Goal: Task Accomplishment & Management: Complete application form

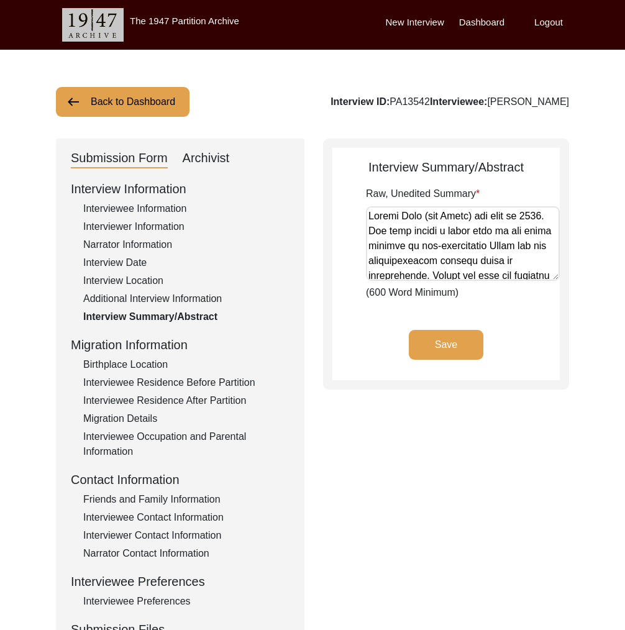
click at [135, 366] on div "Birthplace Location" at bounding box center [186, 364] width 206 height 15
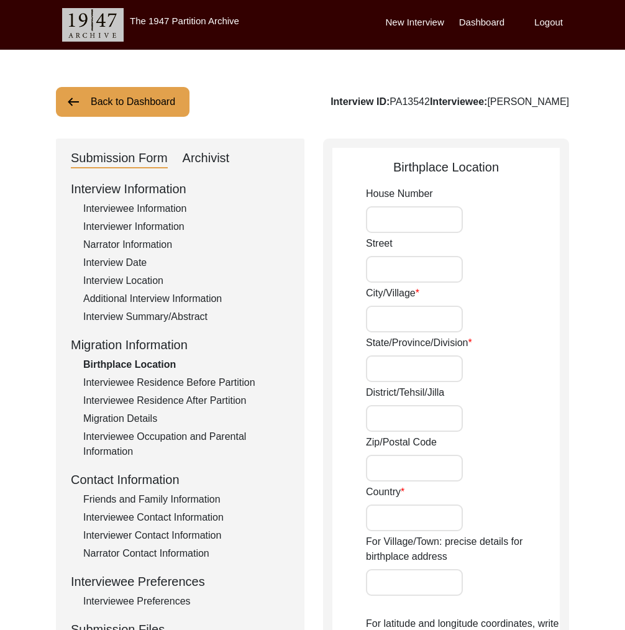
type input "n/a"
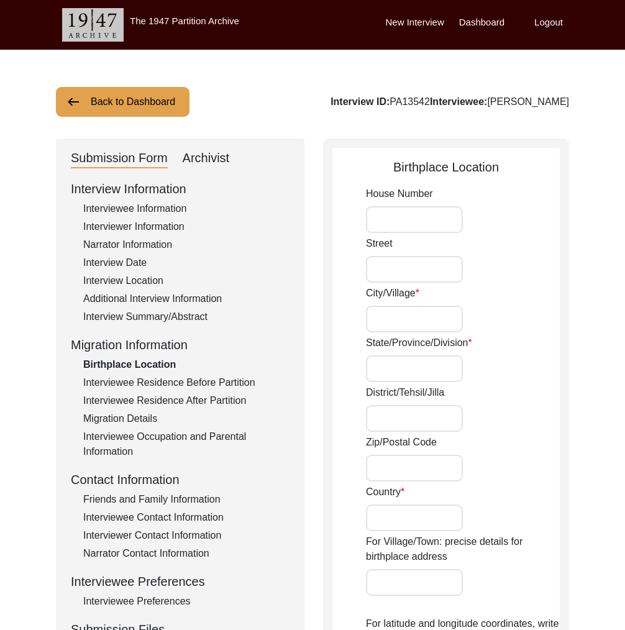
type input "n/a"
click at [144, 403] on div "Interviewee Residence After Partition" at bounding box center [186, 400] width 206 height 15
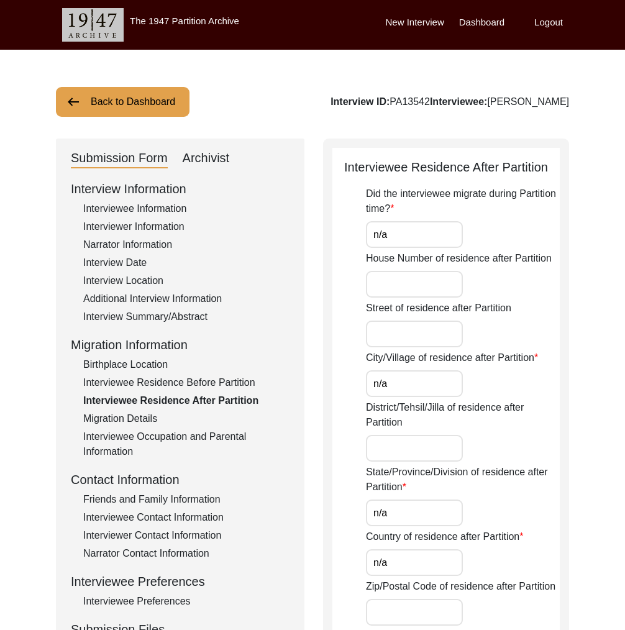
click at [148, 388] on div "Interviewee Residence Before Partition" at bounding box center [186, 382] width 206 height 15
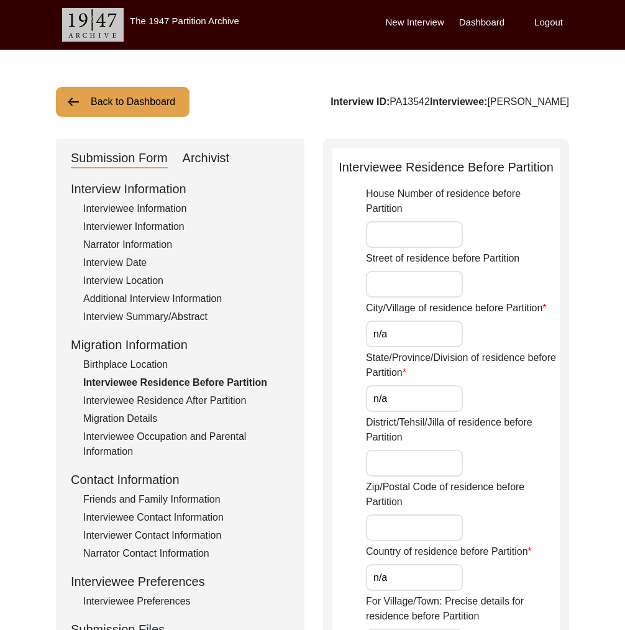
click at [139, 414] on div "Migration Details" at bounding box center [186, 418] width 206 height 15
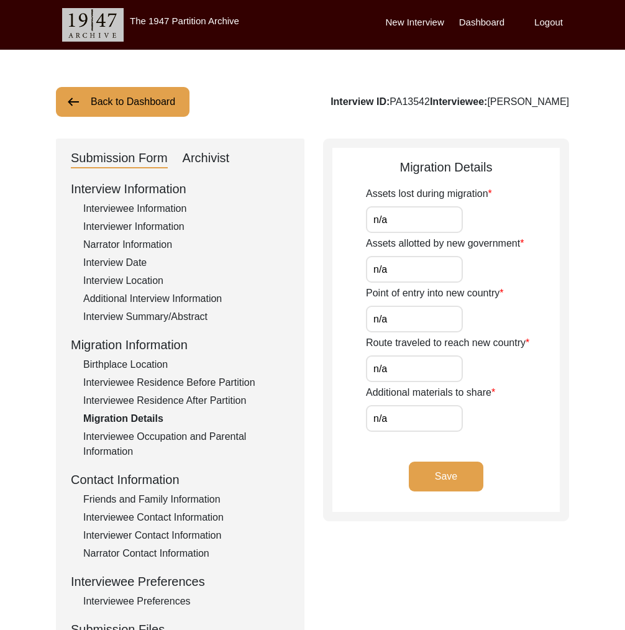
click at [142, 439] on div "Interviewee Occupation and Parental Information" at bounding box center [186, 444] width 206 height 30
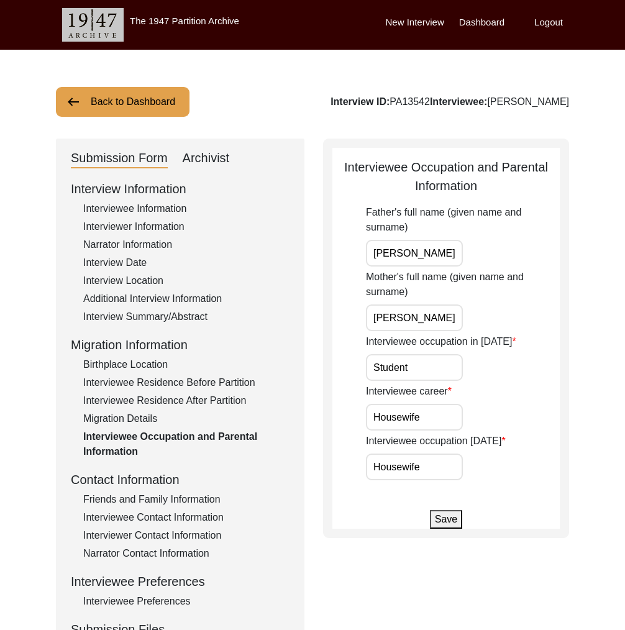
click at [137, 420] on div "Migration Details" at bounding box center [186, 418] width 206 height 15
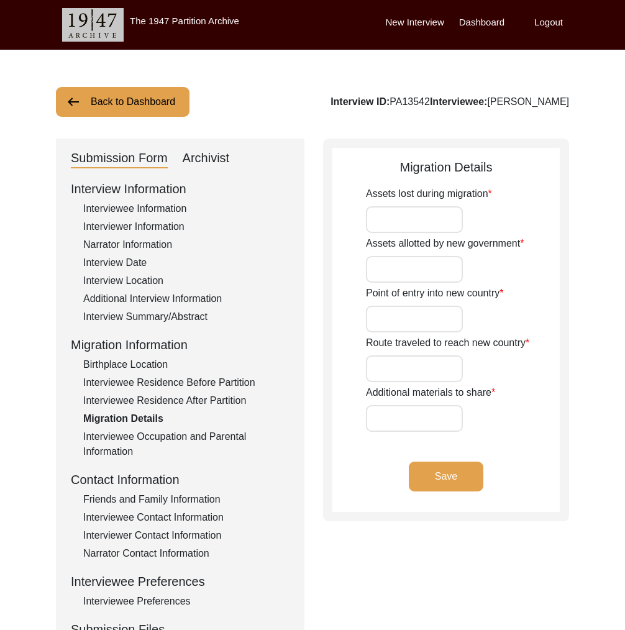
type input "n/a"
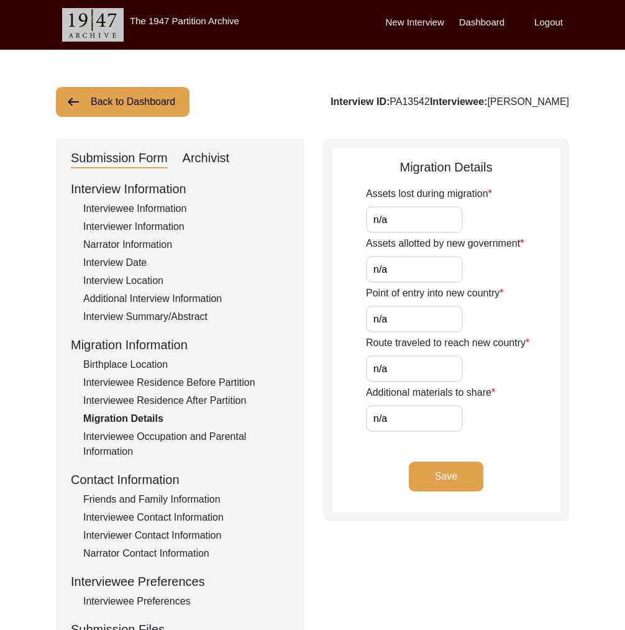
click at [157, 365] on div "Birthplace Location" at bounding box center [186, 364] width 206 height 15
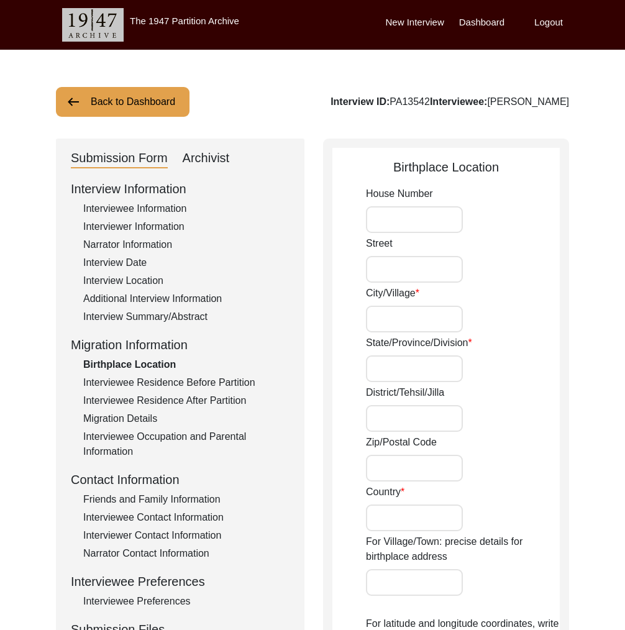
type input "n/a"
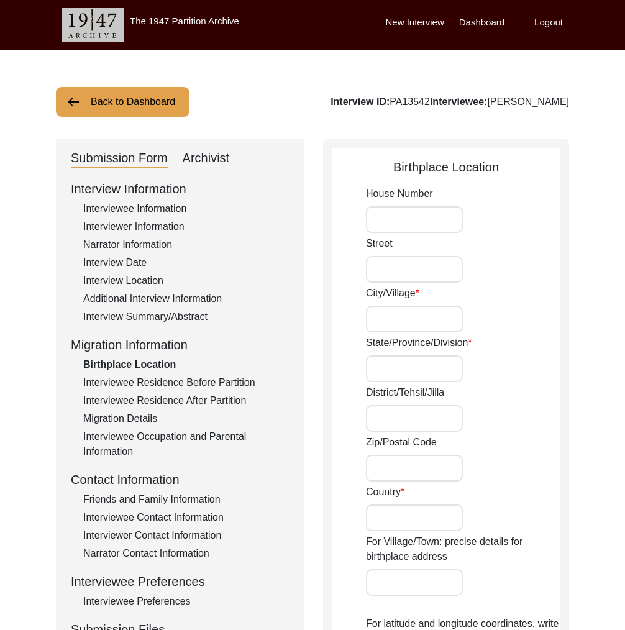
type input "n/a"
click at [134, 377] on div "Interviewee Residence Before Partition" at bounding box center [186, 382] width 206 height 15
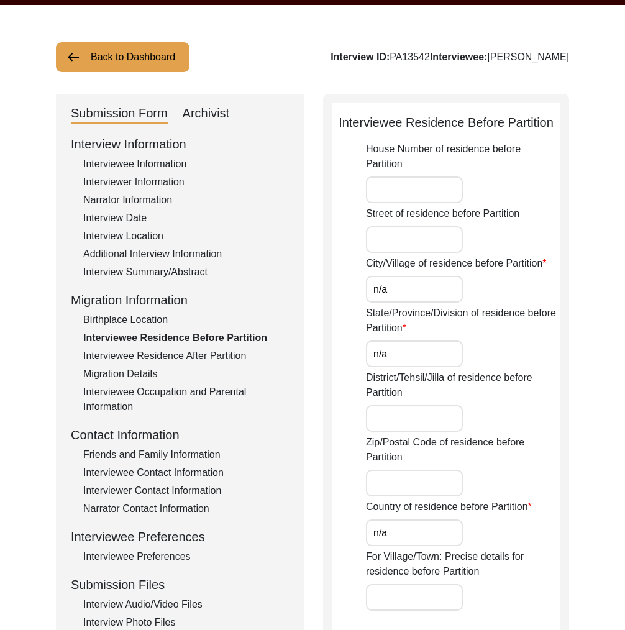
click at [145, 359] on div "Interviewee Residence After Partition" at bounding box center [186, 356] width 206 height 15
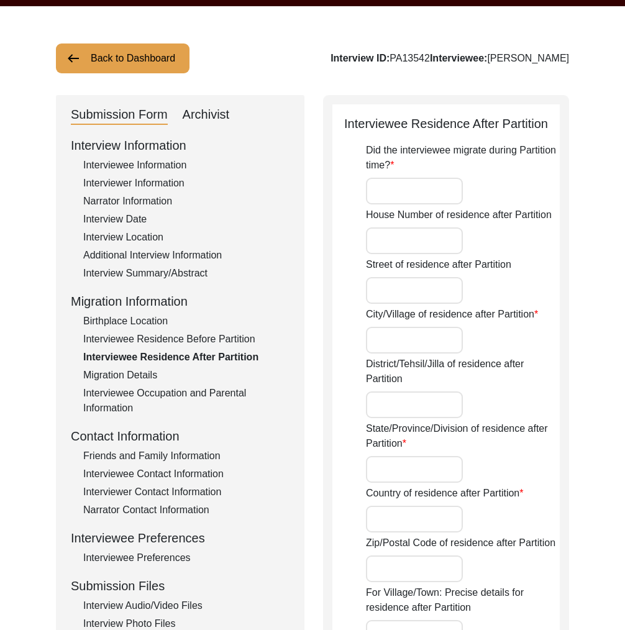
type input "n/a"
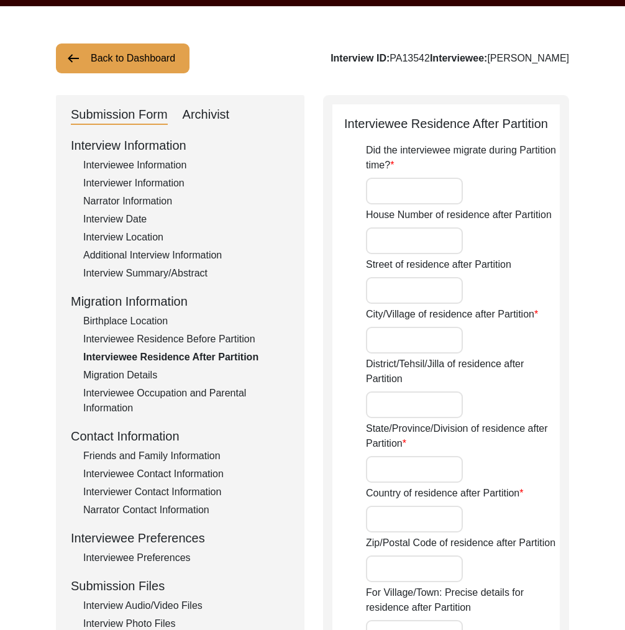
type input "n/a"
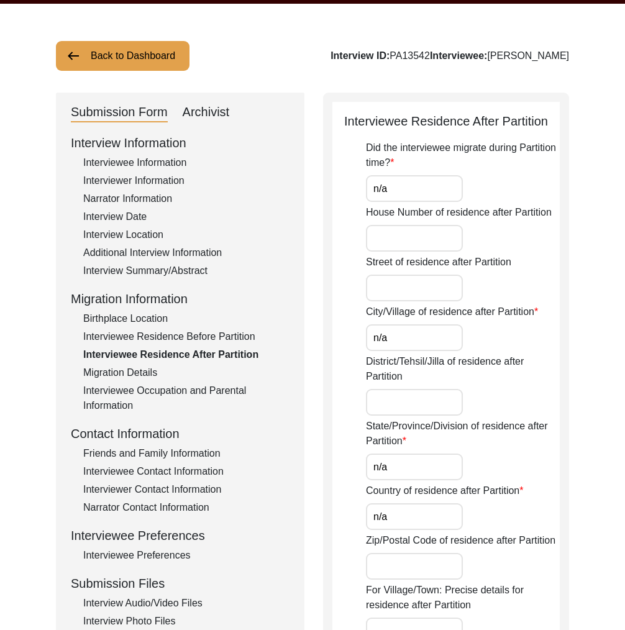
click at [150, 347] on div "Interview Information Interviewee Information Interviewer Information Narrator …" at bounding box center [180, 399] width 219 height 531
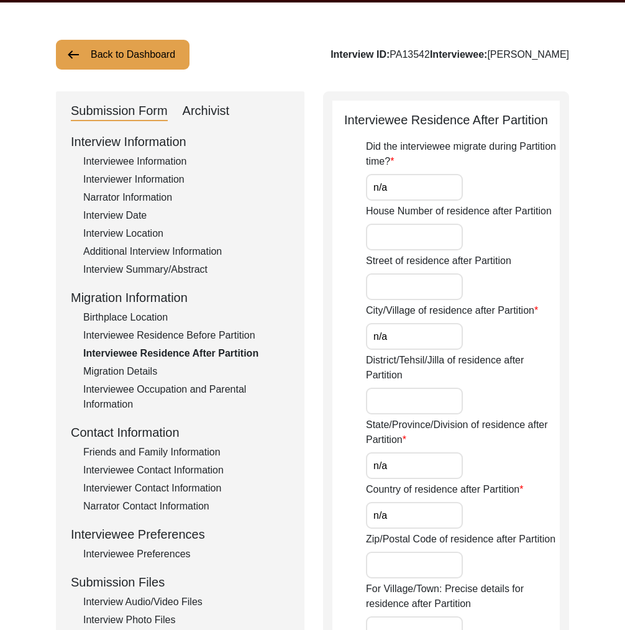
click at [153, 341] on div "Interviewee Residence Before Partition" at bounding box center [186, 335] width 206 height 15
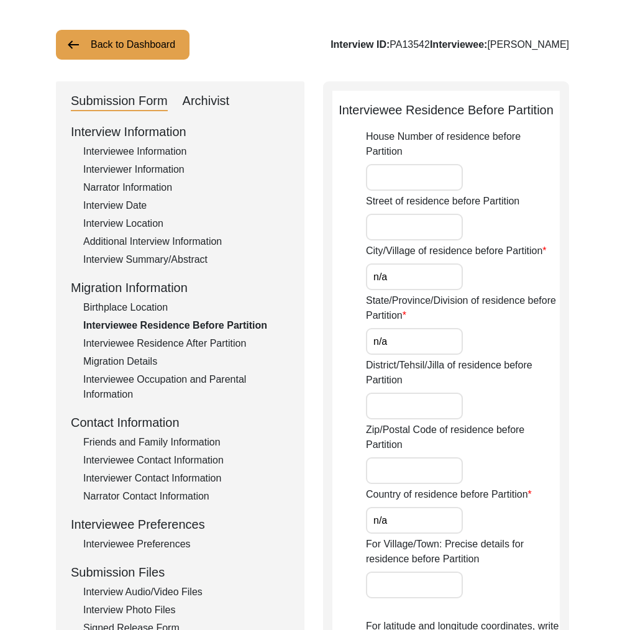
scroll to position [59, 0]
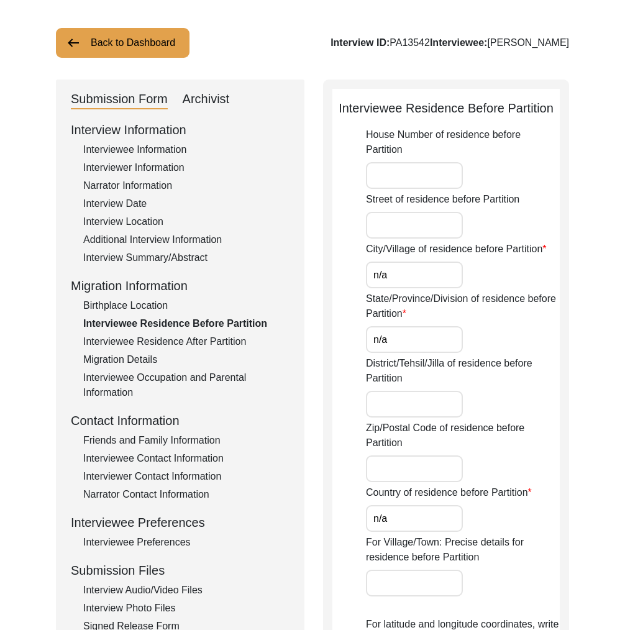
click at [168, 345] on div "Interviewee Residence After Partition" at bounding box center [186, 341] width 206 height 15
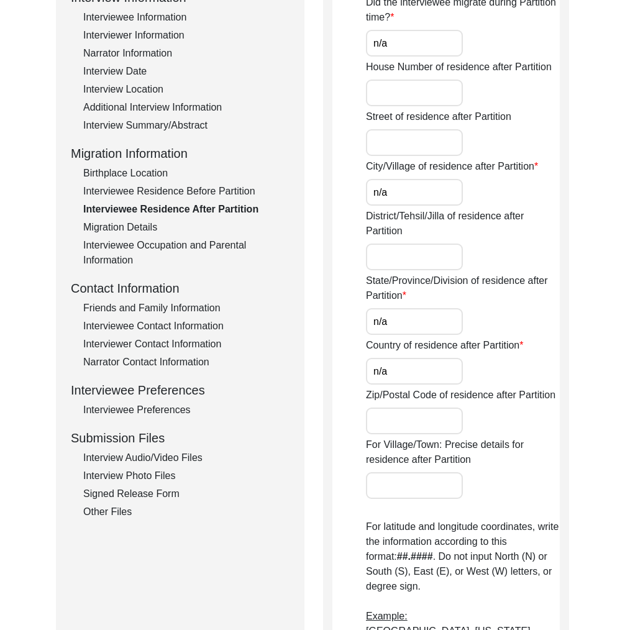
scroll to position [0, 0]
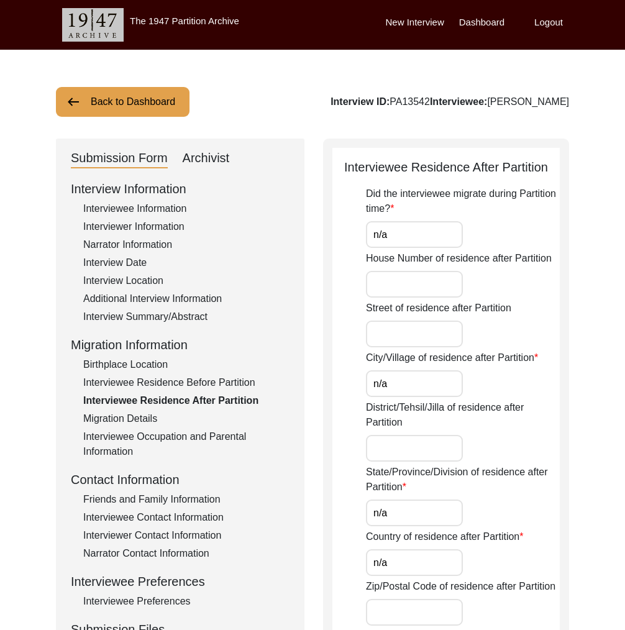
click at [159, 521] on div "Interviewee Contact Information" at bounding box center [186, 517] width 206 height 15
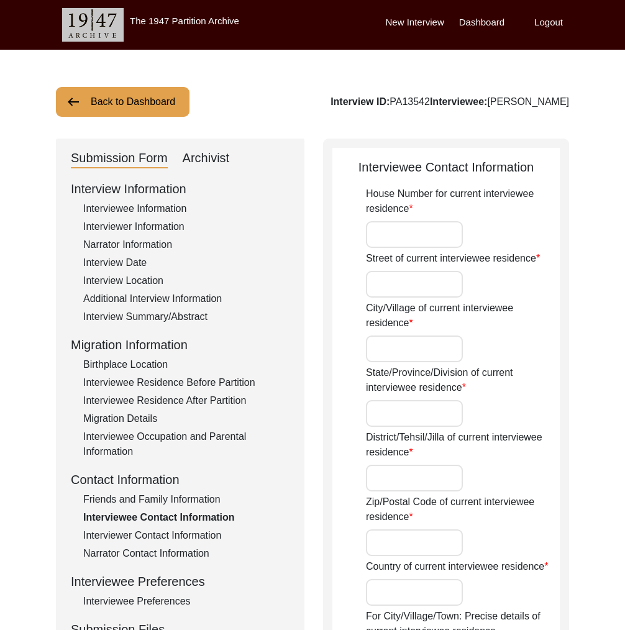
type input "n/a"
type input "1 [GEOGRAPHIC_DATA]"
type input "Malda"
type input "[GEOGRAPHIC_DATA]"
type input "Malda"
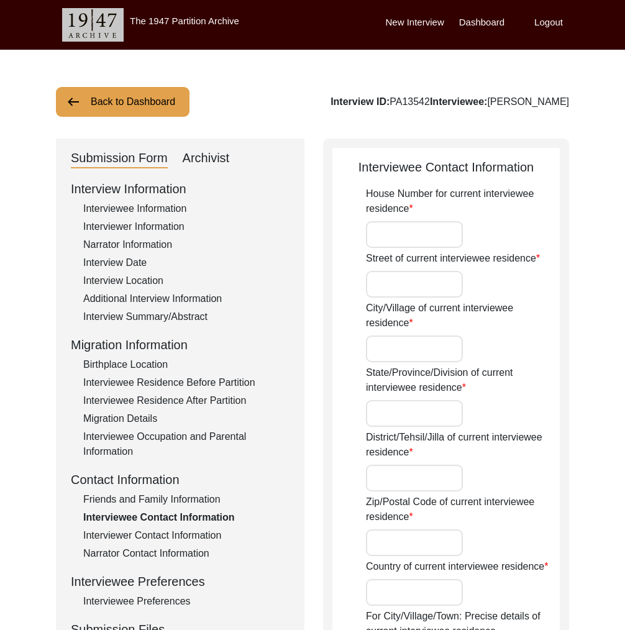
type input "732101"
type input "[GEOGRAPHIC_DATA]"
type input "Malda, [GEOGRAPHIC_DATA], [GEOGRAPHIC_DATA]"
type input "24.9997"
type input "88.1402"
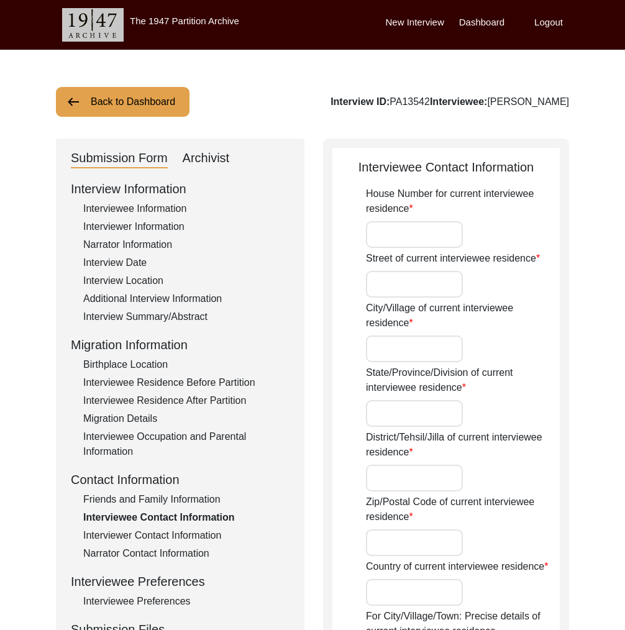
type input "n/a"
click at [140, 115] on button "Back to Dashboard" at bounding box center [123, 102] width 134 height 30
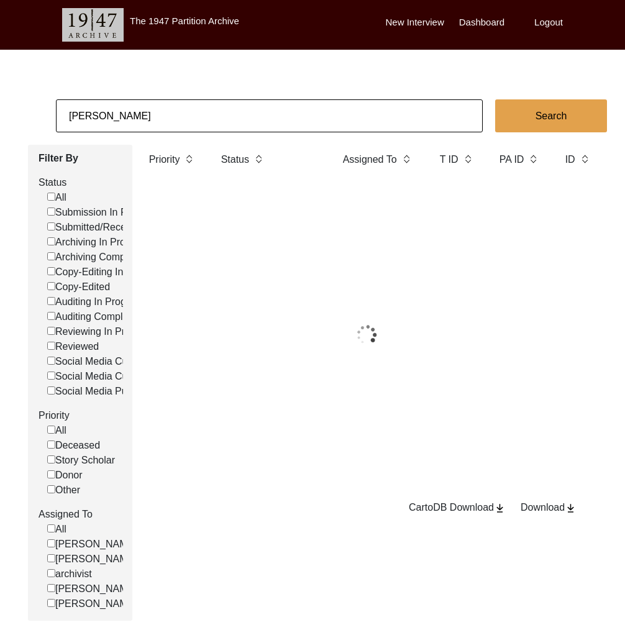
click at [159, 112] on input "[PERSON_NAME]" at bounding box center [269, 115] width 427 height 33
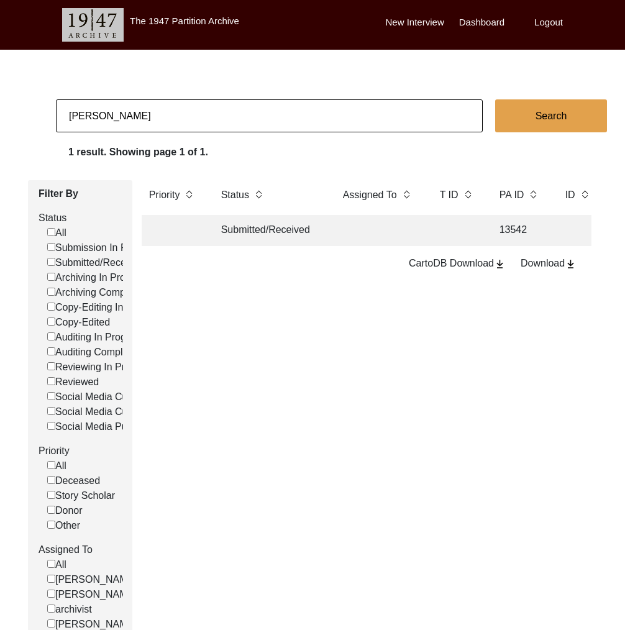
paste input "[PERSON_NAME] [PERSON_NAME]'"
type input "[PERSON_NAME] [PERSON_NAME]"
checkbox input "false"
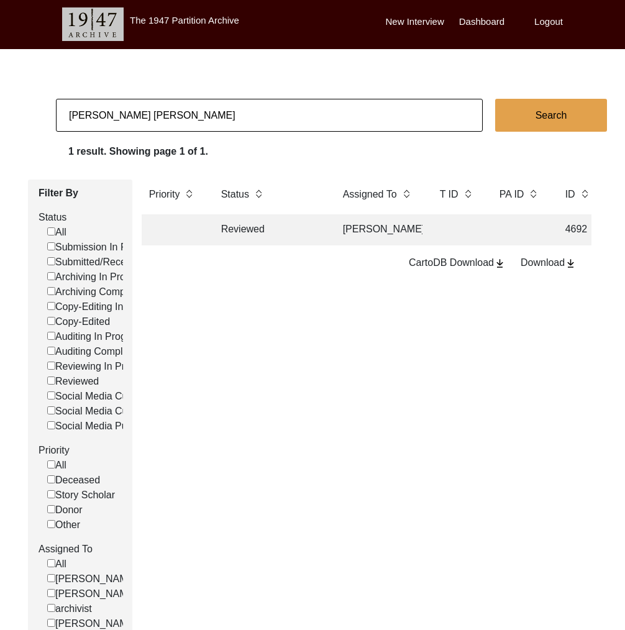
click at [244, 221] on td "Reviewed" at bounding box center [270, 229] width 112 height 31
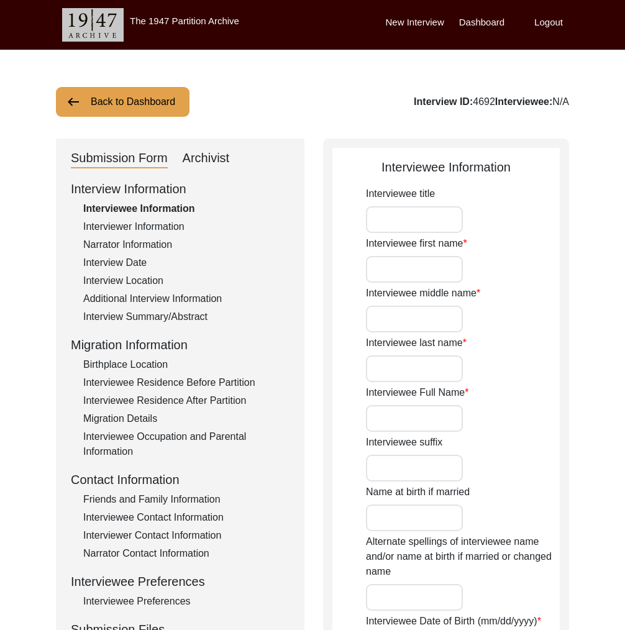
type input "Mr."
type input "Nand"
type input "Lal"
type input "Bhatia"
type input "[PERSON_NAME] [PERSON_NAME]"
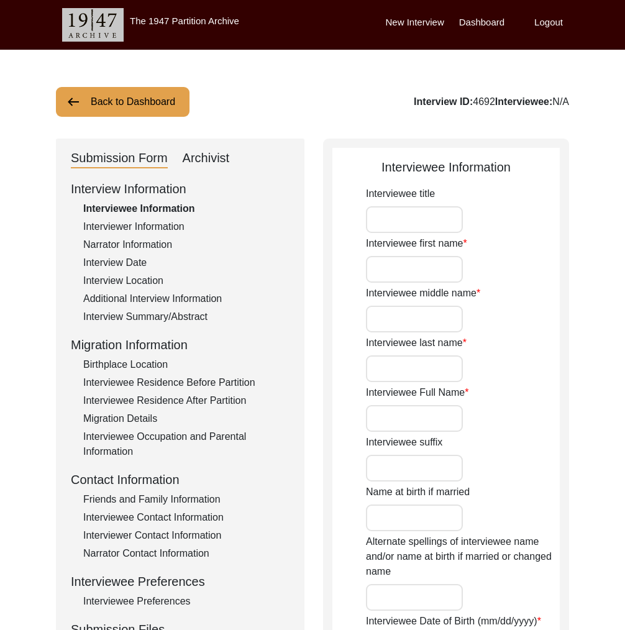
type input "[DATE]"
type input "81"
type input "[DEMOGRAPHIC_DATA]"
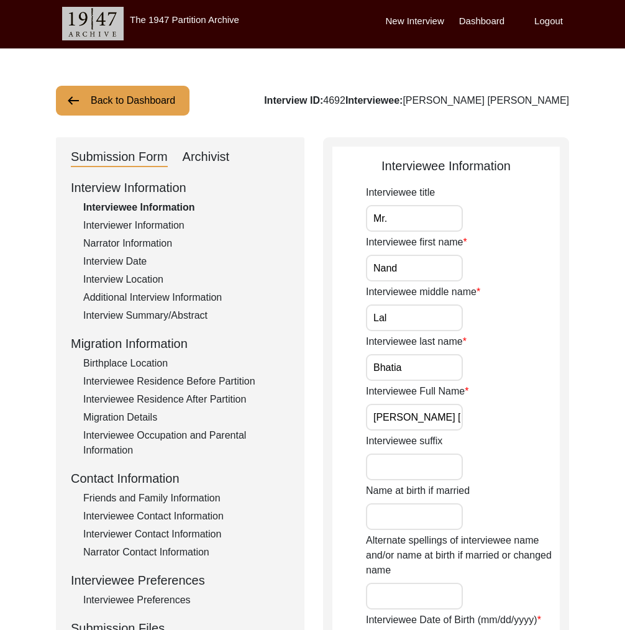
scroll to position [2, 0]
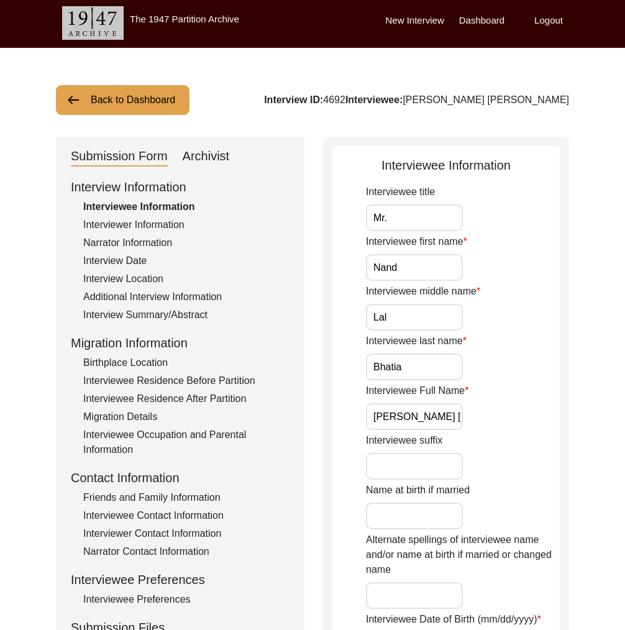
click at [244, 221] on div "Interviewer Information" at bounding box center [186, 224] width 206 height 15
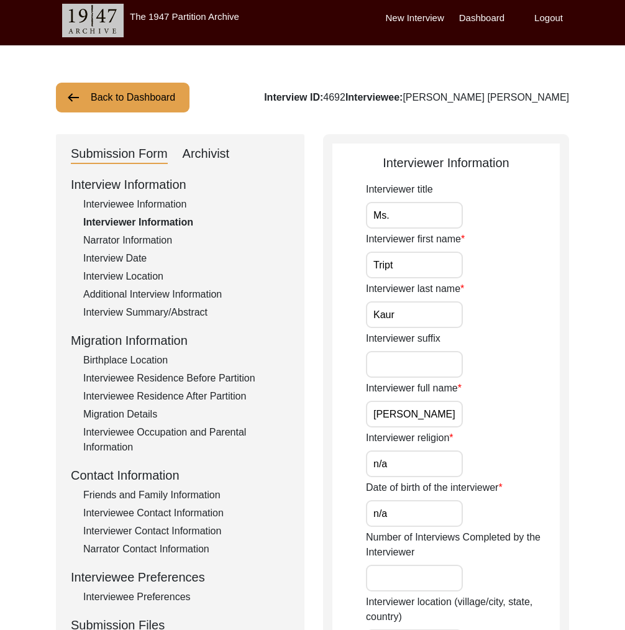
click at [244, 221] on div "Interviewer Information" at bounding box center [186, 222] width 206 height 15
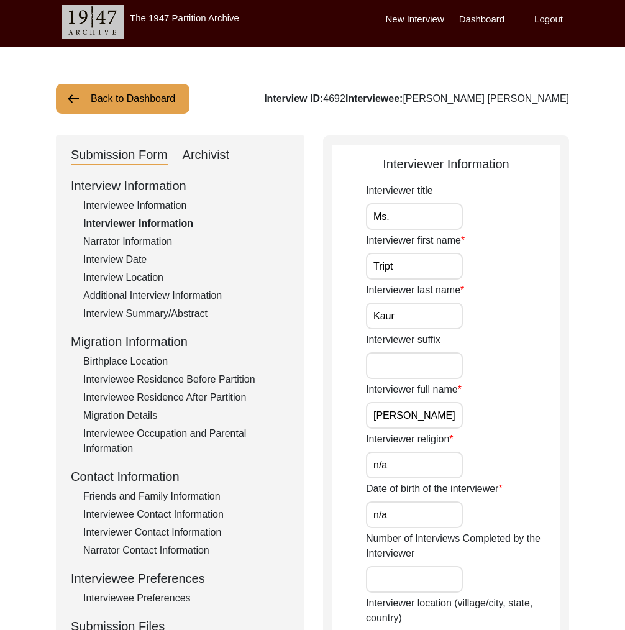
click at [239, 216] on div "Interview Information Interviewee Information Interviewer Information Narrator …" at bounding box center [180, 441] width 219 height 531
click at [232, 210] on div "Interviewee Information" at bounding box center [186, 205] width 206 height 15
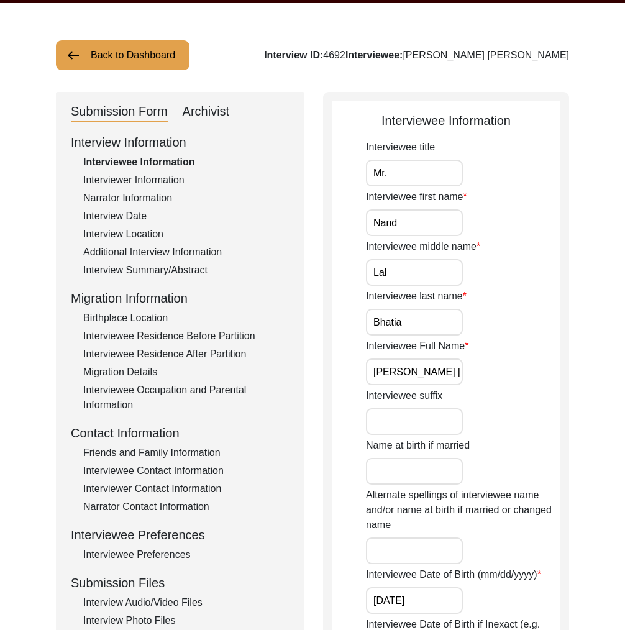
click at [204, 454] on div "Friends and Family Information" at bounding box center [186, 453] width 206 height 15
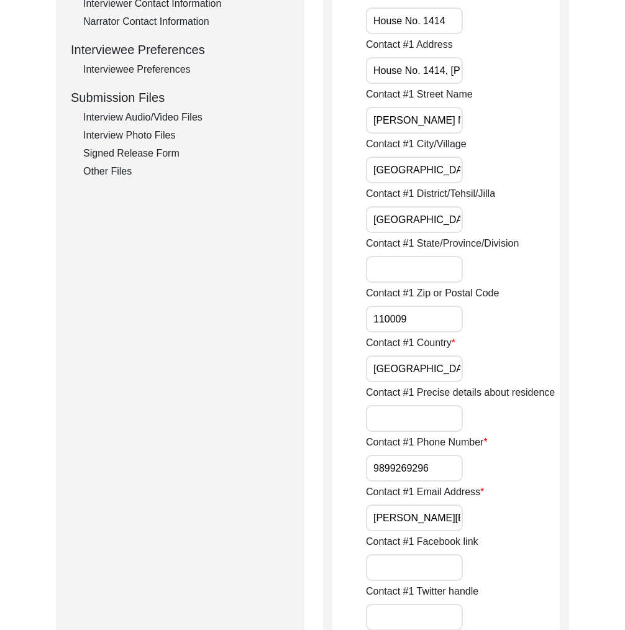
scroll to position [531, 0]
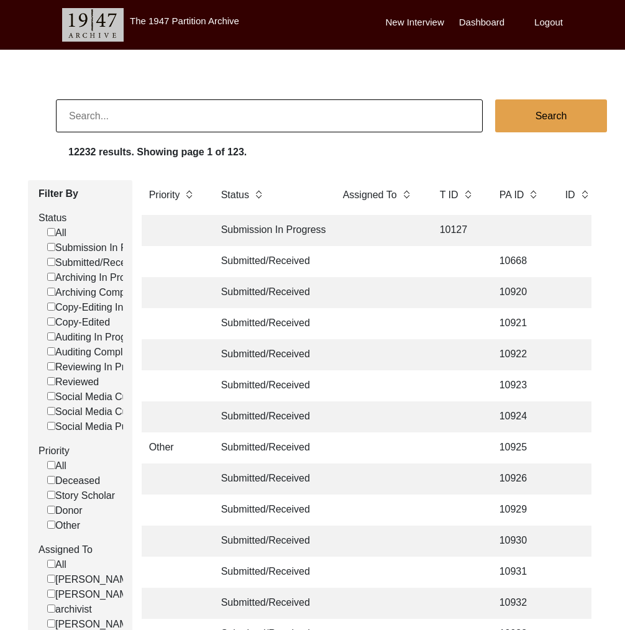
click at [140, 120] on input at bounding box center [269, 115] width 427 height 33
type input "[PERSON_NAME]"
checkbox input "false"
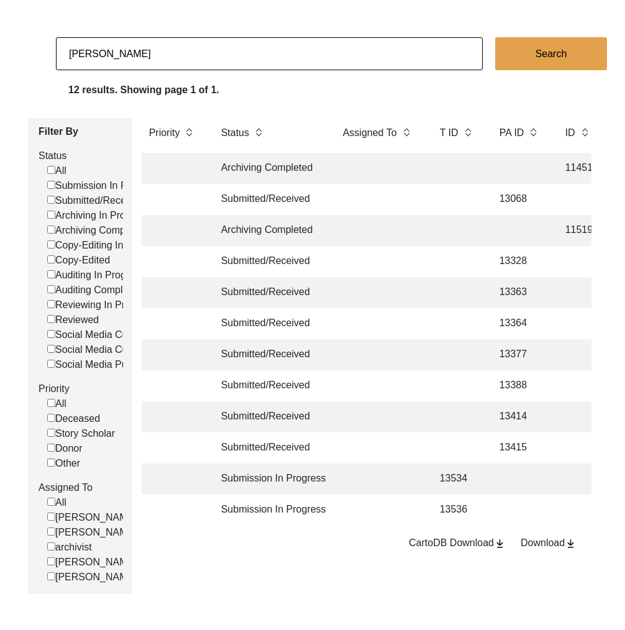
click at [227, 57] on input "[PERSON_NAME]" at bounding box center [269, 53] width 427 height 33
click at [227, 57] on input "Chirantan Banik" at bounding box center [269, 53] width 427 height 33
type input "Maju Bose"
checkbox input "false"
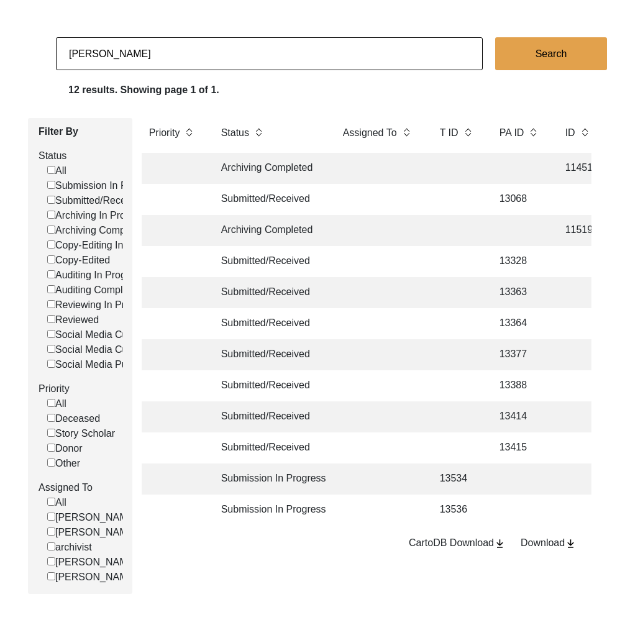
checkbox input "false"
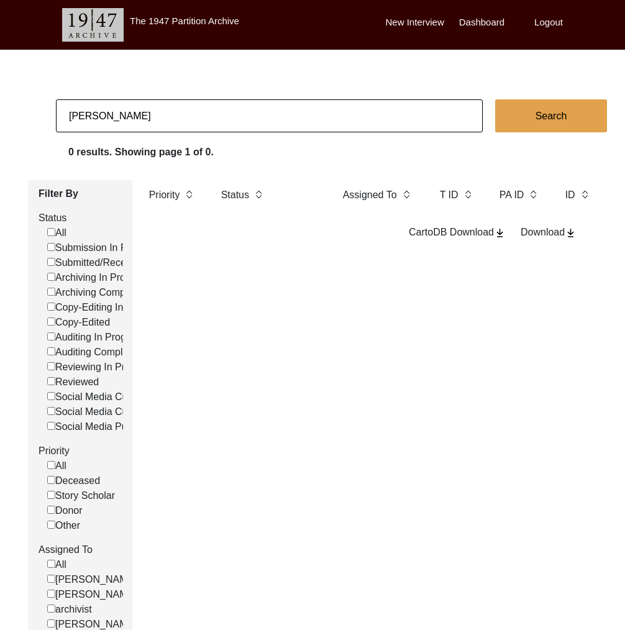
drag, startPoint x: 82, startPoint y: 116, endPoint x: 118, endPoint y: 143, distance: 44.9
click at [85, 117] on input "Maju Bose" at bounding box center [269, 115] width 427 height 33
type input "Manu Bose"
checkbox input "false"
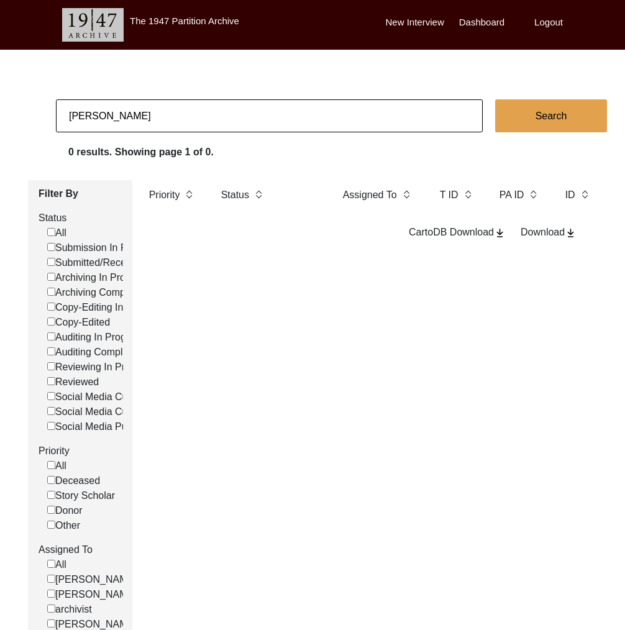
checkbox input "false"
type input "Manju Bose"
checkbox input "false"
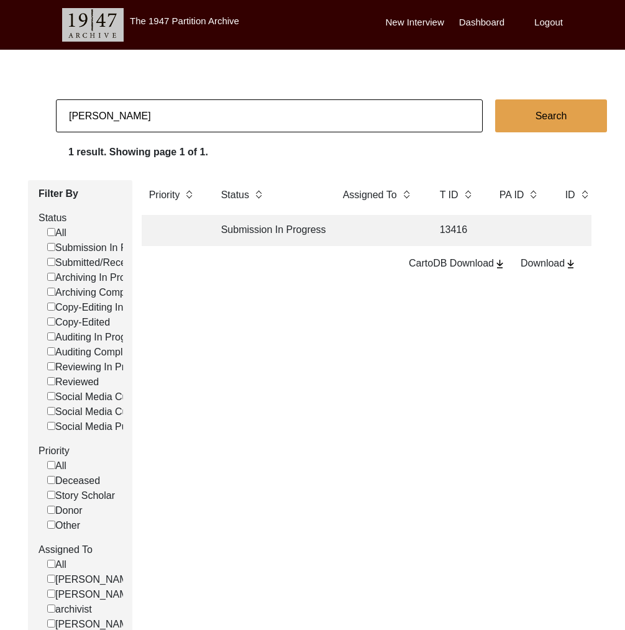
click at [341, 238] on td at bounding box center [379, 230] width 87 height 31
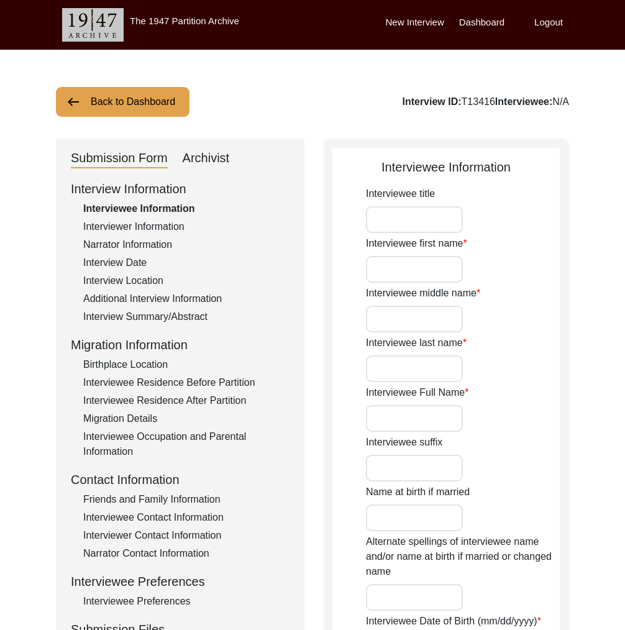
type input "Manju"
type input "n/a"
type input "Bose"
type input "Manju Bose"
click at [195, 234] on div "Interviewer Information" at bounding box center [186, 226] width 206 height 15
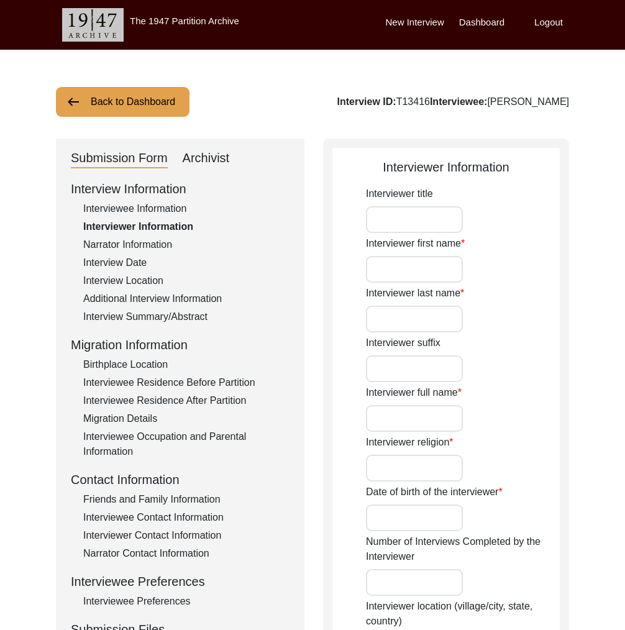
click at [190, 205] on div "Interviewee Information" at bounding box center [186, 208] width 206 height 15
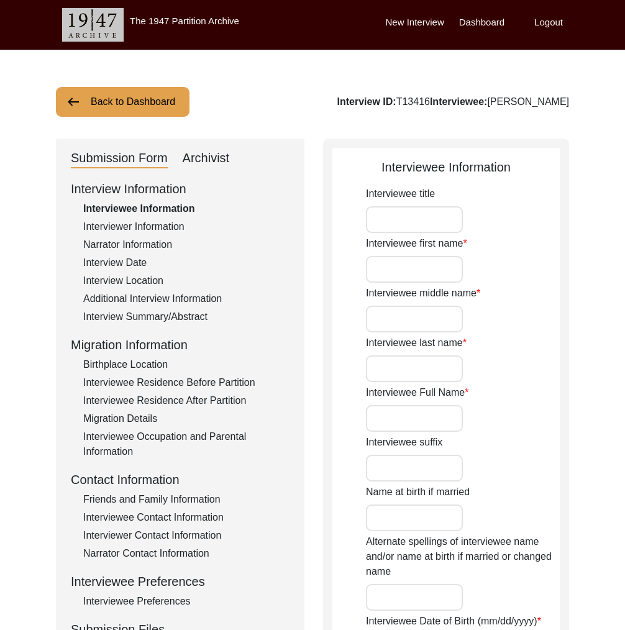
type input "Manju"
type input "n/a"
type input "Bose"
type input "Manju Bose"
click at [188, 208] on div "Interviewee Information" at bounding box center [186, 208] width 206 height 15
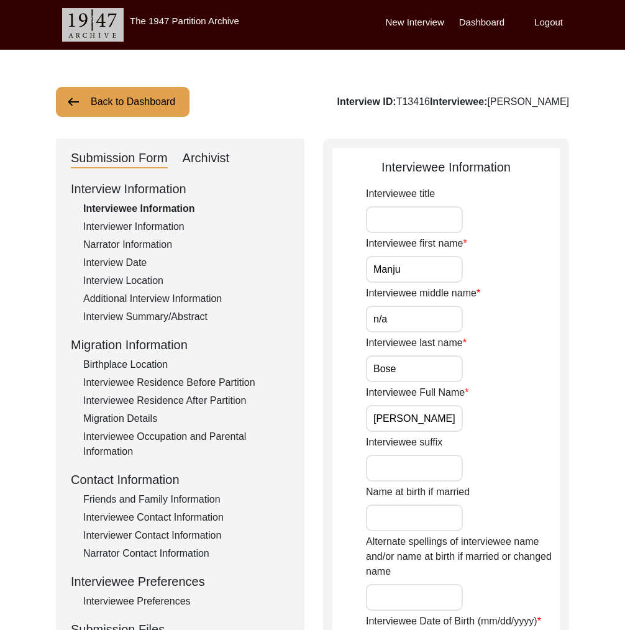
click at [190, 224] on div "Interviewer Information" at bounding box center [186, 226] width 206 height 15
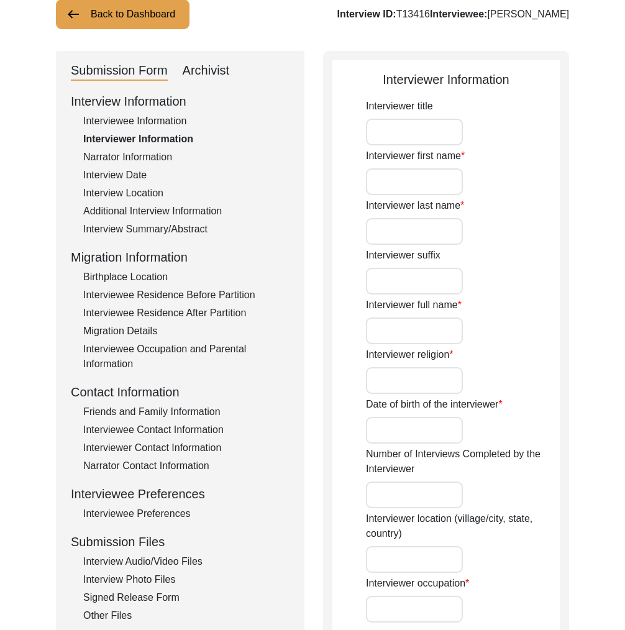
scroll to position [226, 0]
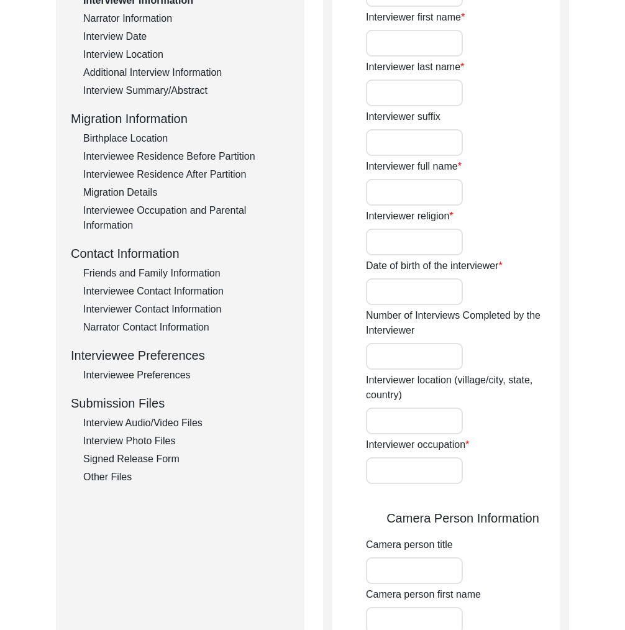
click at [190, 224] on div "Interviewee Occupation and Parental Information" at bounding box center [186, 218] width 206 height 30
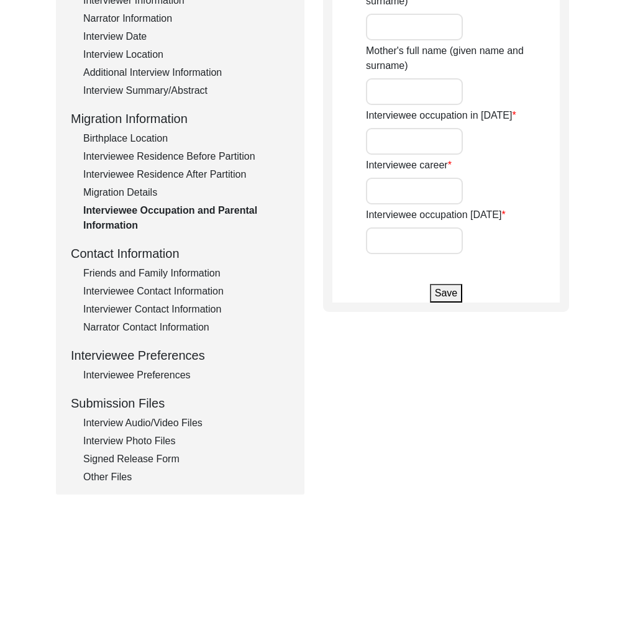
click at [189, 192] on div "Migration Details" at bounding box center [186, 192] width 206 height 15
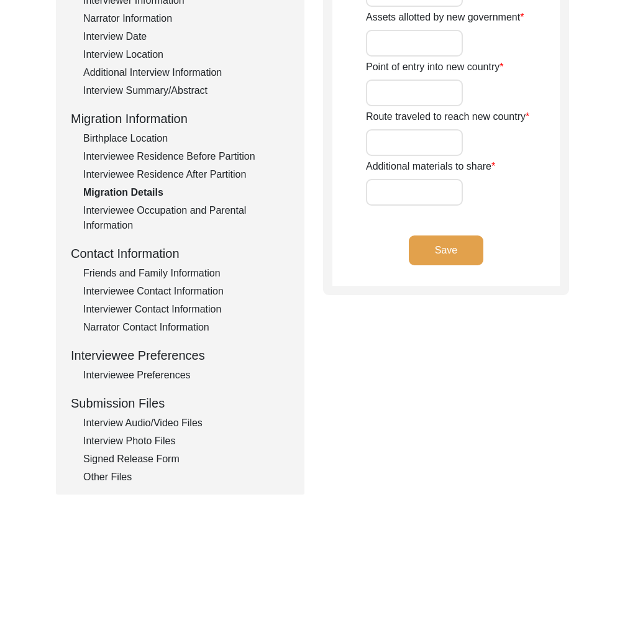
click at [186, 423] on div "Interview Audio/Video Files" at bounding box center [186, 423] width 206 height 15
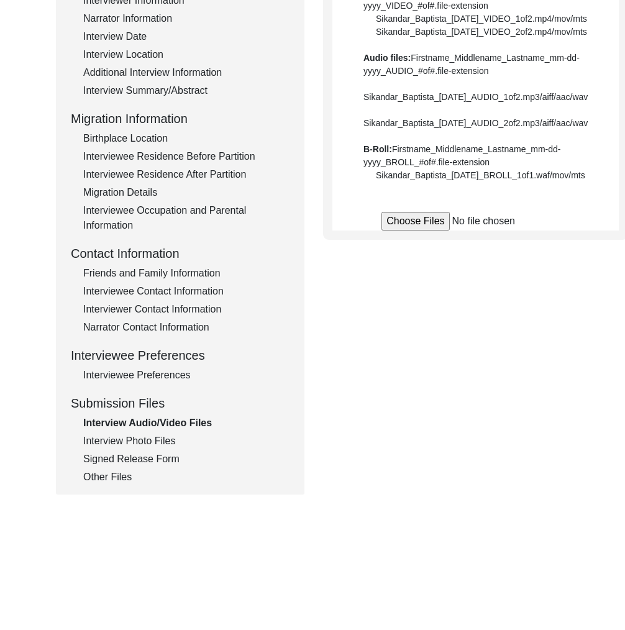
scroll to position [0, 0]
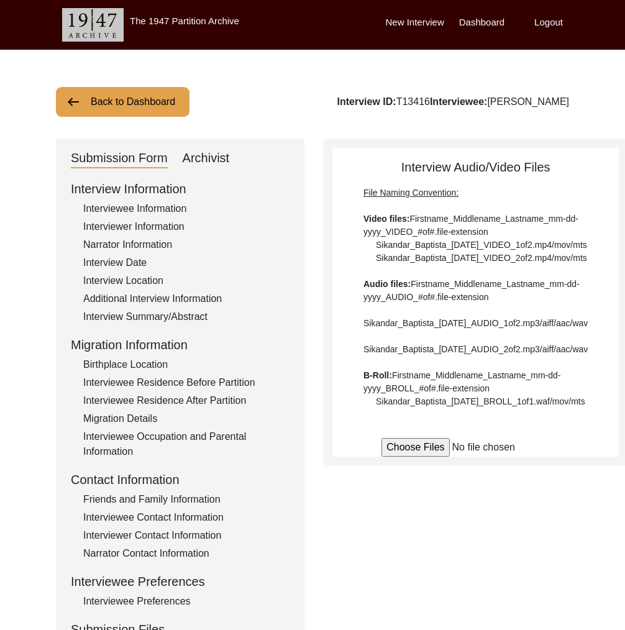
click at [142, 93] on button "Back to Dashboard" at bounding box center [123, 102] width 134 height 30
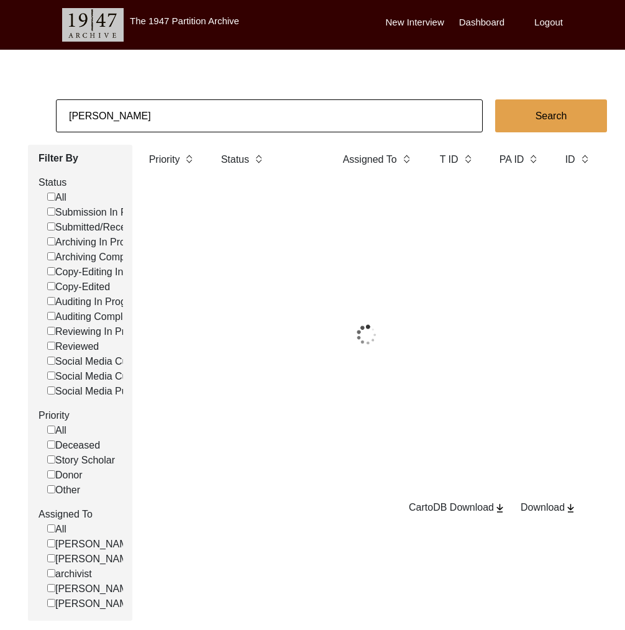
click at [163, 121] on input "Manju Bose" at bounding box center [269, 115] width 427 height 33
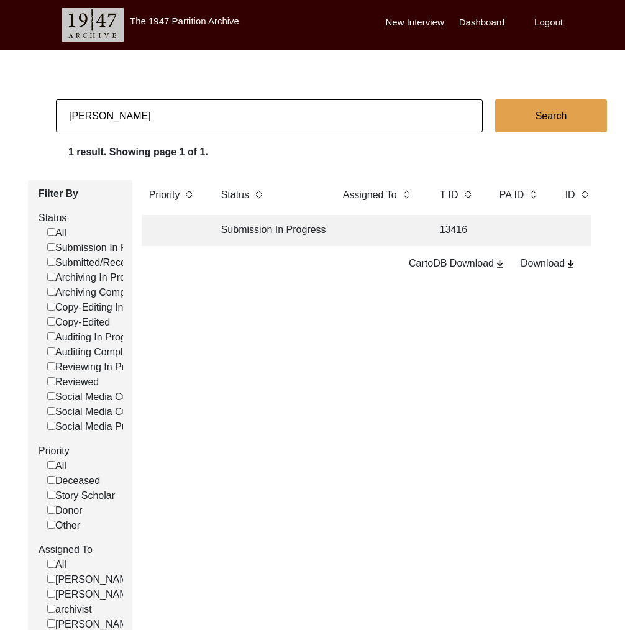
click at [163, 121] on input "Manju Bose" at bounding box center [269, 115] width 427 height 33
paste input "Debabrata Biswas"
type input "Debabrata Biswas"
checkbox input "false"
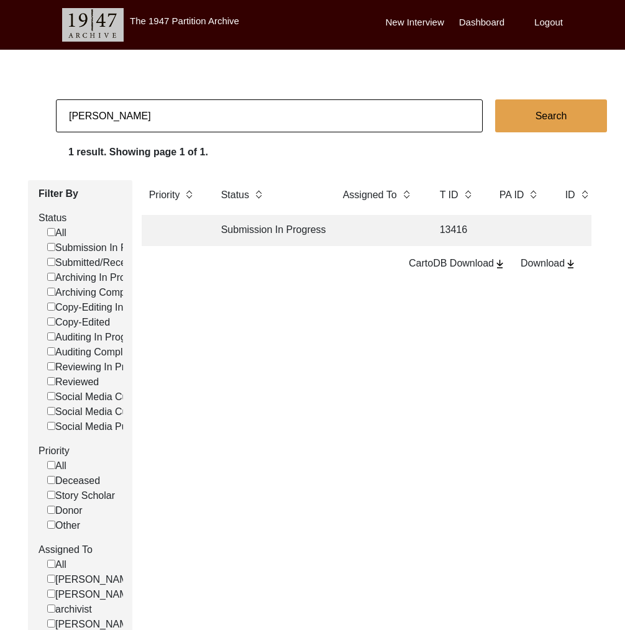
checkbox input "false"
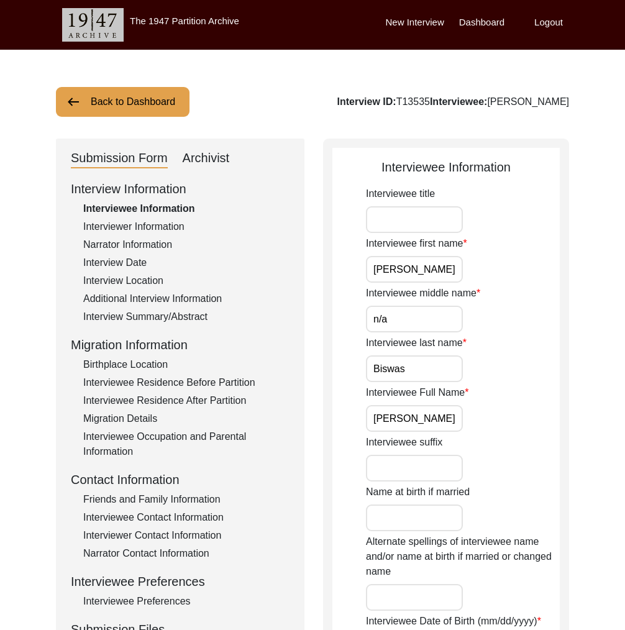
click at [413, 103] on div "Interview ID: T13535 Interviewee: Debabrata Biswas" at bounding box center [453, 101] width 232 height 15
copy div "T13535"
click at [156, 104] on button "Back to Dashboard" at bounding box center [123, 102] width 134 height 30
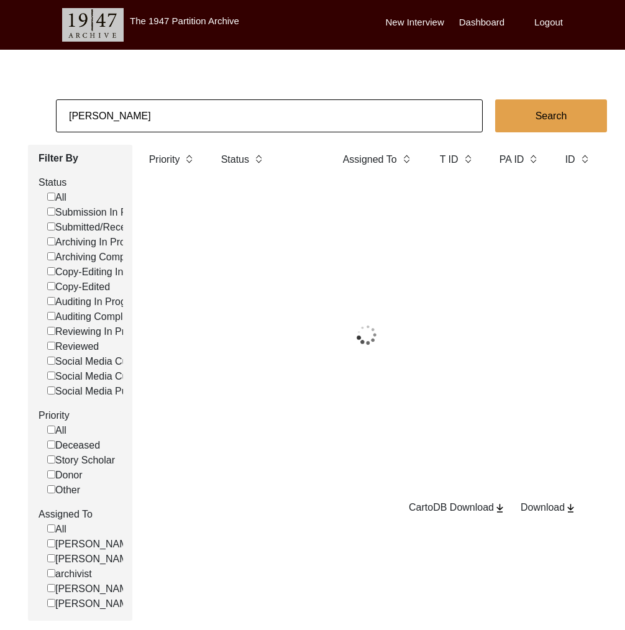
click at [167, 116] on input "Debabrata Biswas" at bounding box center [269, 115] width 427 height 33
drag, startPoint x: 156, startPoint y: 104, endPoint x: 167, endPoint y: 116, distance: 15.8
click at [167, 116] on input "Debabrata Biswas" at bounding box center [269, 115] width 427 height 33
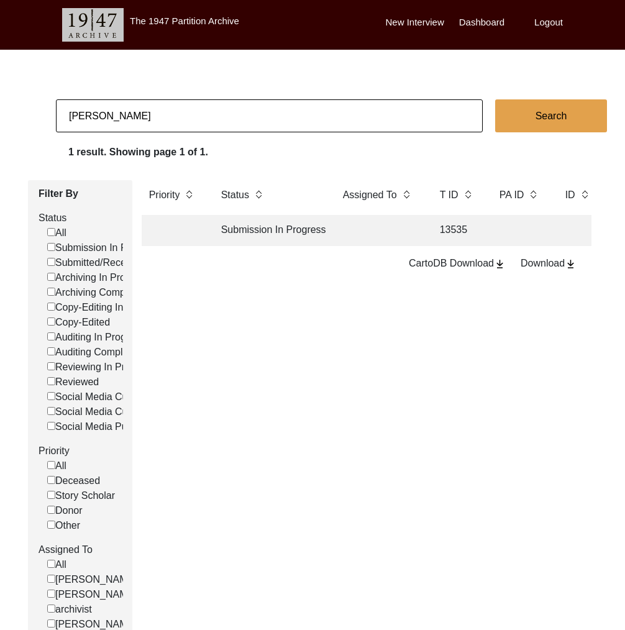
click at [167, 116] on input "Debabrata Biswas" at bounding box center [269, 115] width 427 height 33
type input "11514"
checkbox input "false"
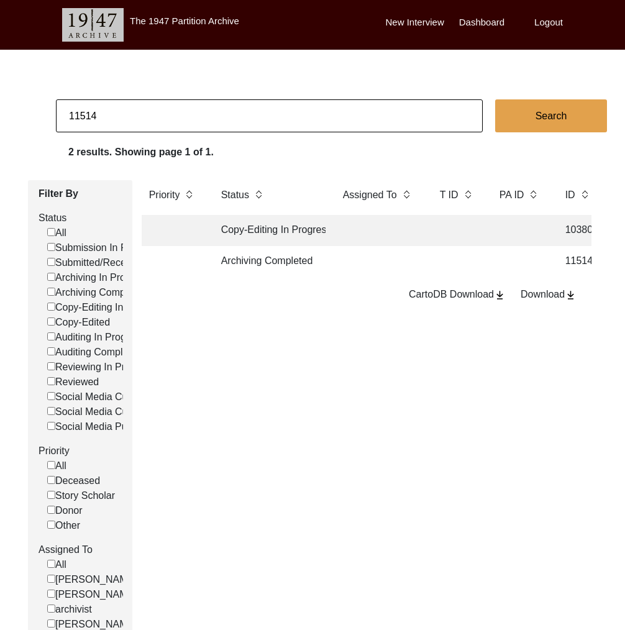
click at [303, 263] on td "Archiving Completed" at bounding box center [270, 261] width 112 height 31
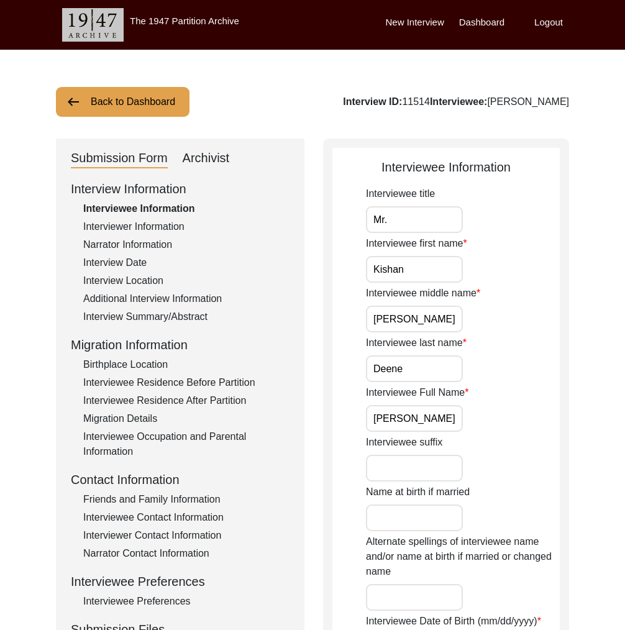
click at [210, 156] on div "Archivist" at bounding box center [206, 159] width 47 height 20
select select "Archiving Completed"
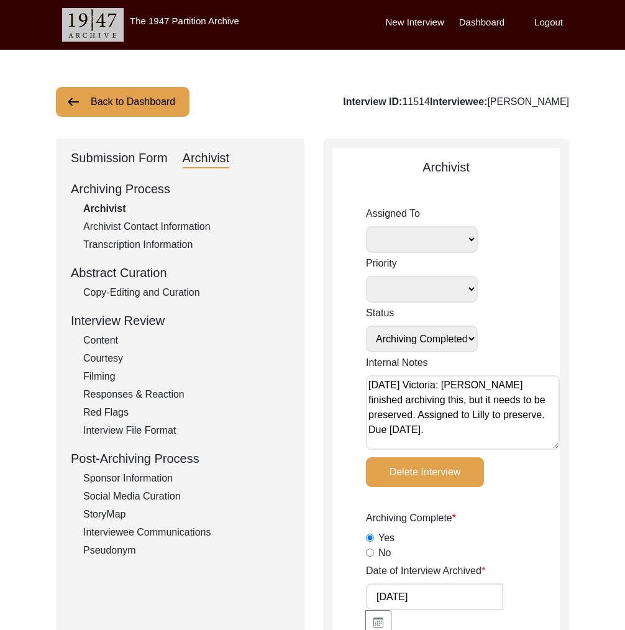
drag, startPoint x: 487, startPoint y: 104, endPoint x: 581, endPoint y: 102, distance: 94.5
copy div "Kishan Rao Deene"
click at [157, 105] on button "Back to Dashboard" at bounding box center [123, 102] width 134 height 30
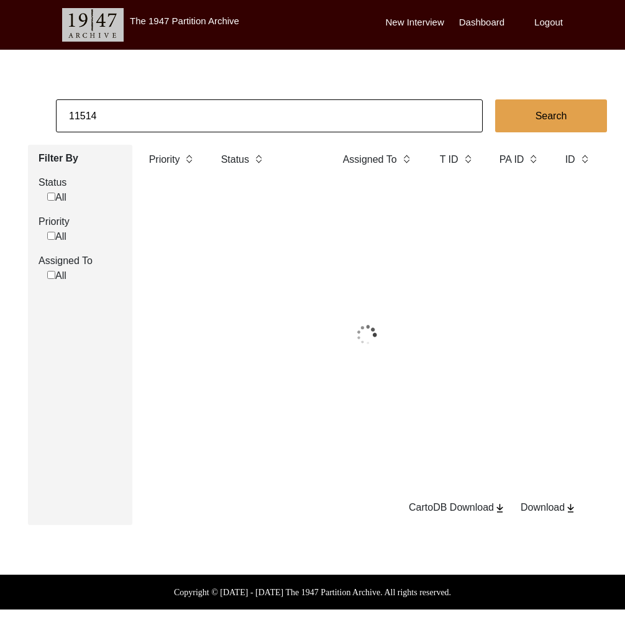
click at [188, 114] on input "11514" at bounding box center [269, 115] width 427 height 33
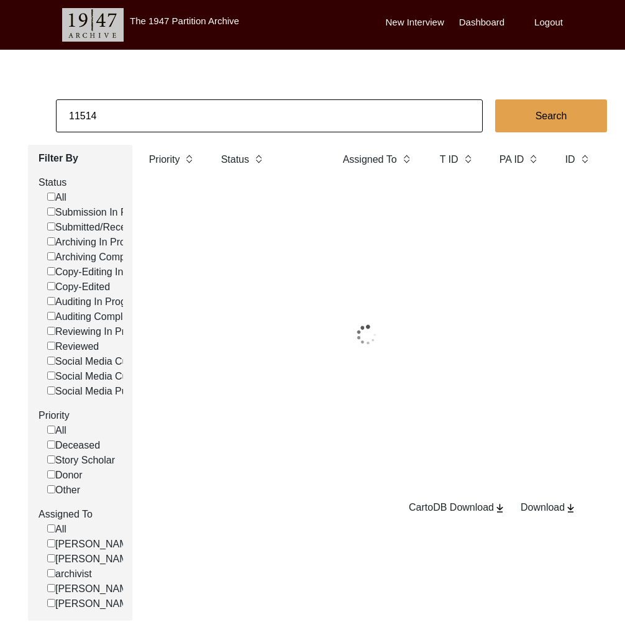
click at [188, 114] on input "11514" at bounding box center [269, 115] width 427 height 33
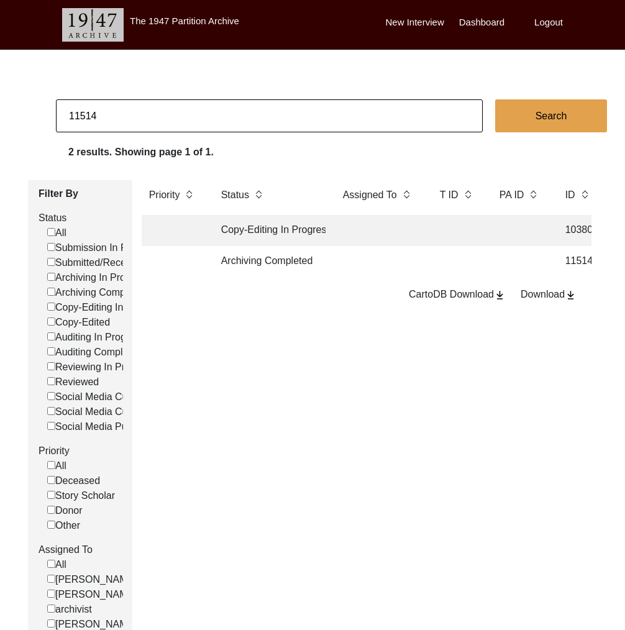
paste input "26"
type input "11526"
checkbox input "false"
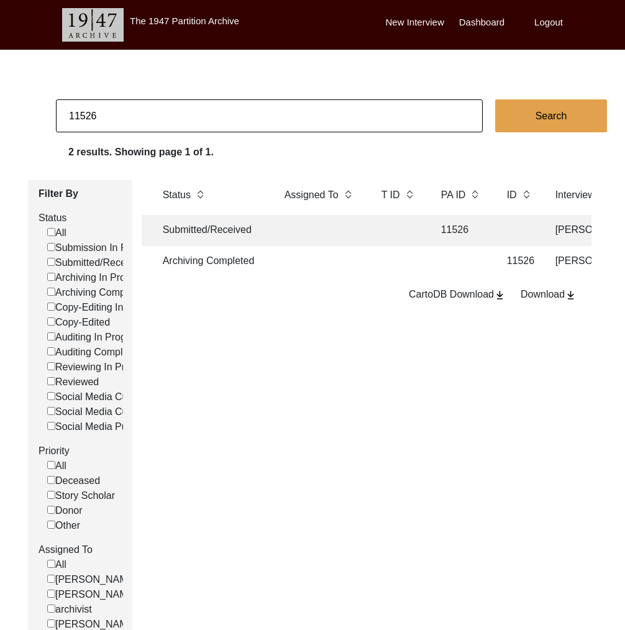
scroll to position [0, 137]
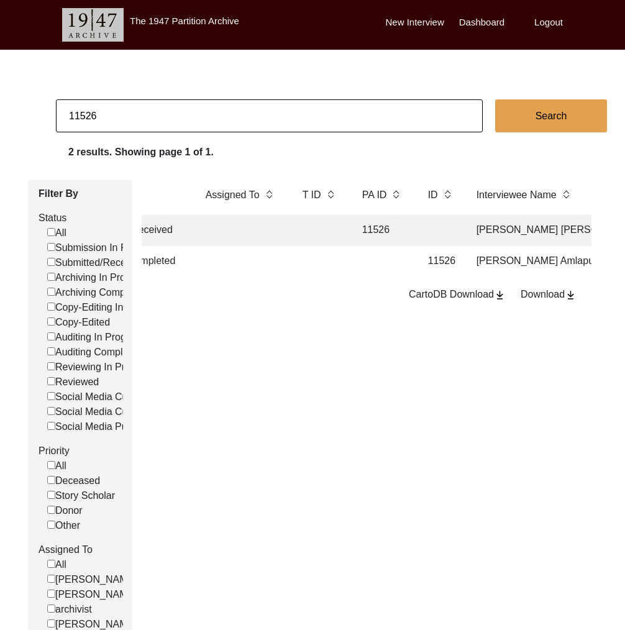
click at [319, 267] on td at bounding box center [320, 261] width 50 height 31
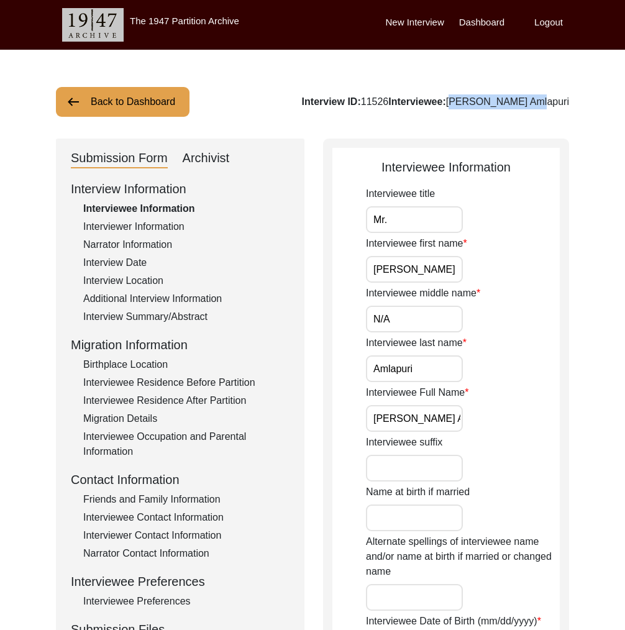
drag, startPoint x: 570, startPoint y: 107, endPoint x: 489, endPoint y: 107, distance: 81.4
copy div "Nagappa Amlapuri"
click at [127, 107] on button "Back to Dashboard" at bounding box center [123, 102] width 134 height 30
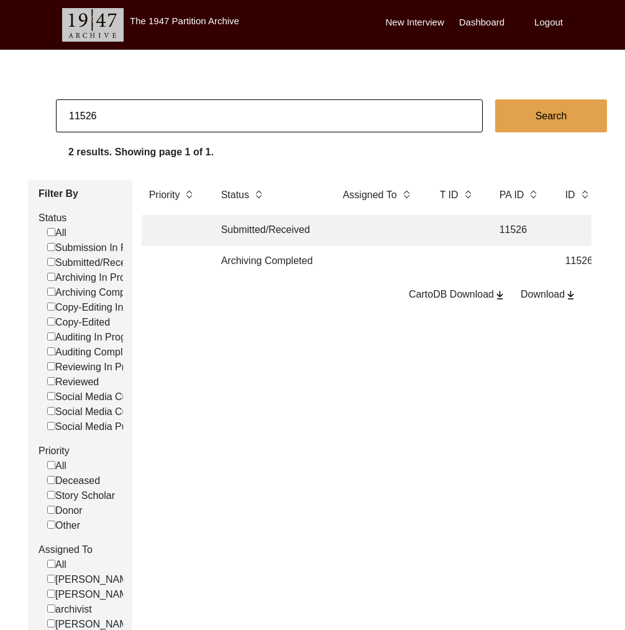
drag, startPoint x: 84, startPoint y: 117, endPoint x: 145, endPoint y: 119, distance: 61.5
click at [145, 119] on input "11526" at bounding box center [269, 115] width 427 height 33
type input "11514"
checkbox input "false"
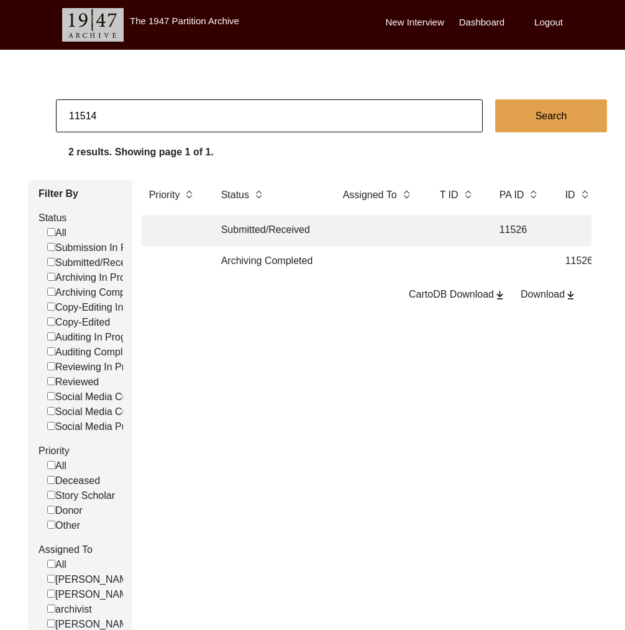
checkbox input "false"
click at [260, 260] on td "Archiving Completed" at bounding box center [270, 261] width 112 height 31
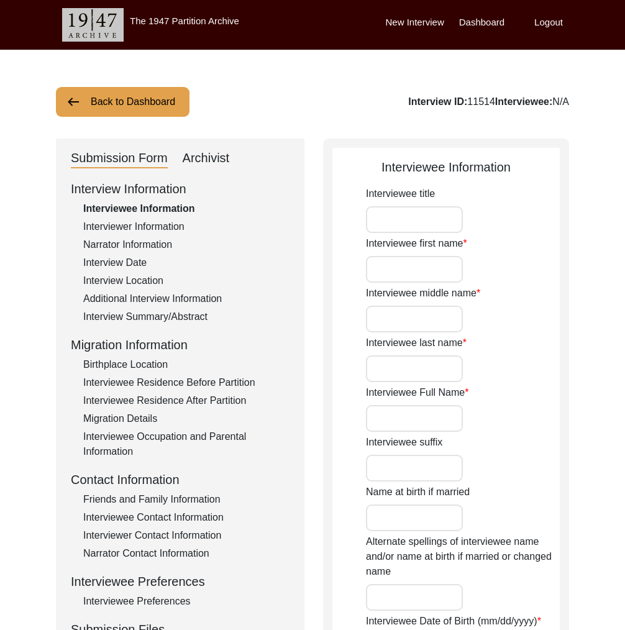
type input "Mr."
type input "Kishan"
type input "Rao"
type input "Deene"
type input "Kishan Rao Deene"
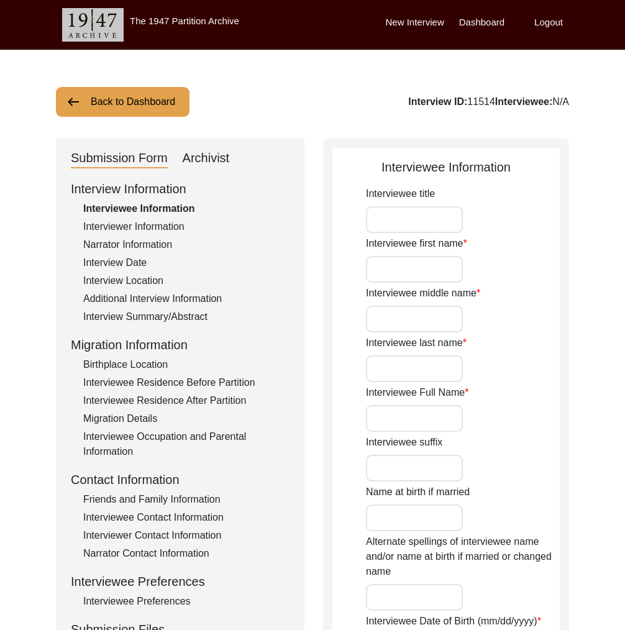
type input "11/06/1939"
type input "86"
type input "Buddhism"
type input "Islam"
type textarea "Became a Muslim under pressure when he was a child. Razakars threatened to kill…"
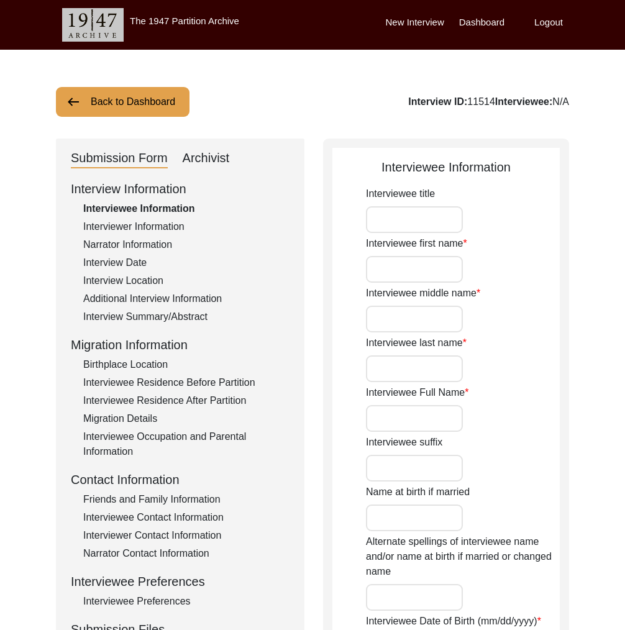
type input "[DEMOGRAPHIC_DATA]"
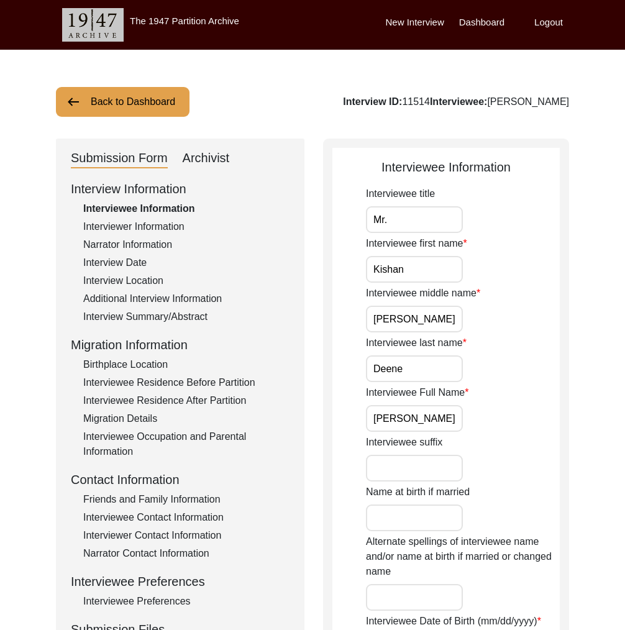
click at [422, 416] on input "Kishan Rao Deene" at bounding box center [414, 418] width 97 height 27
click at [209, 383] on div "Interviewee Residence Before Partition" at bounding box center [186, 382] width 206 height 15
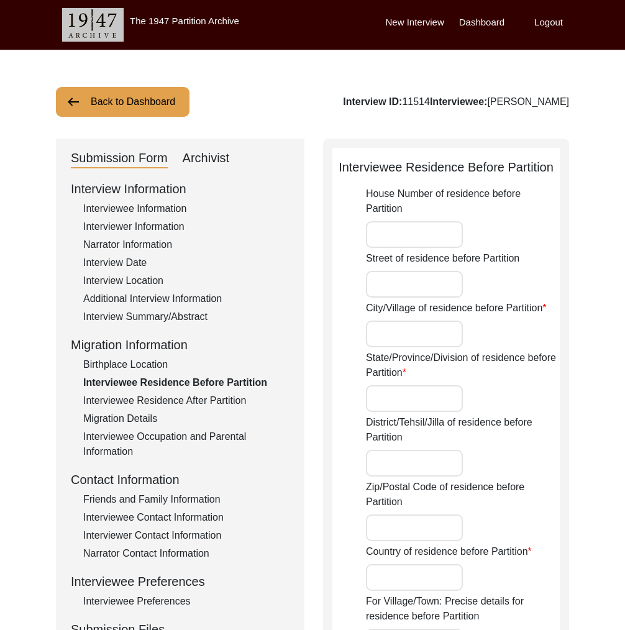
type input "Bidar"
type input "Karnataka"
type input "Bidar District"
type input "[GEOGRAPHIC_DATA]"
type input "Bidar, Bidar Tehsil, Bidar District, Karnataka, India"
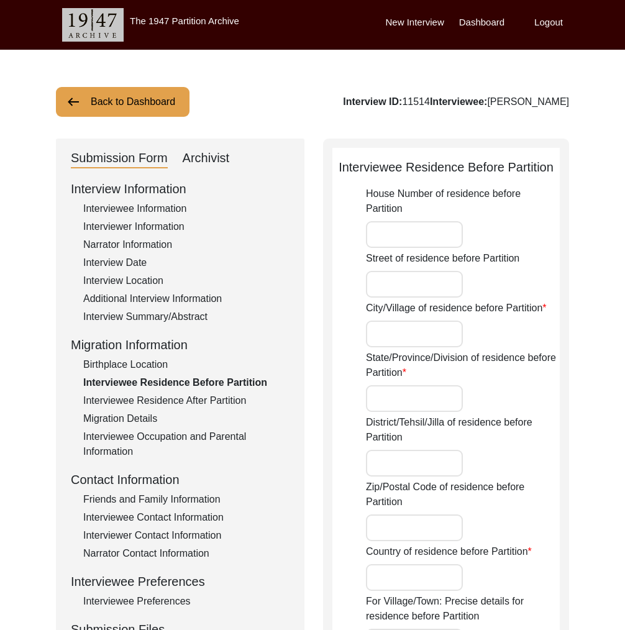
type input "17.9104"
type input "77.5199"
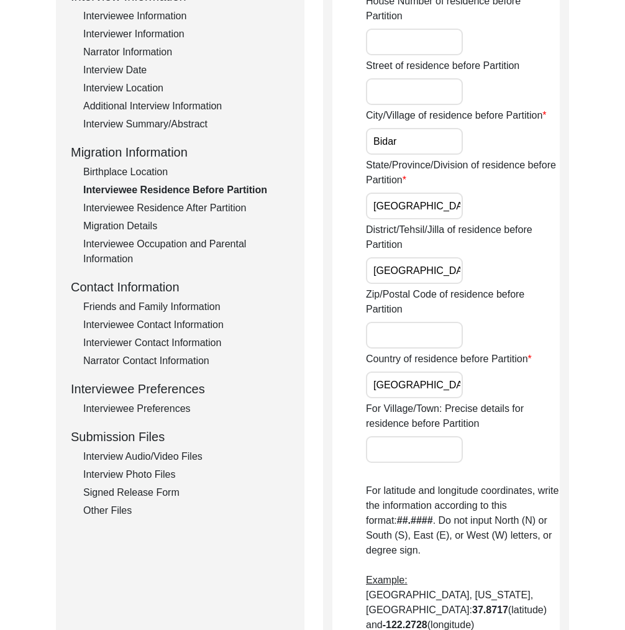
scroll to position [437, 0]
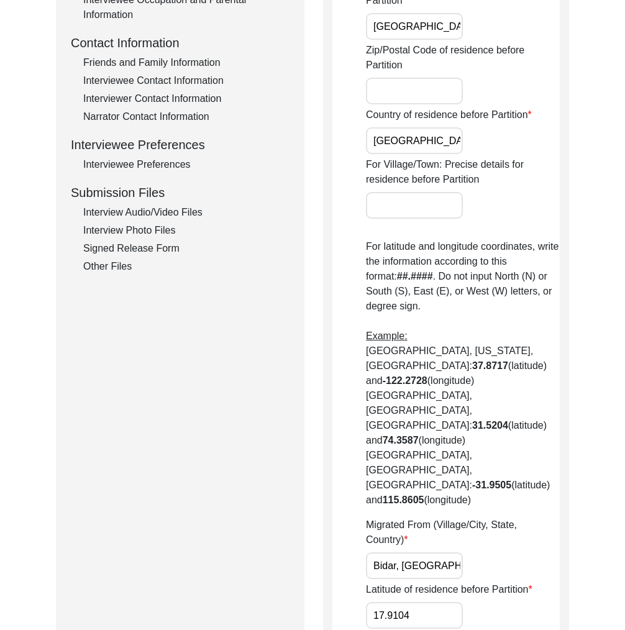
click at [405, 552] on input "Bidar, Bidar Tehsil, Bidar District, Karnataka, India" at bounding box center [414, 565] width 97 height 27
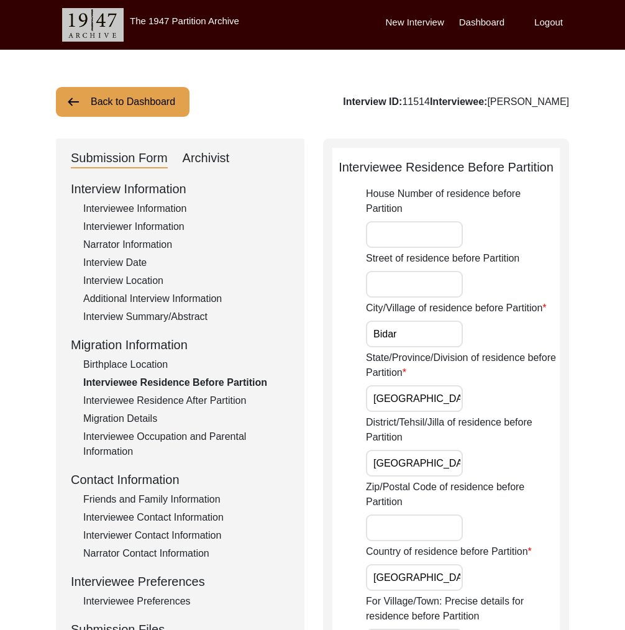
click at [166, 309] on div "Interview Information Interviewee Information Interviewer Information Narrator …" at bounding box center [180, 445] width 219 height 531
click at [173, 313] on div "Interview Summary/Abstract" at bounding box center [186, 316] width 206 height 15
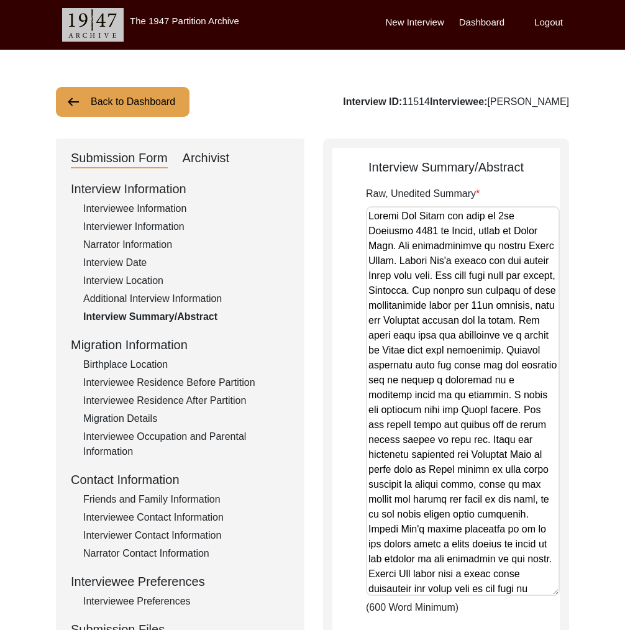
drag, startPoint x: 551, startPoint y: 273, endPoint x: 510, endPoint y: 565, distance: 294.2
click at [518, 589] on textarea "Raw, Unedited Summary" at bounding box center [463, 401] width 194 height 390
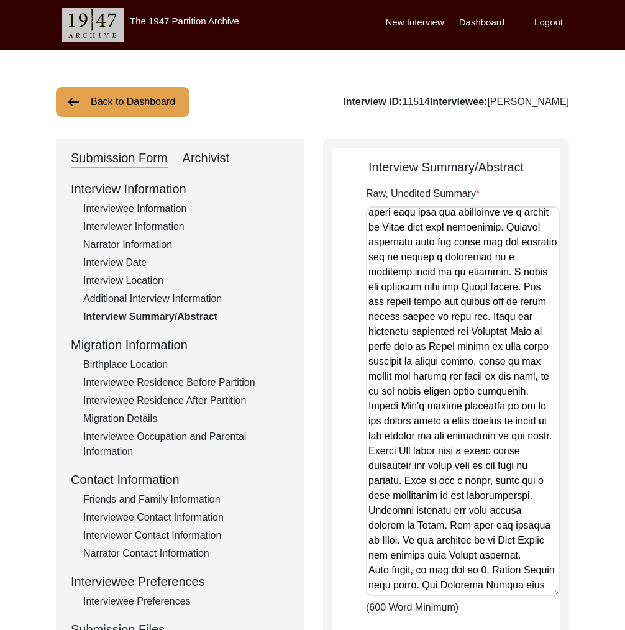
scroll to position [124, 0]
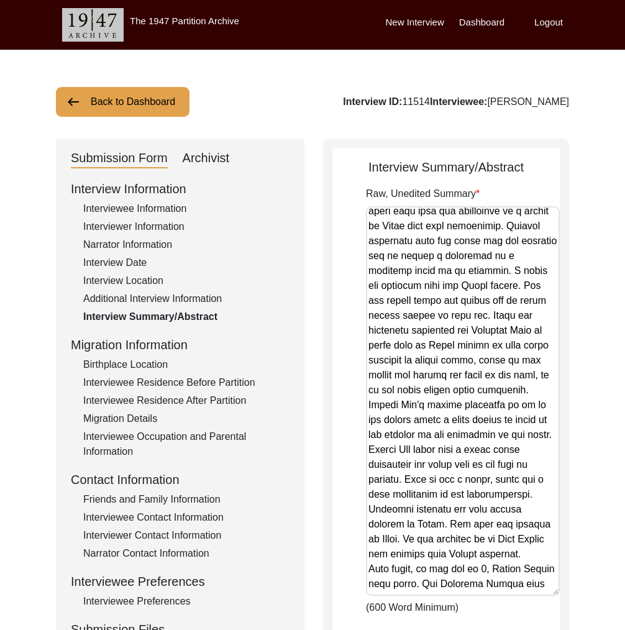
click at [123, 396] on div "Interviewee Residence After Partition" at bounding box center [186, 400] width 206 height 15
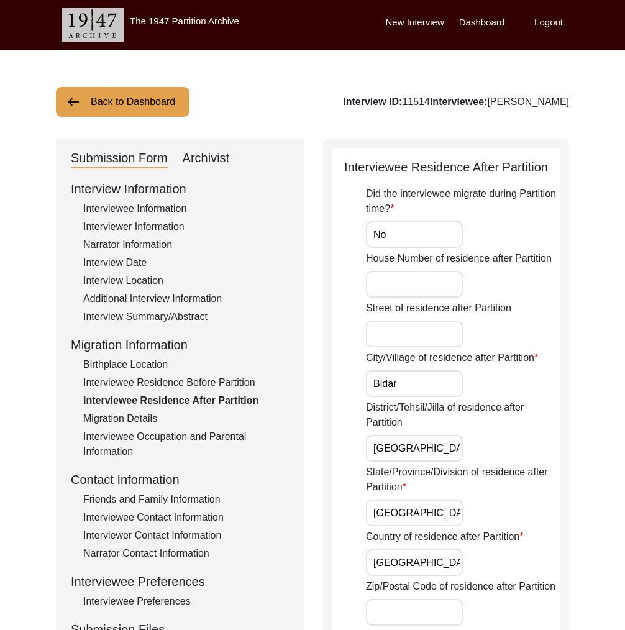
click at [129, 384] on div "Interviewee Residence Before Partition" at bounding box center [186, 382] width 206 height 15
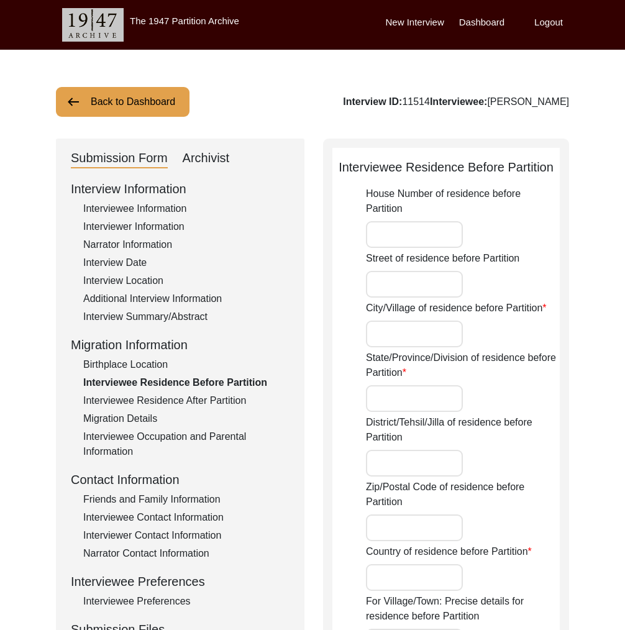
type input "Bidar"
type input "Karnataka"
type input "Bidar District"
type input "[GEOGRAPHIC_DATA]"
type input "Bidar, Bidar Tehsil, Bidar District, Karnataka, India"
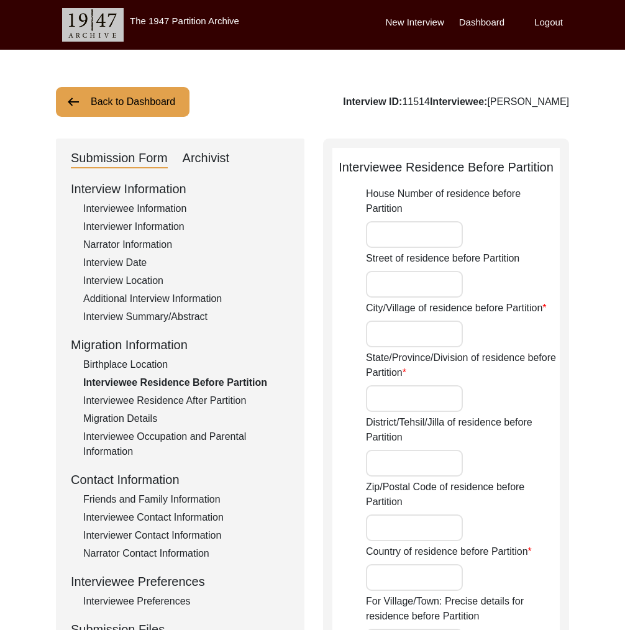
type input "17.9104"
type input "77.5199"
click at [171, 213] on div "Interviewee Information" at bounding box center [186, 208] width 206 height 15
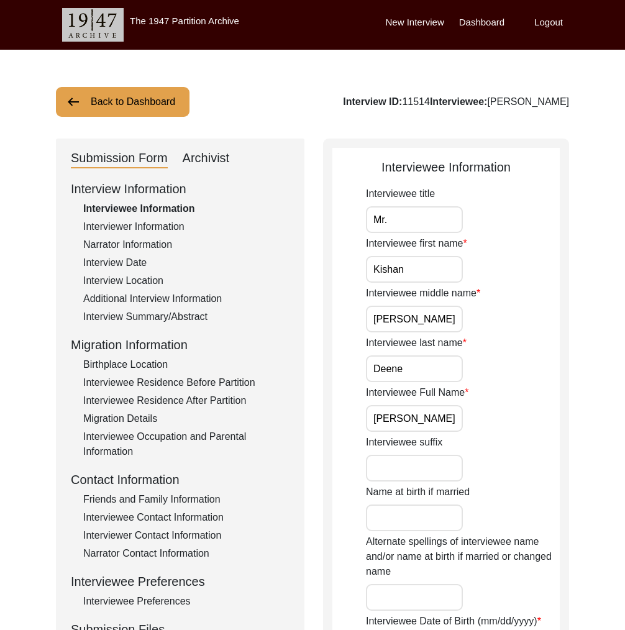
click at [401, 423] on input "Kishan Rao Deene" at bounding box center [414, 418] width 97 height 27
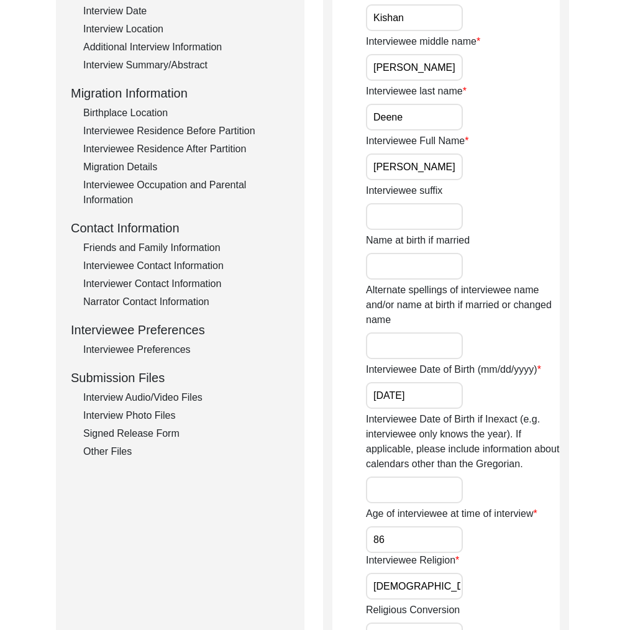
scroll to position [254, 0]
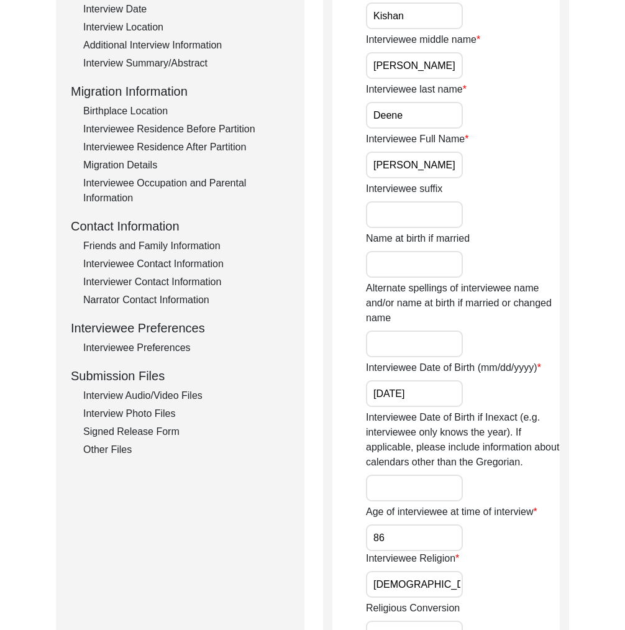
click at [156, 63] on div "Interview Summary/Abstract" at bounding box center [186, 63] width 206 height 15
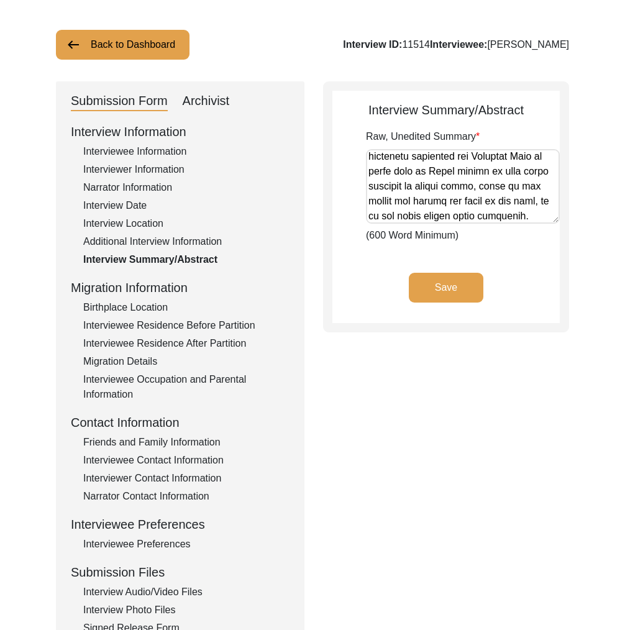
scroll to position [301, 0]
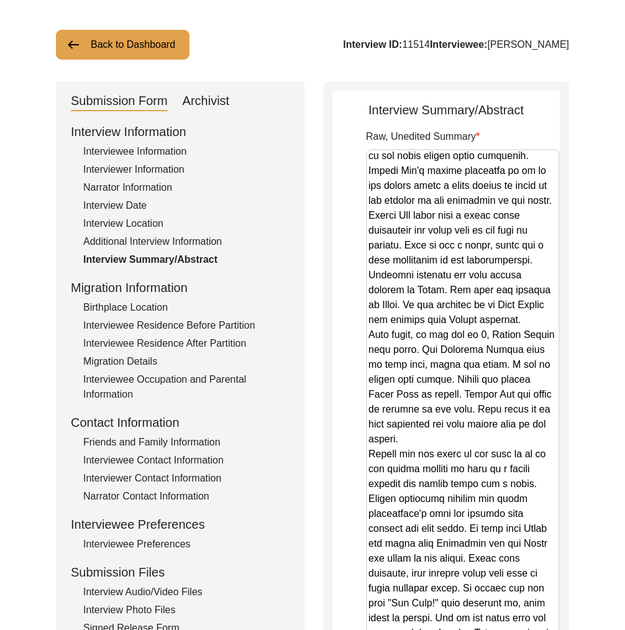
drag, startPoint x: 552, startPoint y: 213, endPoint x: 493, endPoint y: 608, distance: 399.0
click at [498, 629] on html "The 1947 Partition Archive New Interview Dashboard Logout Back to Dashboard Int…" at bounding box center [312, 442] width 625 height 998
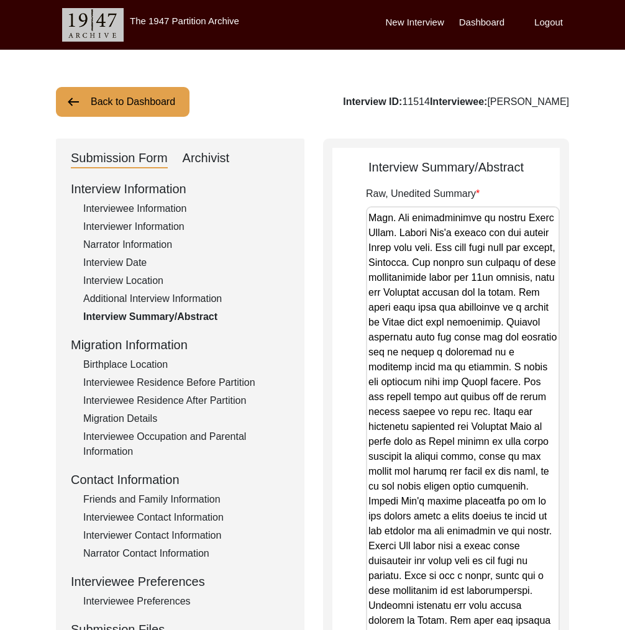
scroll to position [0, 0]
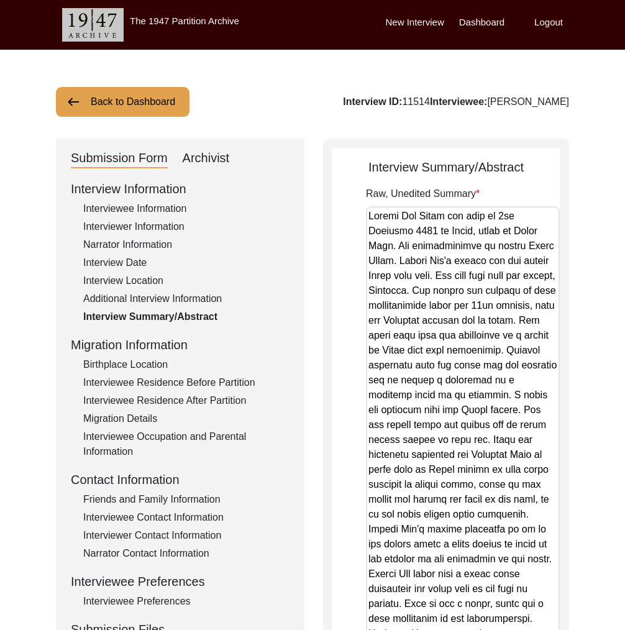
click at [140, 263] on div "Interview Date" at bounding box center [186, 262] width 206 height 15
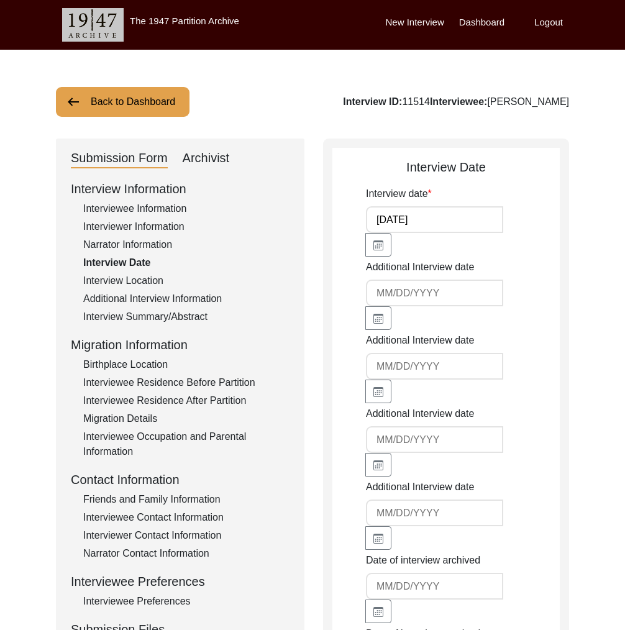
click at [148, 278] on div "Interview Location" at bounding box center [186, 280] width 206 height 15
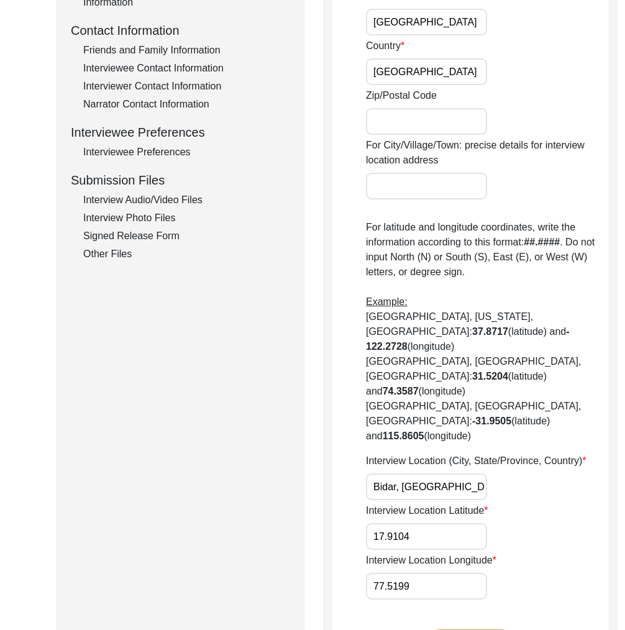
scroll to position [671, 0]
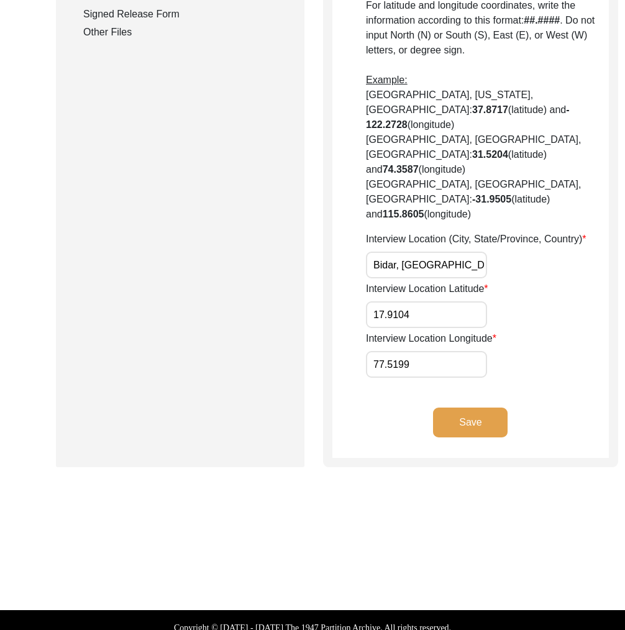
click at [398, 252] on input "Bidar, Bidar Tehsil, Bidar District, Karnataka, India" at bounding box center [426, 265] width 121 height 27
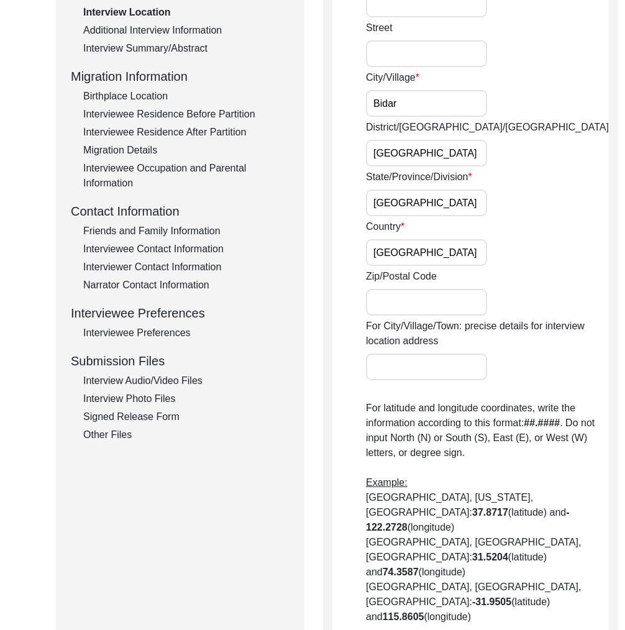
scroll to position [0, 0]
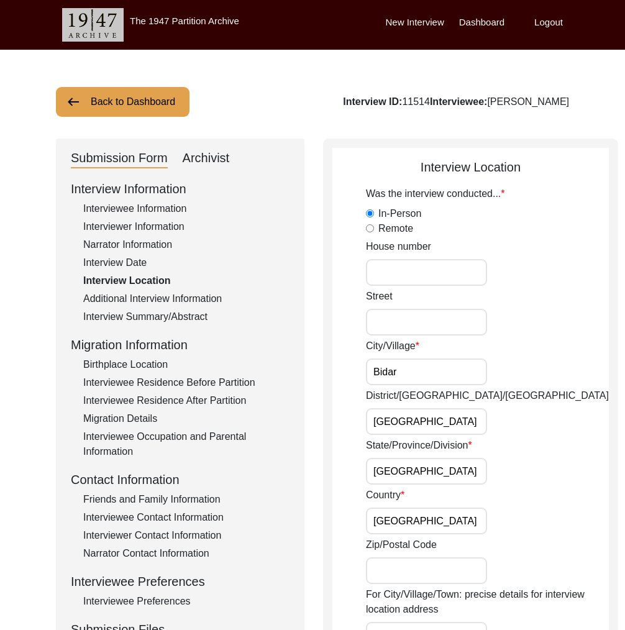
click at [135, 232] on div "Interviewer Information" at bounding box center [186, 226] width 206 height 15
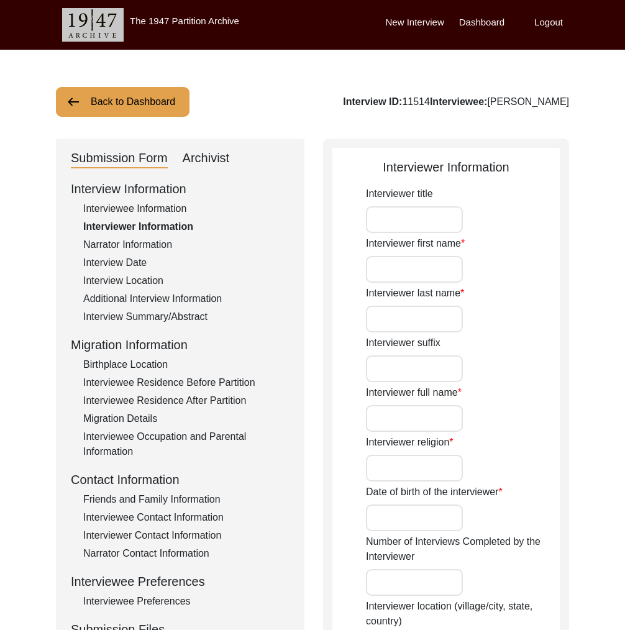
type input "Ms."
type input "Medha"
type input "Agarwal"
type input "Medha Agarwal"
type input "Atheism"
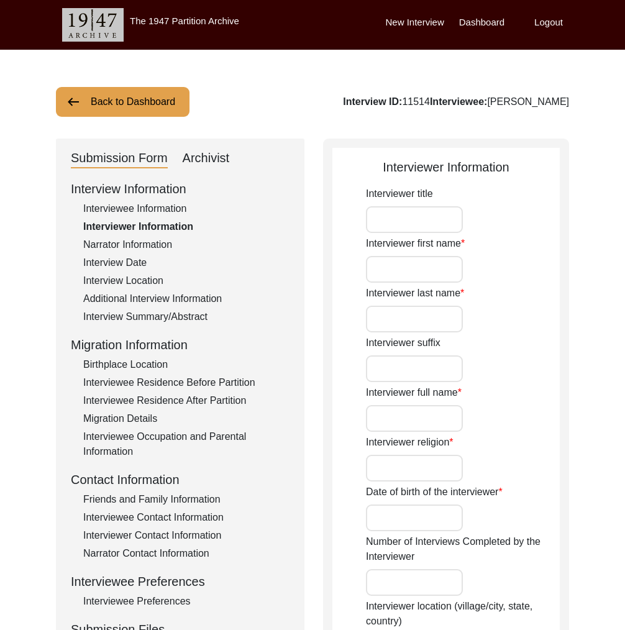
type input "01/06/1999"
type input "Navi Mumbai, Maharashtra, India"
type input "Writer and Designer"
type input "Ms."
type input "Medha"
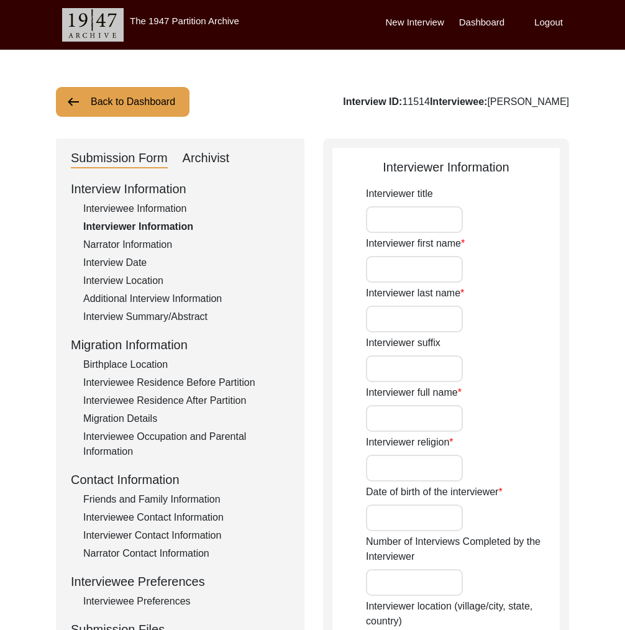
type input "Agarwal"
type input "Medha Agarwal"
type input "Story Scholar"
type textarea "I am writer, designer and storyteller with experience working in social, educat…"
type input "Hindi"
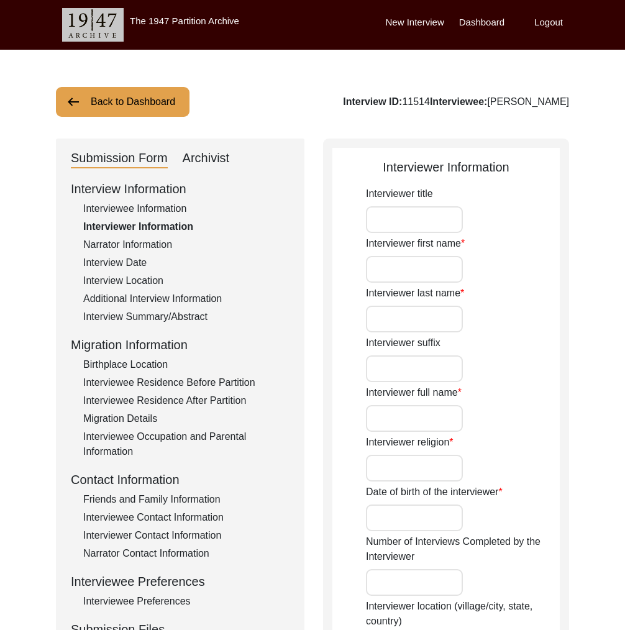
type textarea "Unrelated"
click at [416, 413] on input "Medha Agarwal" at bounding box center [414, 418] width 97 height 27
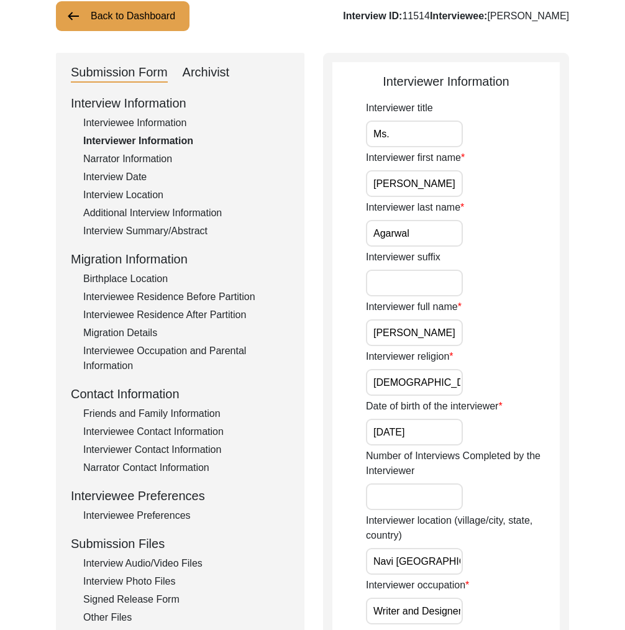
scroll to position [245, 0]
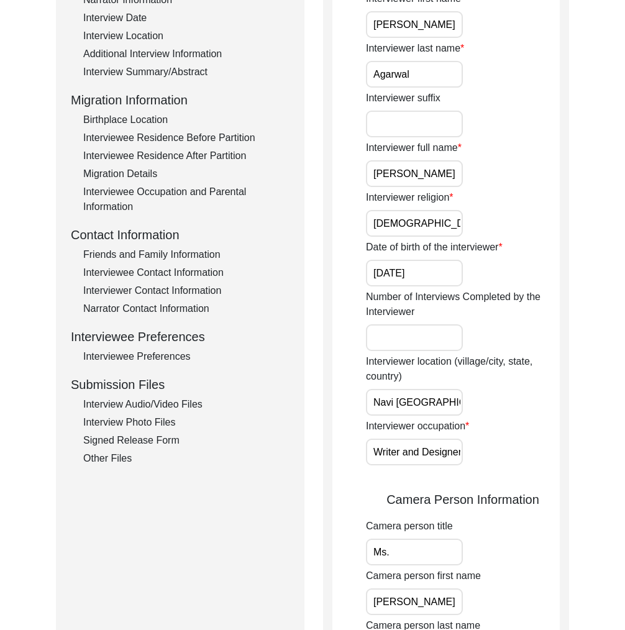
click at [152, 397] on div "Interview Audio/Video Files" at bounding box center [186, 404] width 206 height 15
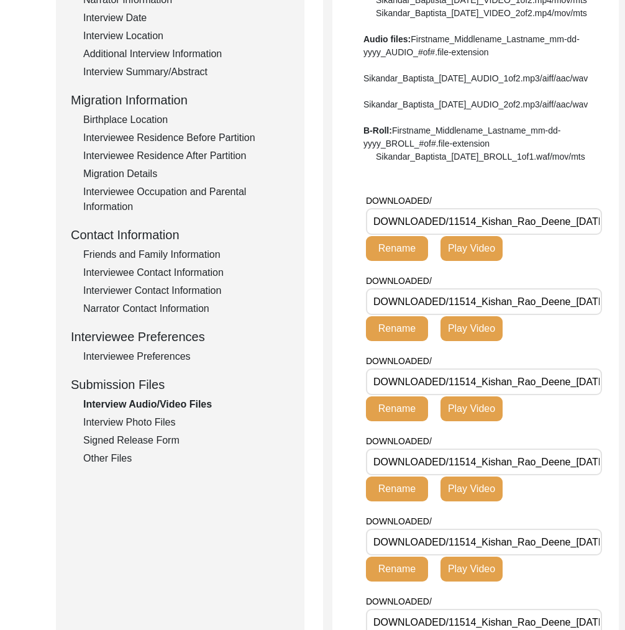
drag, startPoint x: 570, startPoint y: 260, endPoint x: 450, endPoint y: 263, distance: 120.6
click at [450, 235] on input "DOWNLOADED/11514_Kishan_Rao_Deene_03-13-2025_BROLL_1of4.MP4" at bounding box center [484, 221] width 236 height 27
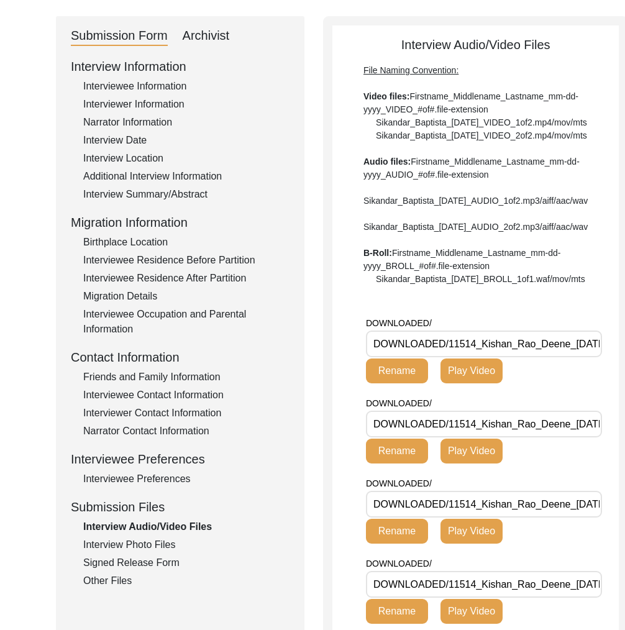
scroll to position [0, 0]
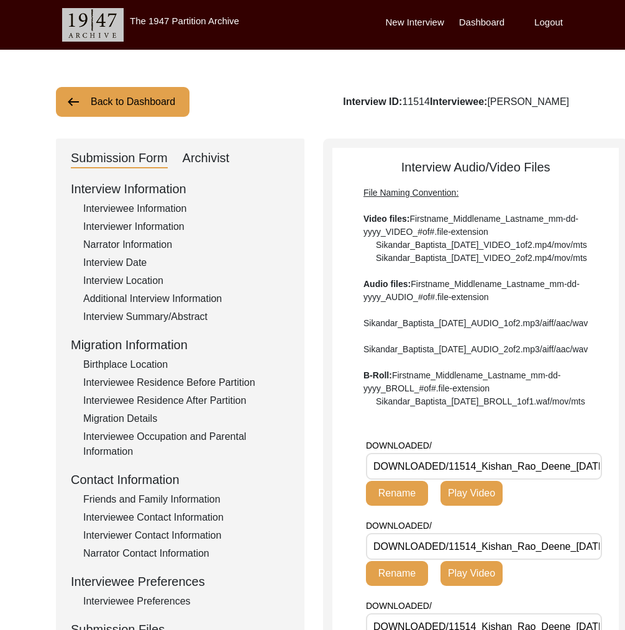
click at [155, 102] on button "Back to Dashboard" at bounding box center [123, 102] width 134 height 30
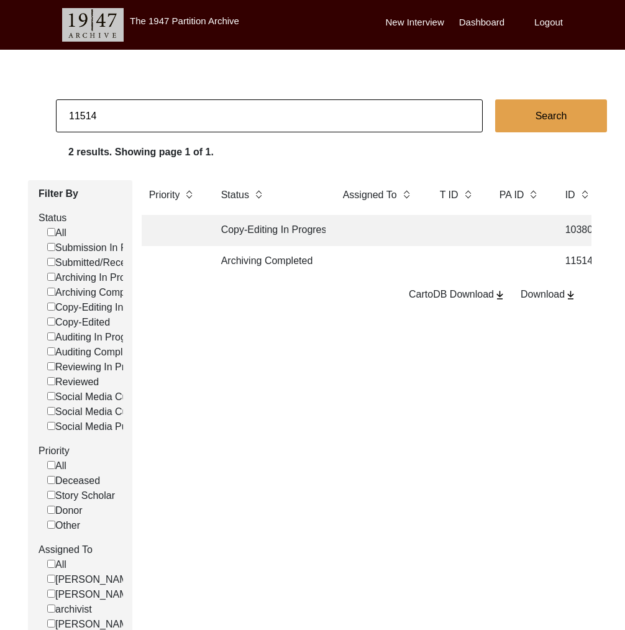
drag, startPoint x: 85, startPoint y: 119, endPoint x: 168, endPoint y: 122, distance: 82.7
click at [167, 122] on input "11514" at bounding box center [269, 115] width 427 height 33
type input "11526"
checkbox input "false"
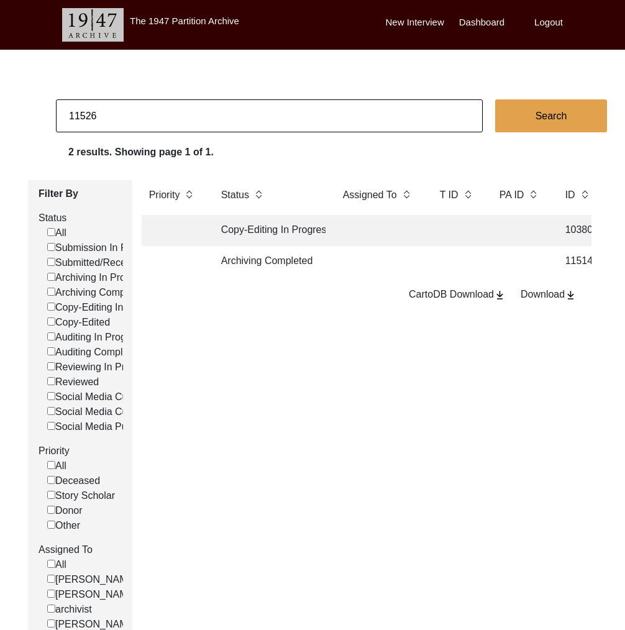
checkbox input "false"
click at [324, 261] on td "Archiving Completed" at bounding box center [270, 261] width 112 height 31
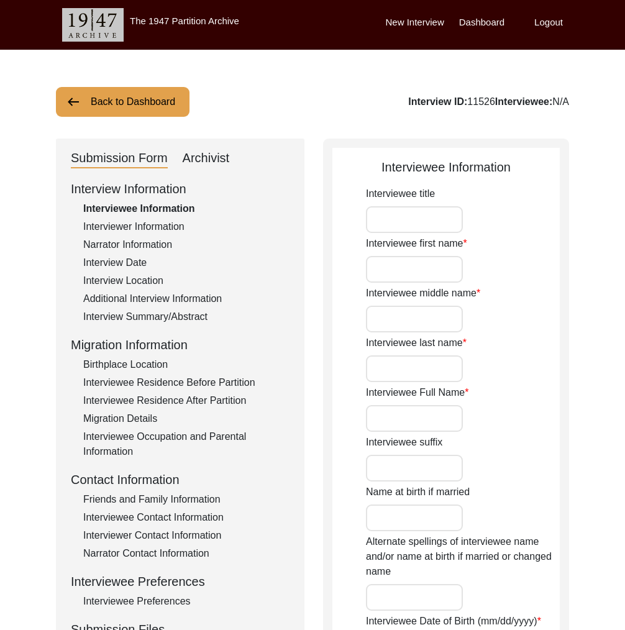
type input "Mr."
type input "Nagappa"
type input "N/A"
type input "Amlapuri"
type input "Nagappa Amlapuri"
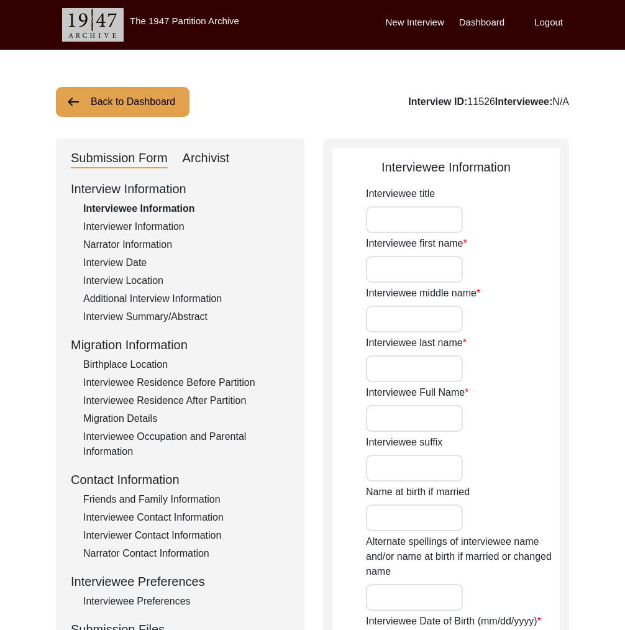
type input "03/06/1936"
type input "89"
type input "[DEMOGRAPHIC_DATA]"
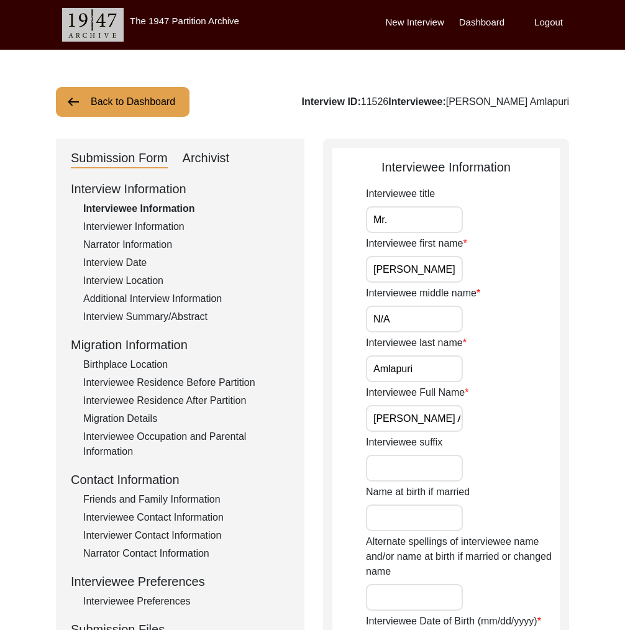
click at [425, 422] on input "Nagappa Amlapuri" at bounding box center [414, 418] width 97 height 27
click at [425, 421] on input "Nagappa Amlapuri" at bounding box center [414, 418] width 97 height 27
click at [220, 382] on div "Interviewee Residence Before Partition" at bounding box center [186, 382] width 206 height 15
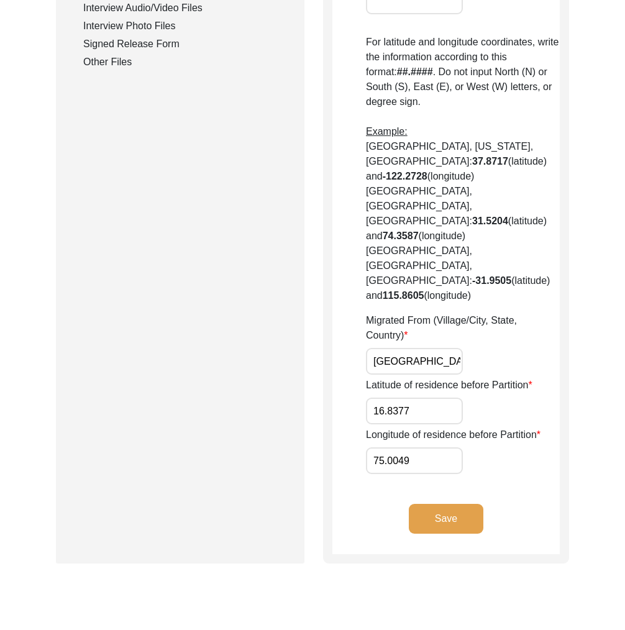
scroll to position [678, 0]
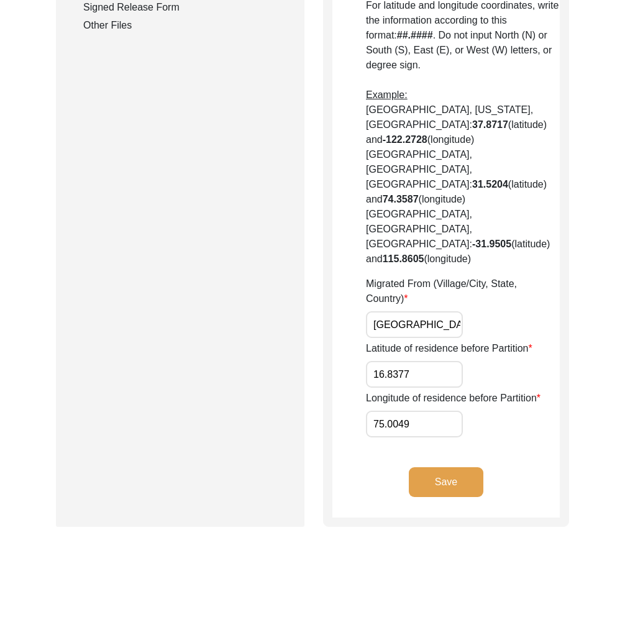
click at [413, 311] on input "Jambagi, Karnataka, India" at bounding box center [414, 324] width 97 height 27
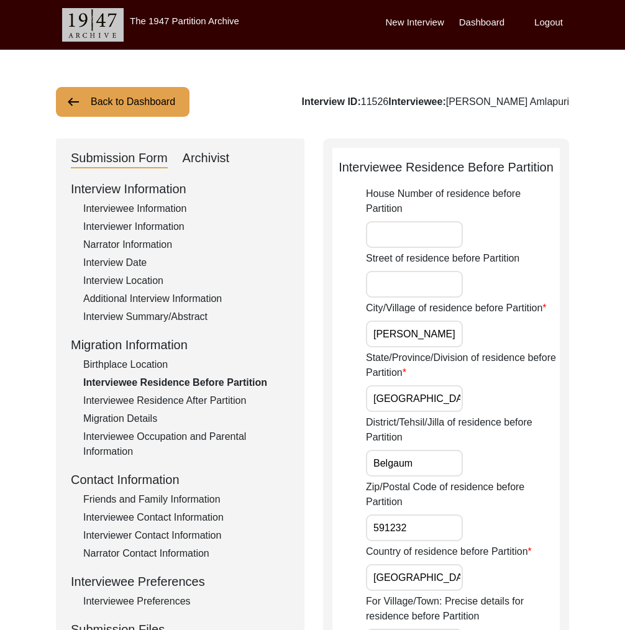
click at [191, 316] on div "Interview Summary/Abstract" at bounding box center [186, 316] width 206 height 15
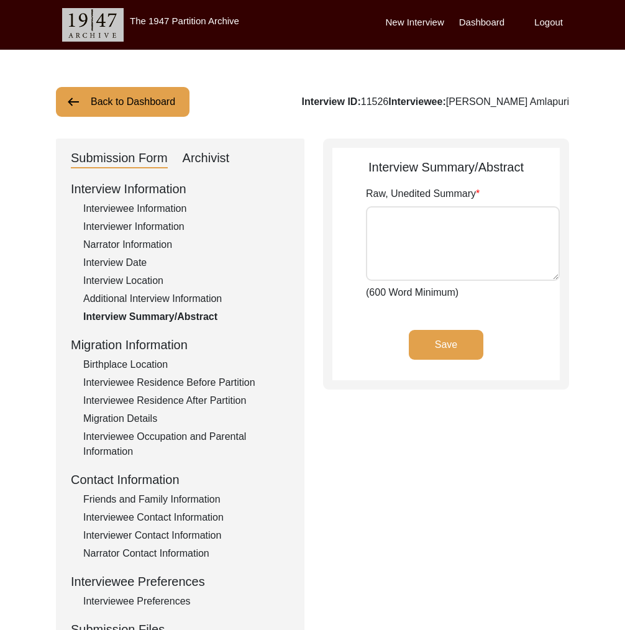
type textarea "Nagappa Amlapuri was born in village called Jambgi on 6th March 1936. Most peop…"
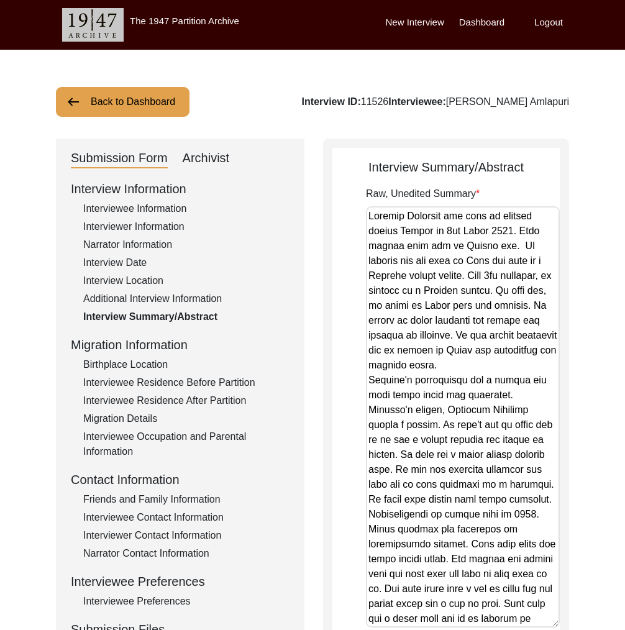
drag, startPoint x: 554, startPoint y: 272, endPoint x: 507, endPoint y: 619, distance: 350.6
click at [507, 619] on textarea "Raw, Unedited Summary" at bounding box center [463, 416] width 194 height 421
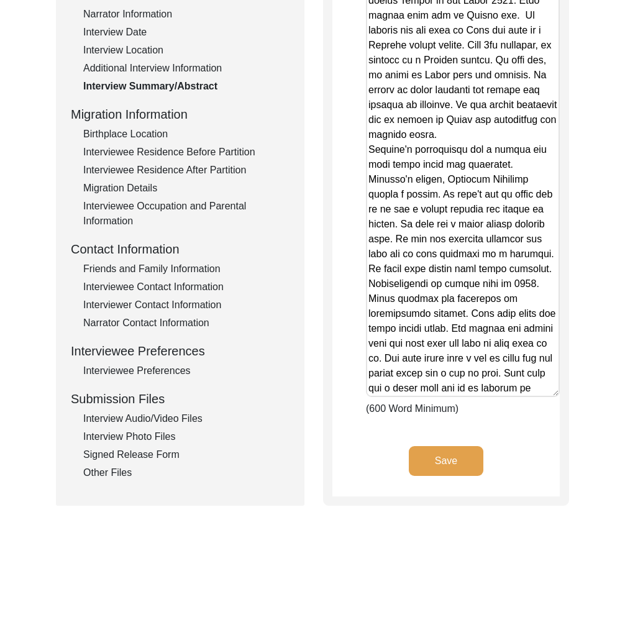
click at [183, 152] on div "Interviewee Residence Before Partition" at bounding box center [186, 152] width 206 height 15
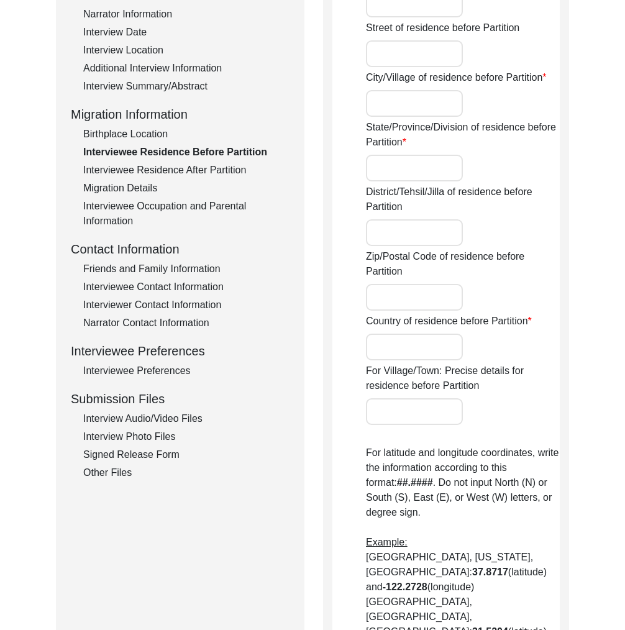
type input "Jambagi"
type input "Karnataka"
type input "Belgaum"
type input "591232"
type input "[GEOGRAPHIC_DATA]"
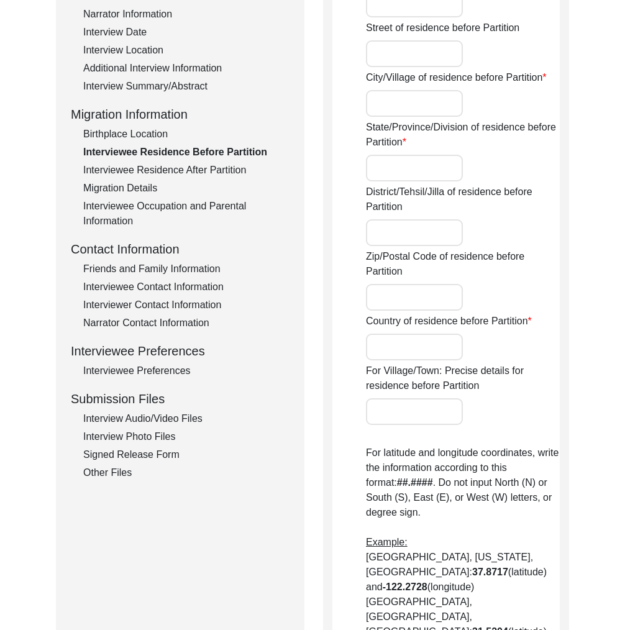
type input "Jambagi, Karnataka, India"
type input "16.8377"
type input "75.0049"
click at [198, 174] on div "Interviewee Residence After Partition" at bounding box center [186, 170] width 206 height 15
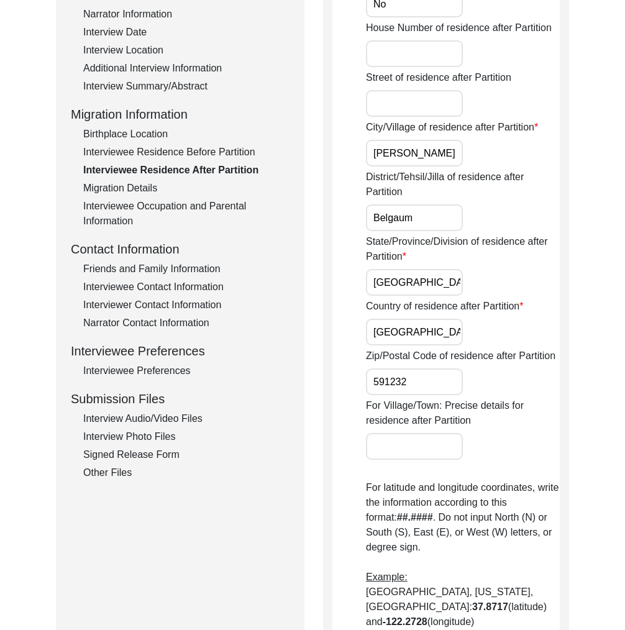
scroll to position [43, 0]
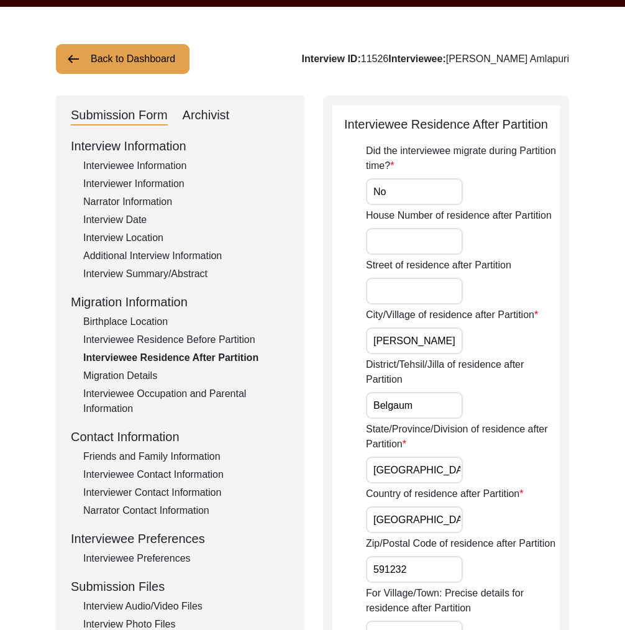
click at [139, 326] on div "Birthplace Location" at bounding box center [186, 321] width 206 height 15
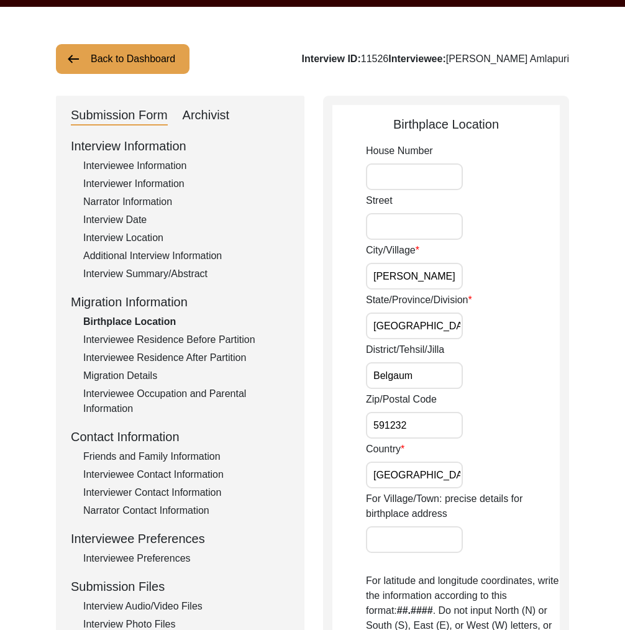
click at [145, 339] on div "Interviewee Residence Before Partition" at bounding box center [186, 339] width 206 height 15
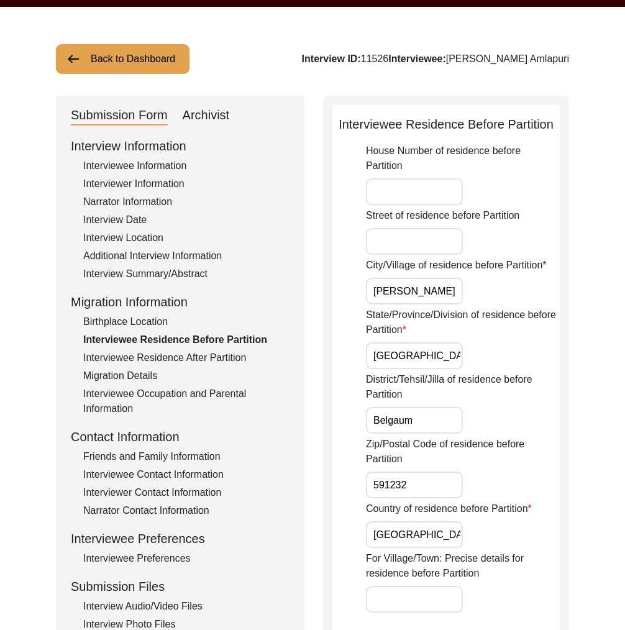
click at [149, 320] on div "Birthplace Location" at bounding box center [186, 321] width 206 height 15
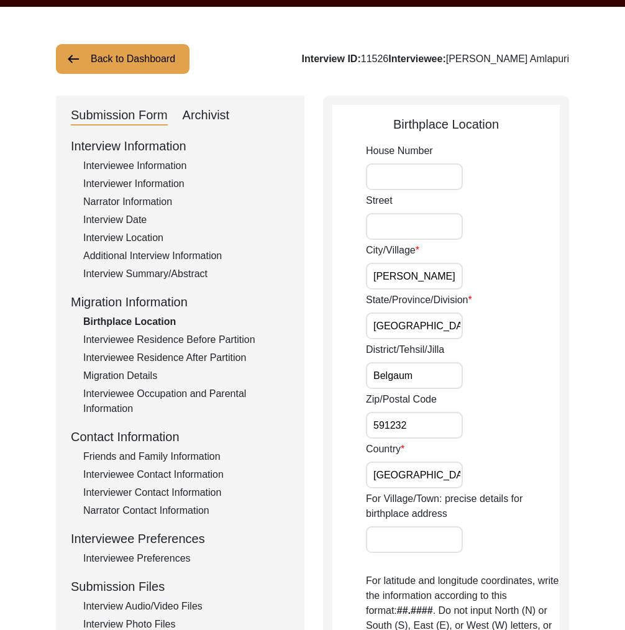
click at [156, 337] on div "Interviewee Residence Before Partition" at bounding box center [186, 339] width 206 height 15
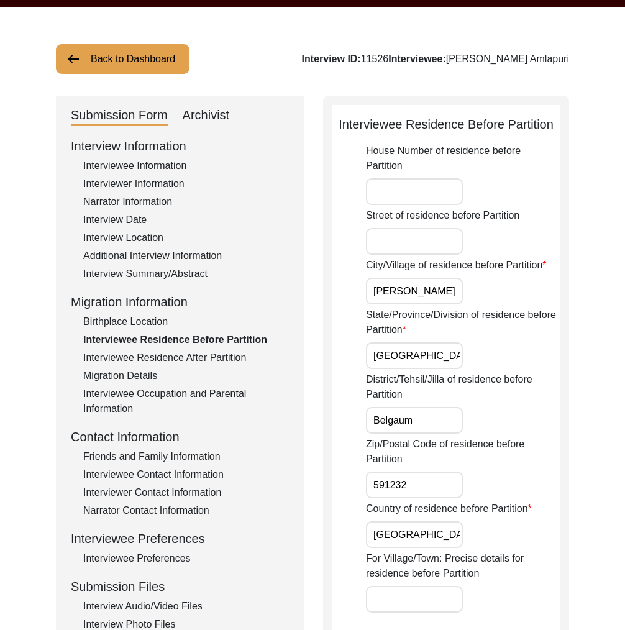
click at [153, 272] on div "Interview Summary/Abstract" at bounding box center [186, 274] width 206 height 15
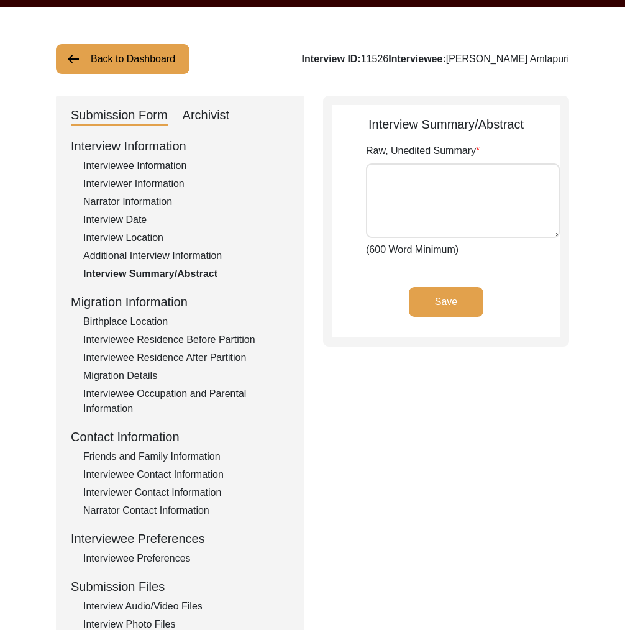
type textarea "Nagappa Amlapuri was born in village called Jambgi on 6th March 1936. Most peop…"
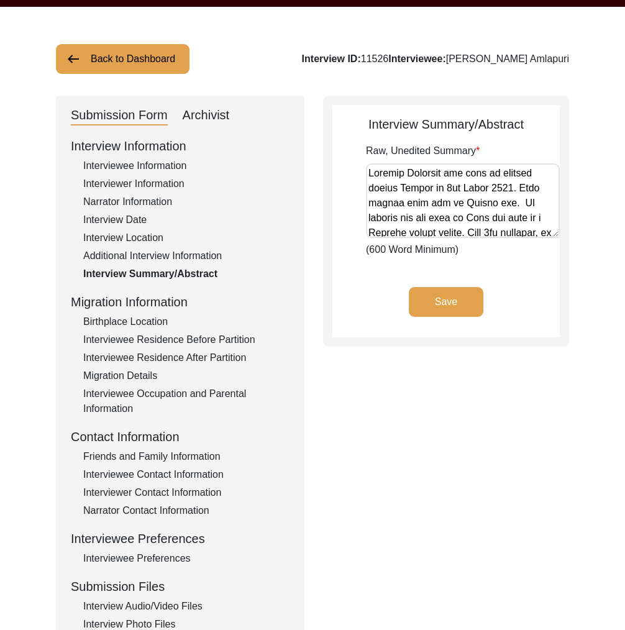
click at [556, 229] on textarea "Raw, Unedited Summary" at bounding box center [463, 200] width 194 height 75
click at [192, 402] on div "Interviewee Occupation and Parental Information" at bounding box center [186, 402] width 206 height 30
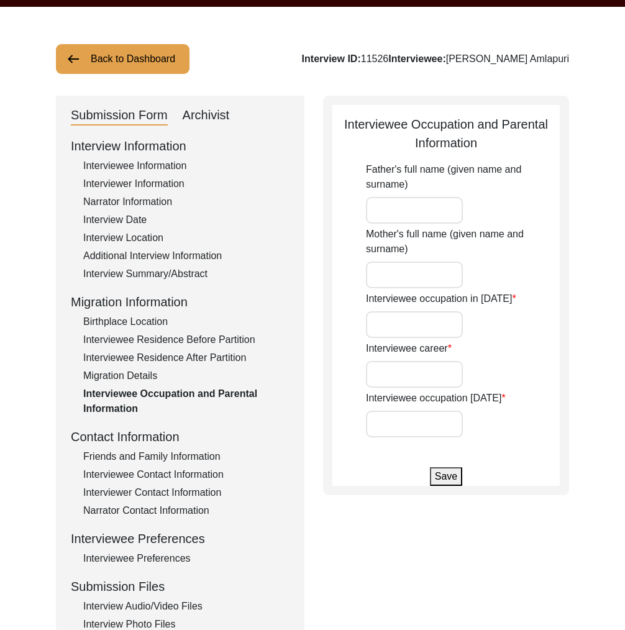
type input "Sangappa Amlapuri"
type input "Child"
type input "Educator"
type input "Pensioner, Association President"
click at [170, 394] on div "Interviewee Occupation and Parental Information" at bounding box center [186, 402] width 206 height 30
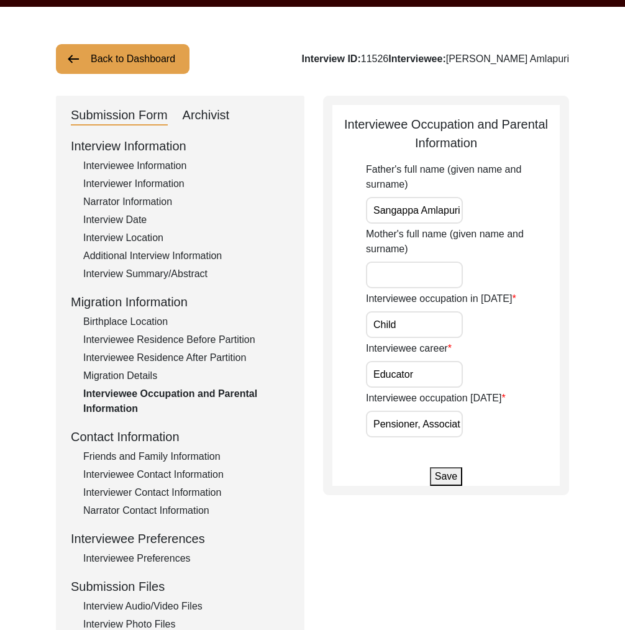
click at [150, 380] on div "Migration Details" at bounding box center [186, 376] width 206 height 15
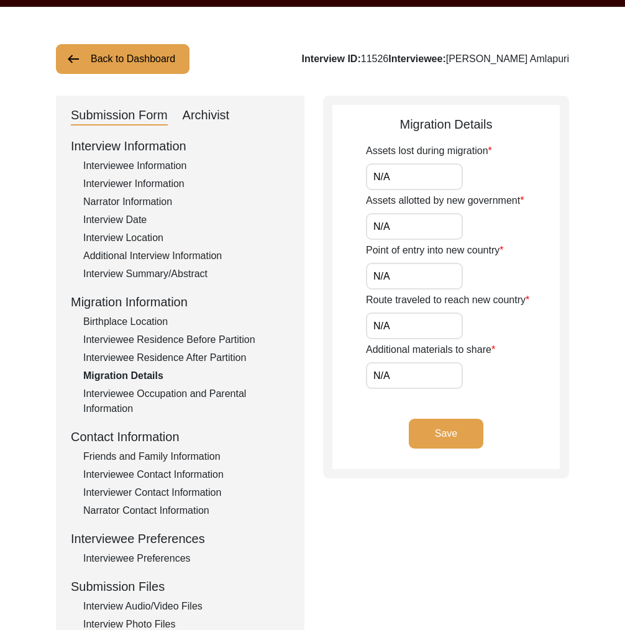
click at [134, 170] on div "Interviewee Information" at bounding box center [186, 165] width 206 height 15
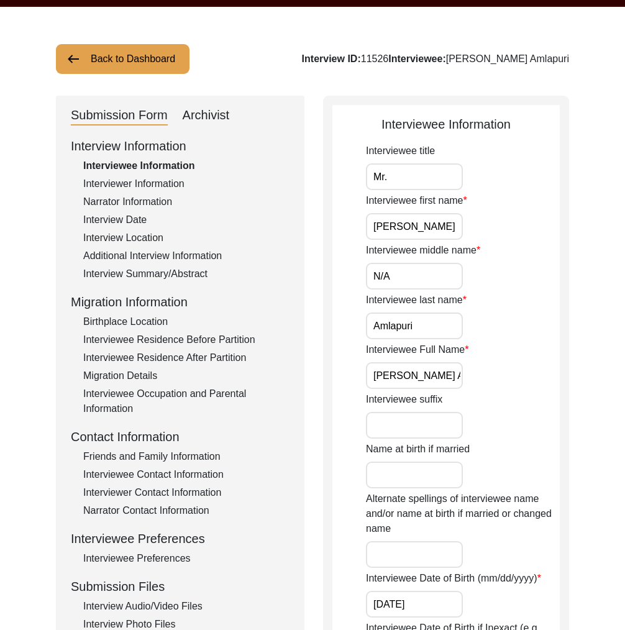
click at [416, 373] on input "Nagappa Amlapuri" at bounding box center [414, 375] width 97 height 27
click at [137, 212] on div "Interview Information Interviewee Information Interviewer Information Narrator …" at bounding box center [180, 402] width 219 height 531
click at [136, 217] on div "Interview Date" at bounding box center [186, 220] width 206 height 15
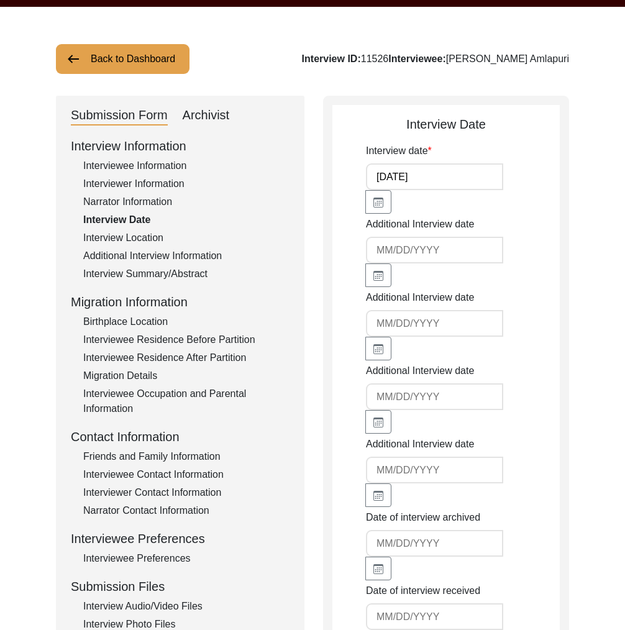
click at [137, 239] on div "Interview Location" at bounding box center [186, 238] width 206 height 15
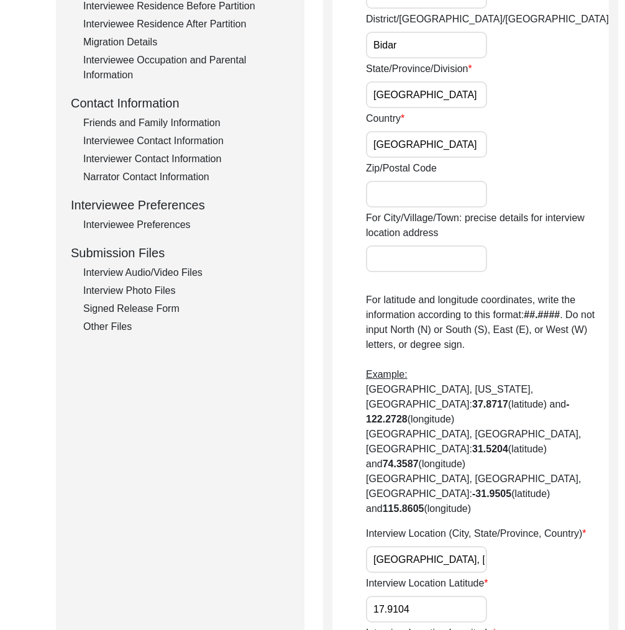
scroll to position [433, 0]
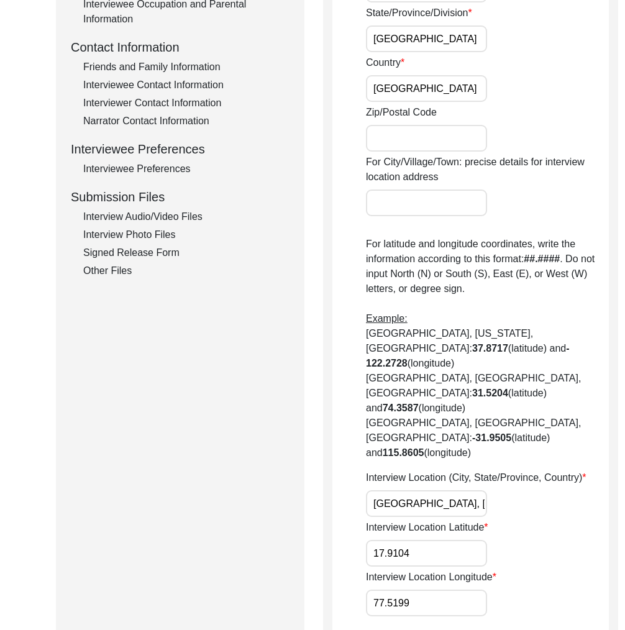
click at [419, 491] on input "Bidar, Karnataka, India" at bounding box center [426, 503] width 121 height 27
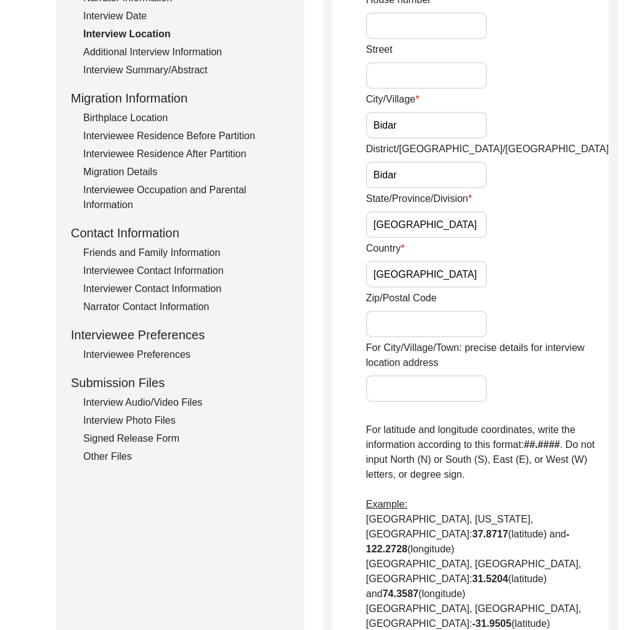
scroll to position [0, 0]
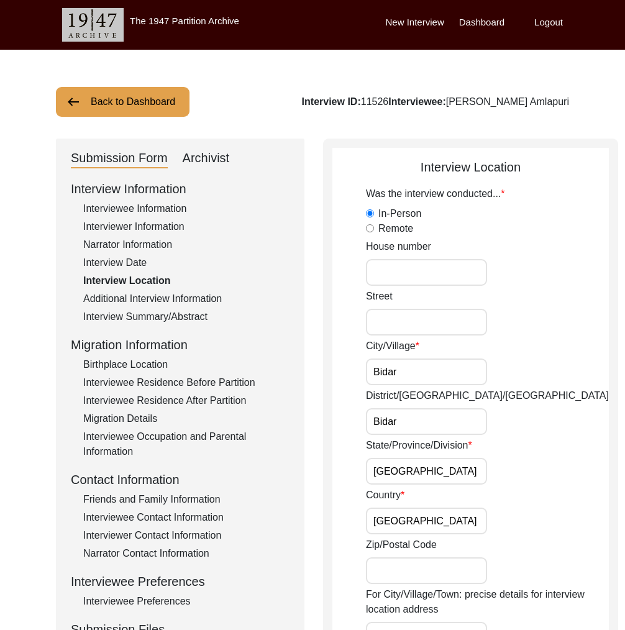
click at [152, 226] on div "Interviewer Information" at bounding box center [186, 226] width 206 height 15
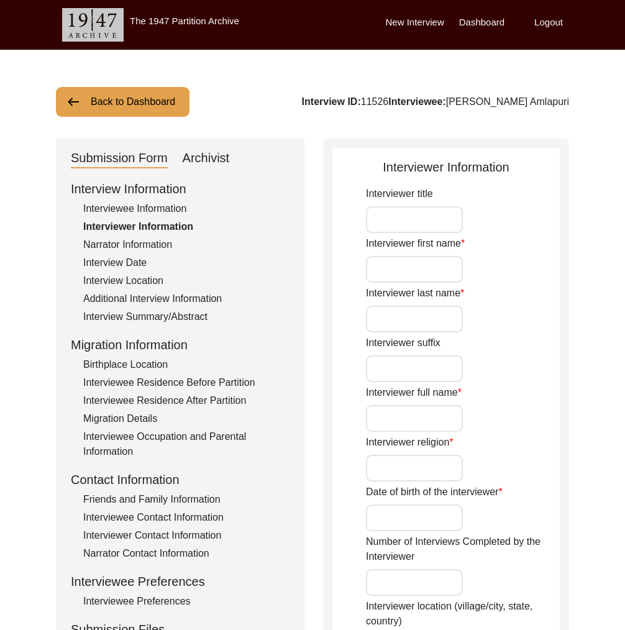
type input "Medha"
type input "Agarwal"
type input "Medha Agarwal"
type input "Atheist"
type input "01/06/1999"
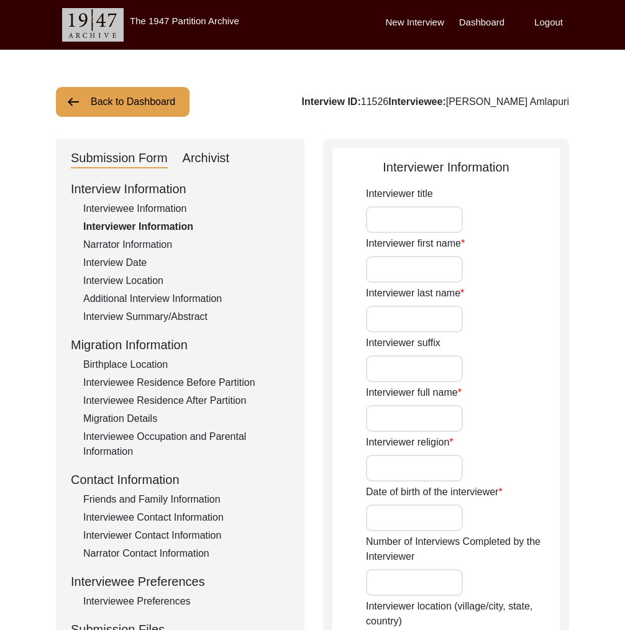
type input "Navi Mumbai, Maharashtra, India"
type input "Writer and designer"
type textarea "I am writer, designer and storyteller with experience working in social, educat…"
type input "Hindi"
type textarea "Unrelated"
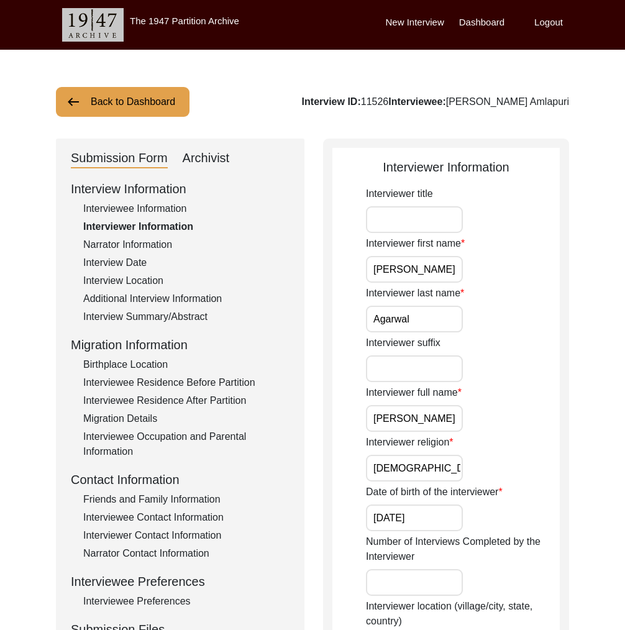
click at [425, 428] on input "Medha Agarwal" at bounding box center [414, 418] width 97 height 27
click at [426, 427] on input "Medha Agarwal" at bounding box center [414, 418] width 97 height 27
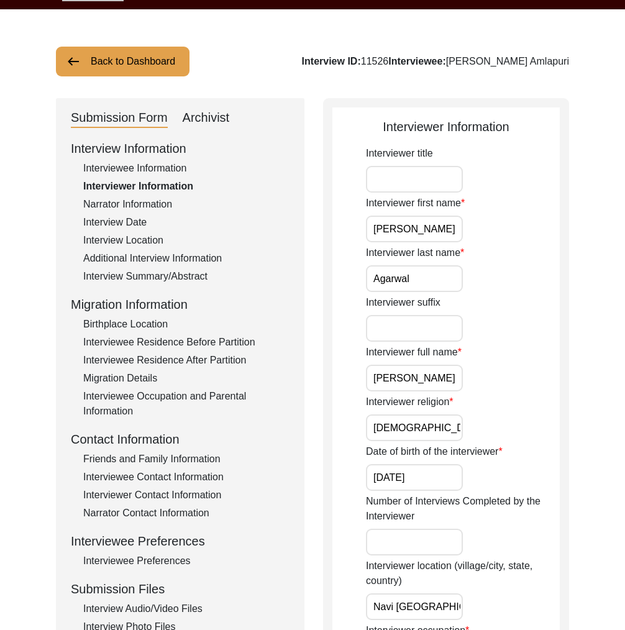
scroll to position [109, 0]
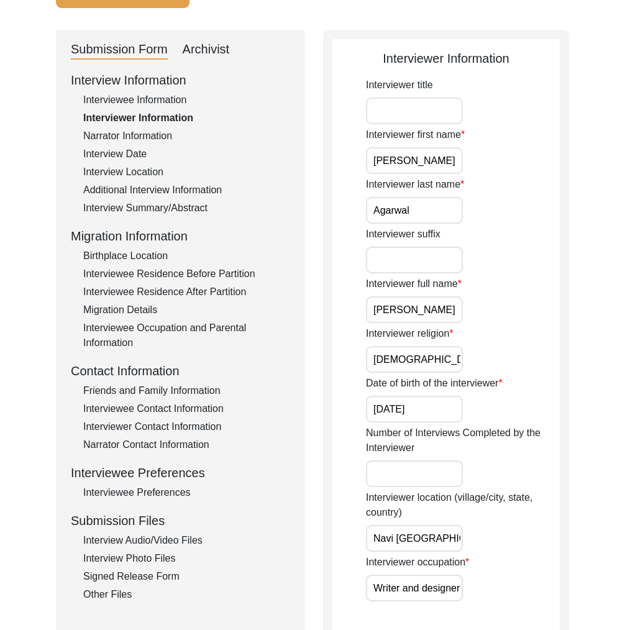
click at [174, 540] on div "Interview Audio/Video Files" at bounding box center [186, 540] width 206 height 15
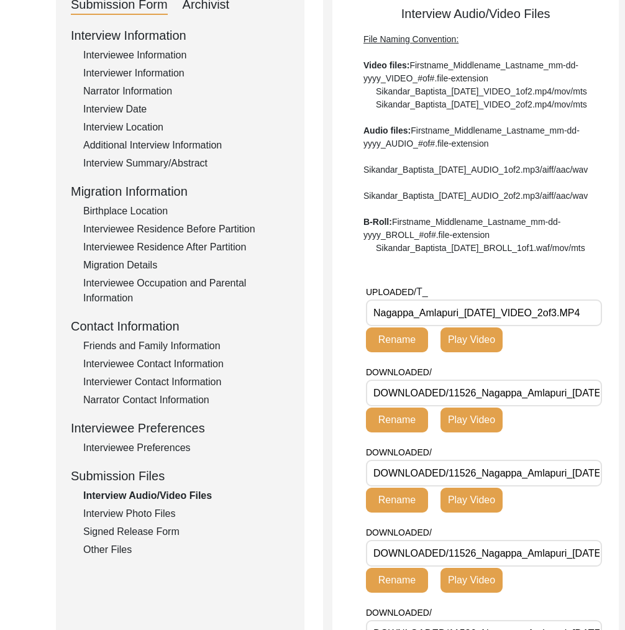
scroll to position [159, 0]
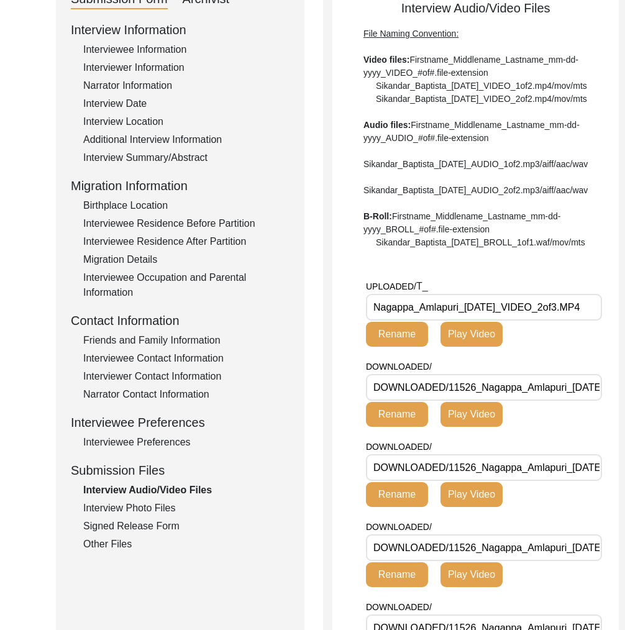
drag, startPoint x: 566, startPoint y: 425, endPoint x: 450, endPoint y: 428, distance: 116.2
click at [450, 401] on input "DOWNLOADED/11526_Nagappa_Amlapuri_03-14-2025_BROLL_1of1.MP4" at bounding box center [484, 387] width 236 height 27
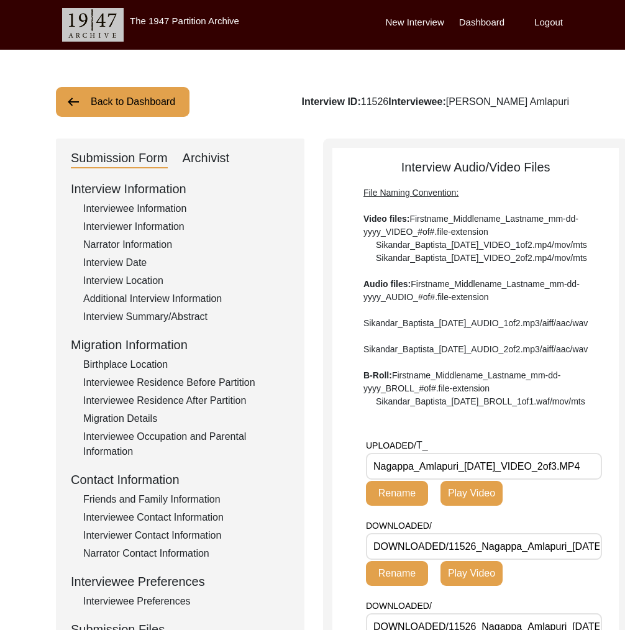
click at [464, 101] on div "Interview ID: 11526 Interviewee: Nagappa Amlapuri" at bounding box center [435, 101] width 267 height 15
copy div "11526"
click at [146, 98] on button "Back to Dashboard" at bounding box center [123, 102] width 134 height 30
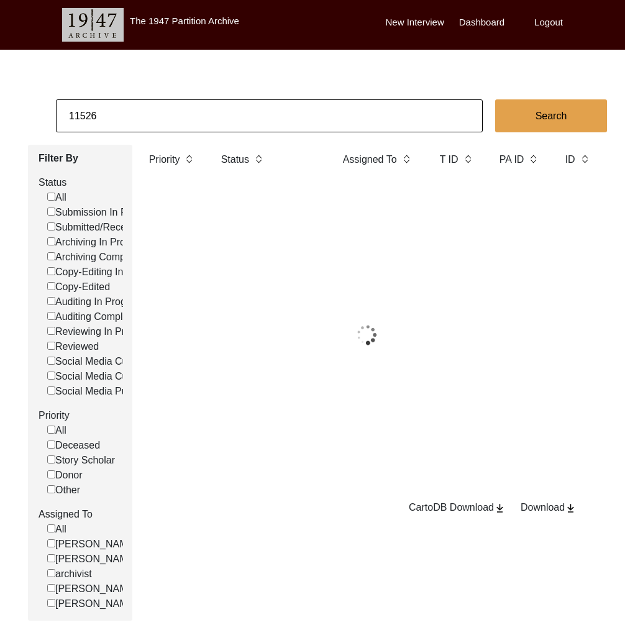
click at [153, 111] on input "11526" at bounding box center [269, 115] width 427 height 33
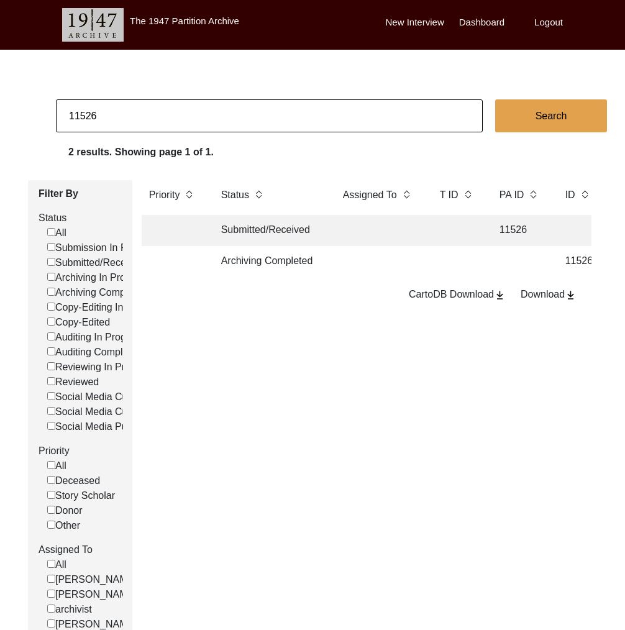
click at [89, 118] on input "11526" at bounding box center [269, 115] width 427 height 33
drag, startPoint x: 85, startPoint y: 117, endPoint x: 132, endPoint y: 117, distance: 46.6
click at [131, 117] on input "11526" at bounding box center [269, 115] width 427 height 33
type input "11505"
checkbox input "false"
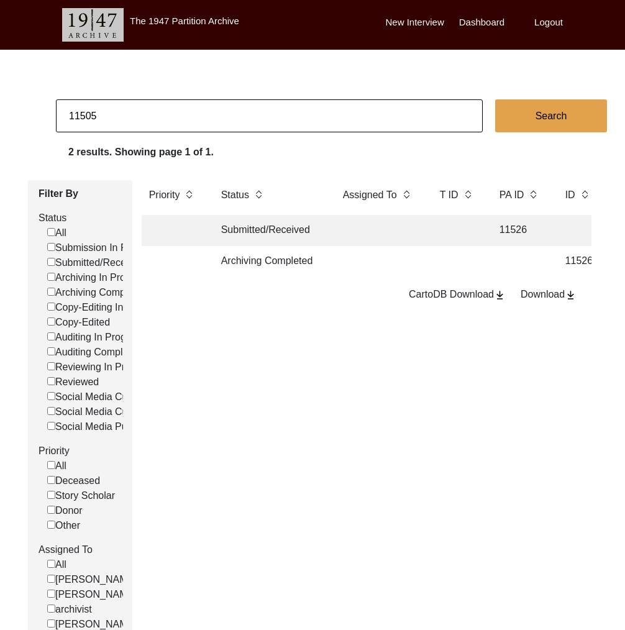
checkbox input "false"
click at [268, 261] on td "Archiving Completed" at bounding box center [270, 261] width 112 height 31
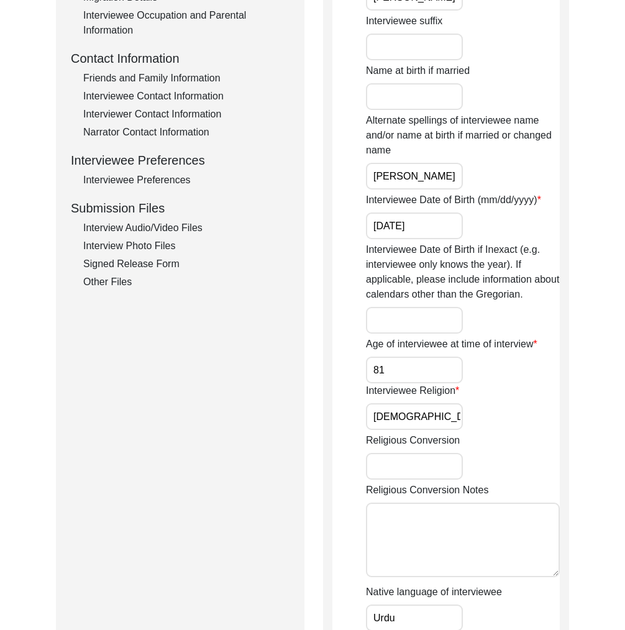
click at [170, 229] on div "Interview Audio/Video Files" at bounding box center [186, 228] width 206 height 15
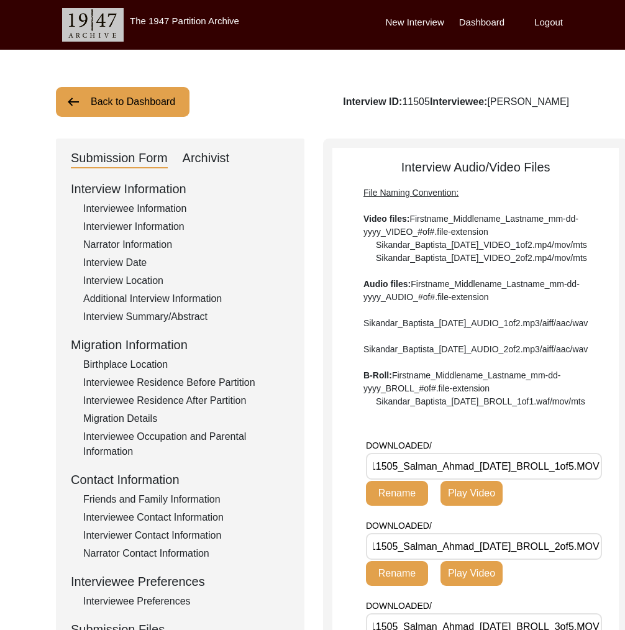
scroll to position [282, 0]
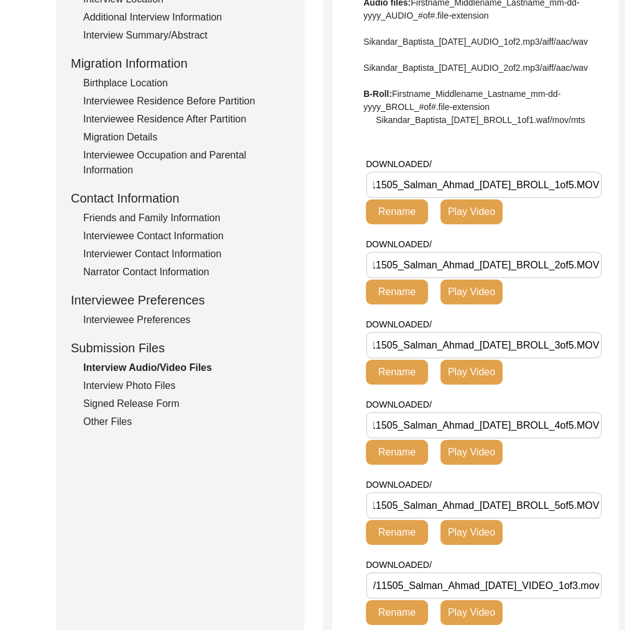
click at [173, 383] on div "Interview Photo Files" at bounding box center [186, 385] width 206 height 15
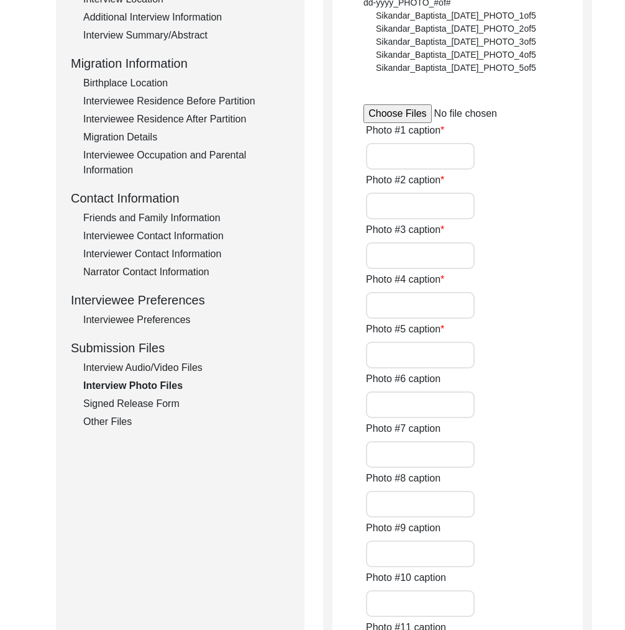
type input "Salman Ahmad's father Muhammad Ahmad receiving the medal of honour from Quaid-e…"
type input "Salman Ahmad visiting and praying on the grave of Mughal Emperor Babar, a very …"
type input "Salman Ahmad is on the far right with his colleagues during his time in SSG, on…"
type input "Salman Ahmad when he was young and had freshly joined the military of Pakistan"
type input "Mr. Ahmad after the interview"
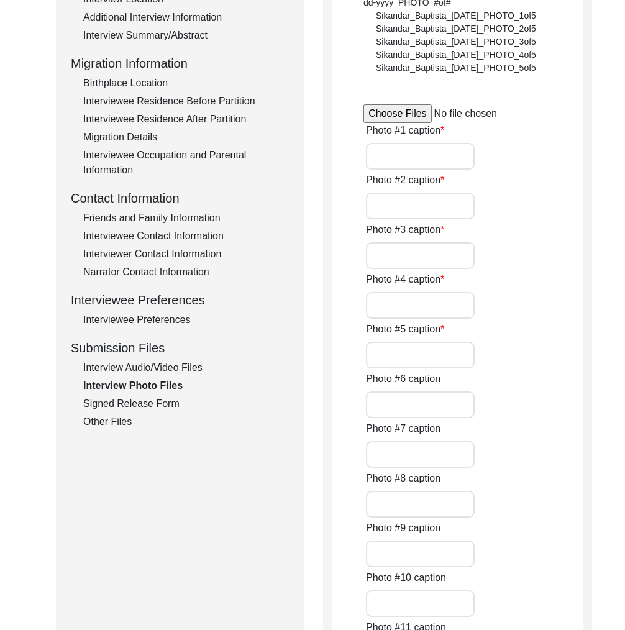
type input "Mr. Ahmad after the interview"
type input "Mr. Ahmad during the interview"
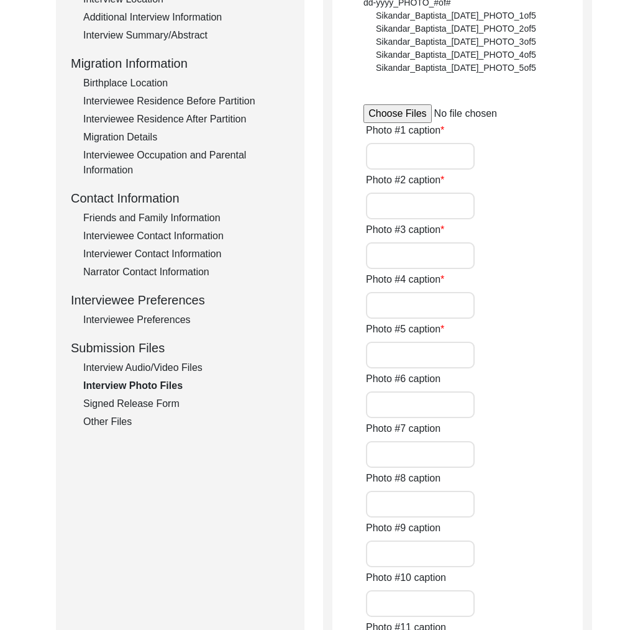
type input "Mr. Ahmad on his phone"
type input "Mr. Ahmad during the interview"
type input "3"
type input "pdf, PDF, HEIC, PNG"
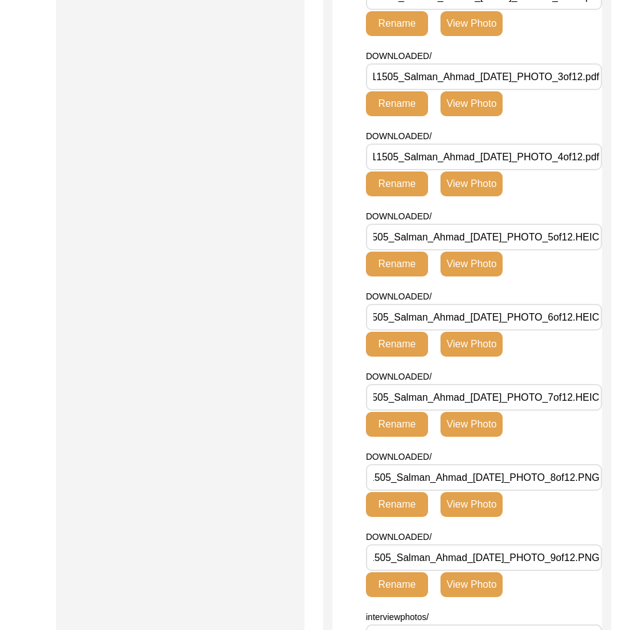
scroll to position [0, 0]
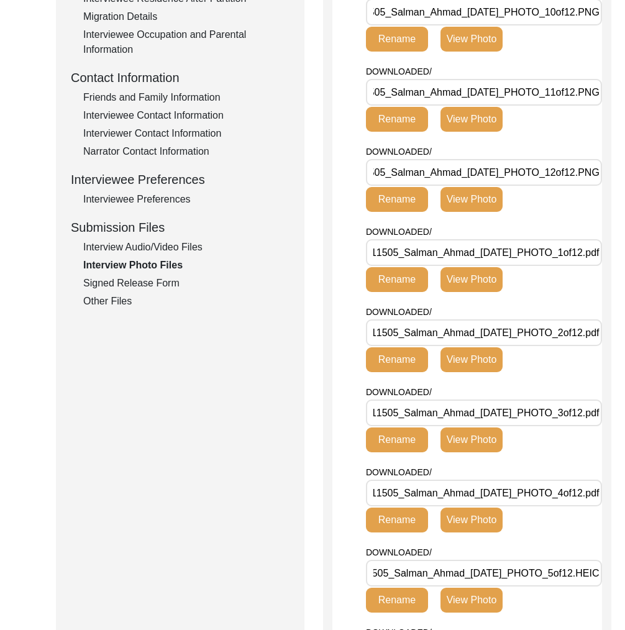
click at [181, 289] on div "Signed Release Form" at bounding box center [186, 283] width 206 height 15
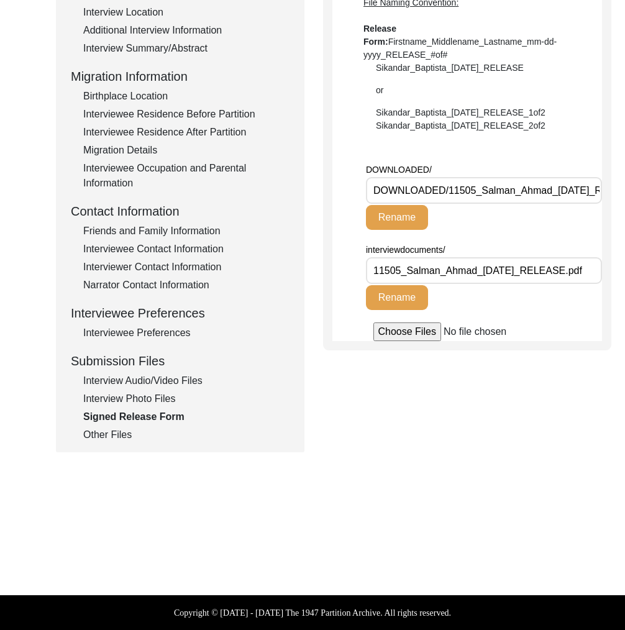
click at [116, 436] on div "Other Files" at bounding box center [186, 435] width 206 height 15
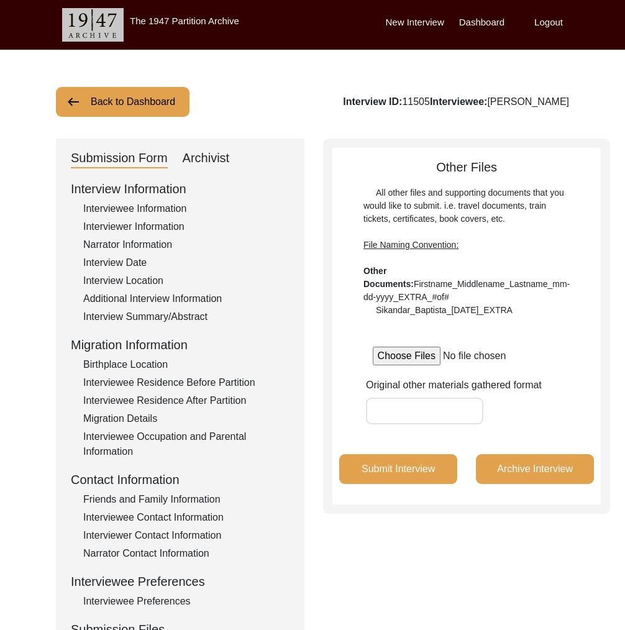
click at [208, 170] on div "Submission Form Archivist Interview Information Interviewee Information Intervi…" at bounding box center [180, 430] width 249 height 582
click at [216, 152] on div "Archivist" at bounding box center [206, 159] width 47 height 20
select select "Archiving Completed"
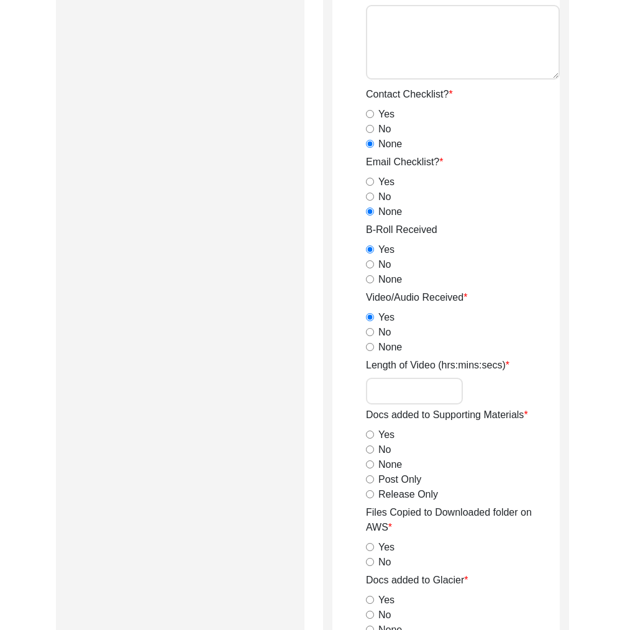
click at [413, 384] on input "Length of Video (hrs:mins:secs)" at bounding box center [414, 391] width 97 height 27
type input "1:42:20"
click at [425, 493] on label "Release Only" at bounding box center [408, 494] width 60 height 15
click at [374, 493] on input "Release Only" at bounding box center [370, 494] width 8 height 8
radio input "true"
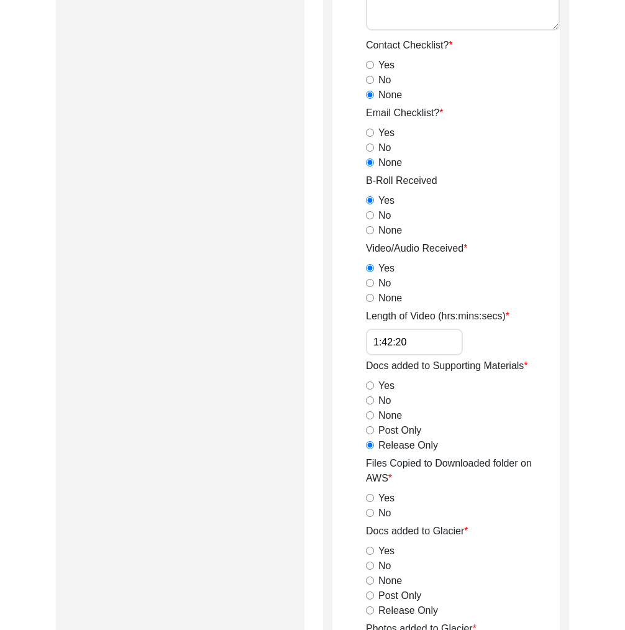
scroll to position [1197, 0]
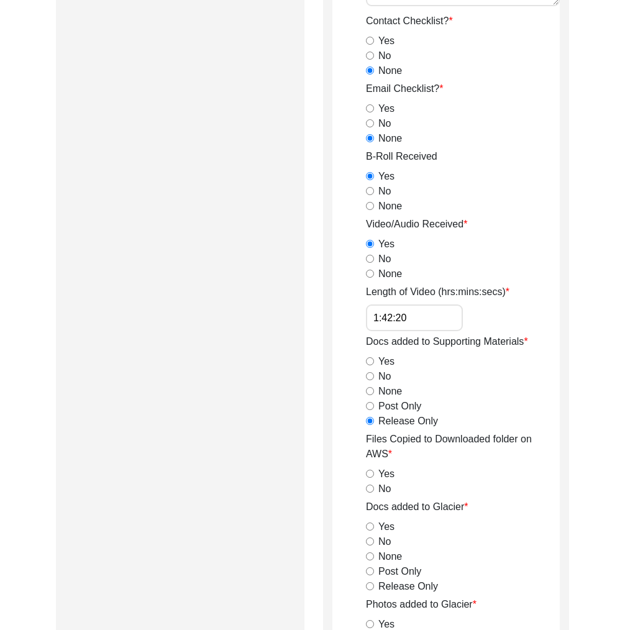
click at [387, 473] on label "Yes" at bounding box center [386, 474] width 16 height 15
click at [374, 473] on input "Yes" at bounding box center [370, 474] width 8 height 8
radio input "true"
click at [403, 585] on label "Release Only" at bounding box center [408, 586] width 60 height 15
click at [374, 585] on input "Release Only" at bounding box center [370, 586] width 8 height 8
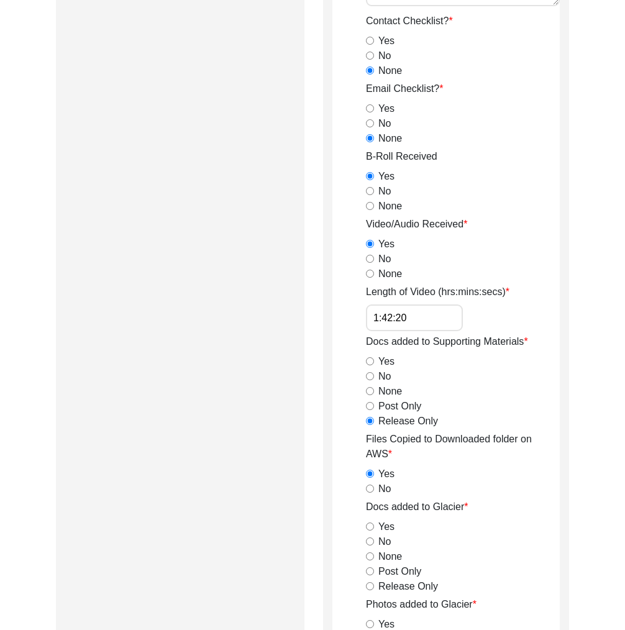
radio input "true"
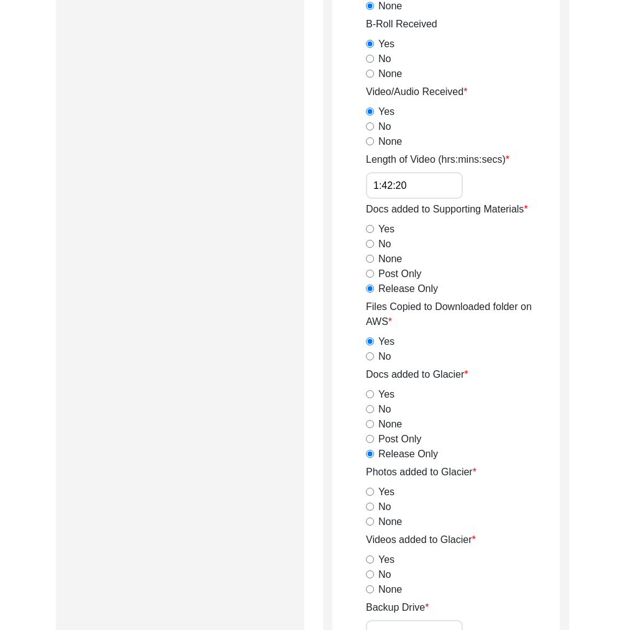
click at [385, 510] on label "No" at bounding box center [384, 507] width 12 height 15
click at [374, 510] on input "No" at bounding box center [370, 507] width 8 height 8
radio input "true"
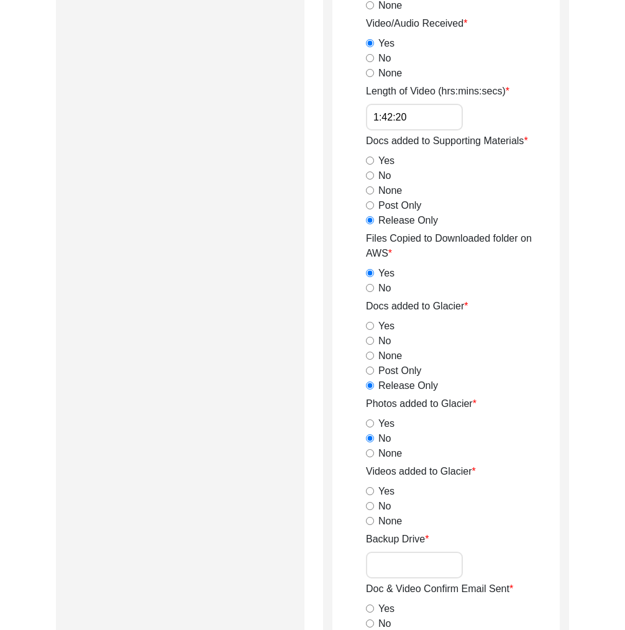
click at [386, 492] on label "Yes" at bounding box center [386, 491] width 16 height 15
click at [374, 492] on input "Yes" at bounding box center [370, 491] width 8 height 8
radio input "true"
drag, startPoint x: 406, startPoint y: 557, endPoint x: 416, endPoint y: 566, distance: 13.2
click at [406, 557] on input "Backup Drive" at bounding box center [414, 565] width 97 height 27
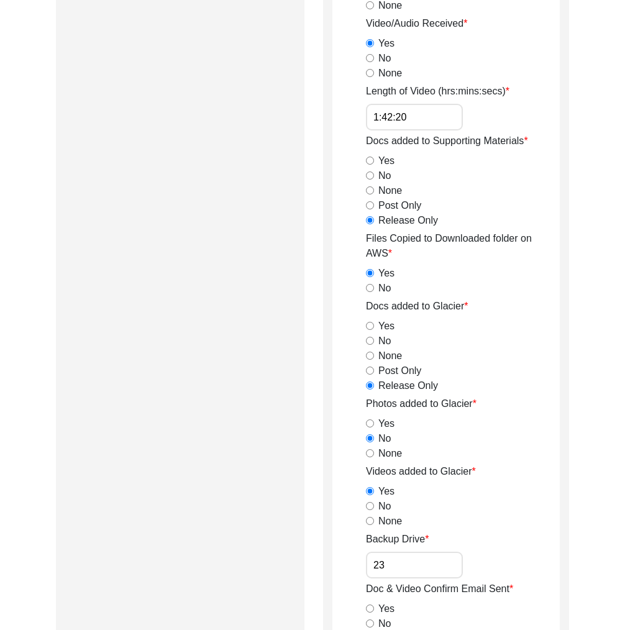
type input "23"
click at [493, 615] on div "Yes" at bounding box center [463, 609] width 194 height 15
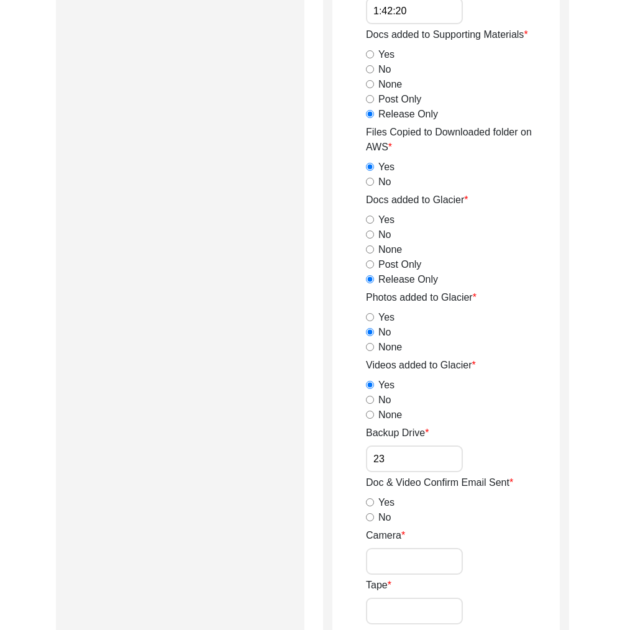
drag, startPoint x: 385, startPoint y: 518, endPoint x: 403, endPoint y: 539, distance: 27.8
click at [385, 518] on label "No" at bounding box center [384, 517] width 12 height 15
click at [374, 518] on input "No" at bounding box center [370, 517] width 8 height 8
radio input "true"
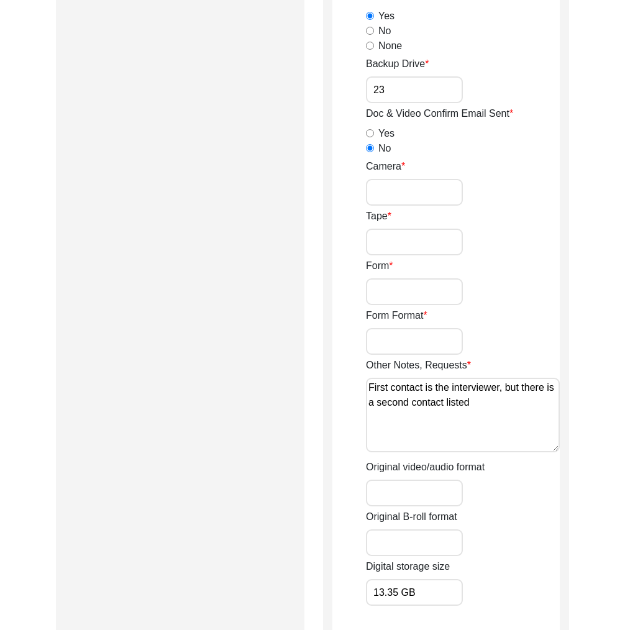
scroll to position [1897, 0]
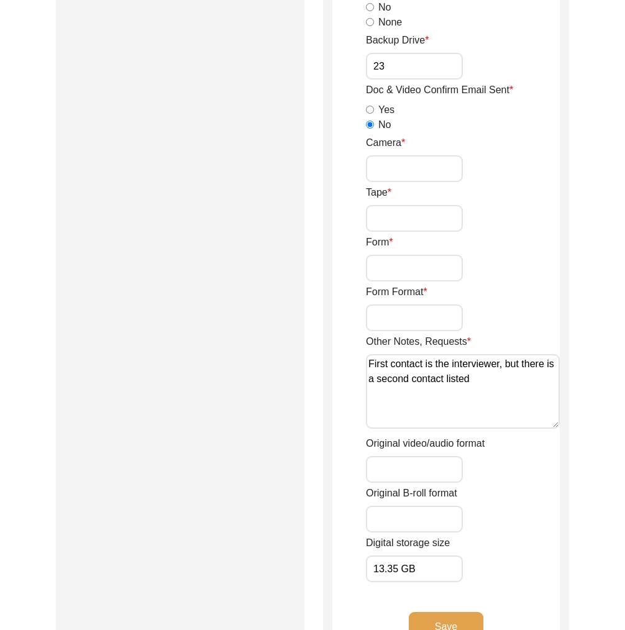
click at [415, 474] on input "Original video/audio format" at bounding box center [414, 469] width 97 height 27
type input "mov"
drag, startPoint x: 391, startPoint y: 524, endPoint x: 399, endPoint y: 523, distance: 7.5
click at [391, 524] on input "Original B-roll format" at bounding box center [414, 519] width 97 height 27
type input "MOV"
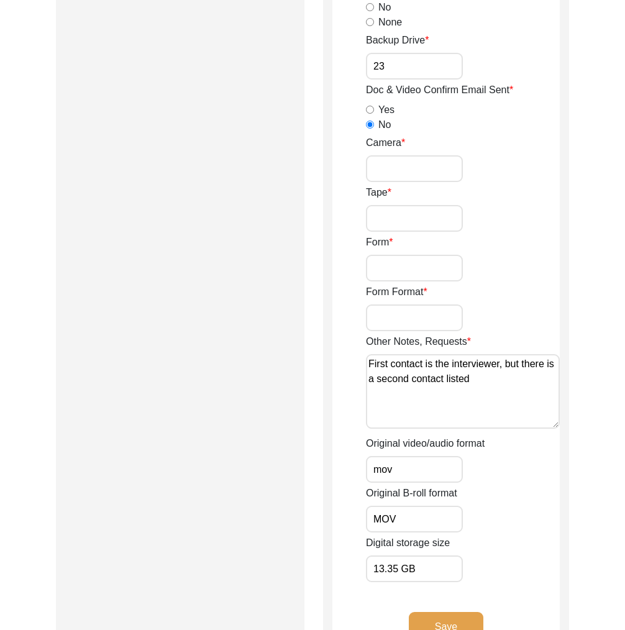
click at [500, 379] on textarea "First contact is the interviewer, but there is a second contact listed" at bounding box center [463, 391] width 194 height 75
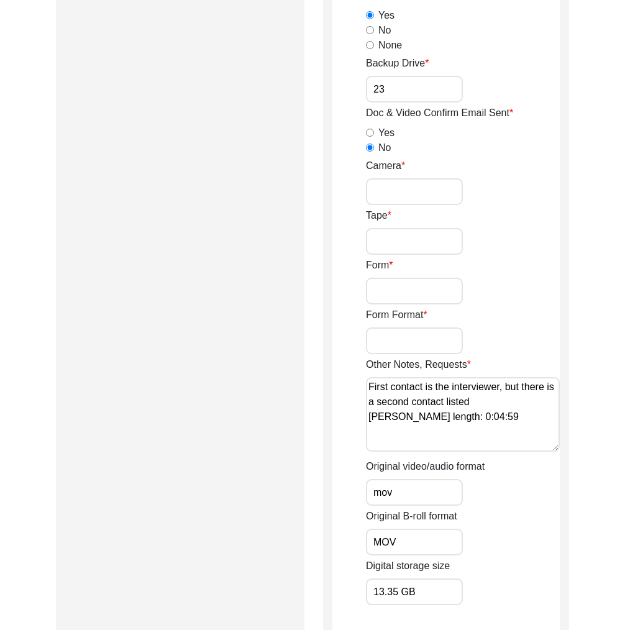
scroll to position [1874, 0]
type textarea "First contact is the interviewer, but there is a second contact listed Broll le…"
click at [426, 191] on input "Camera" at bounding box center [414, 192] width 97 height 27
type input "Digital"
click at [408, 234] on input "Tape" at bounding box center [414, 242] width 97 height 27
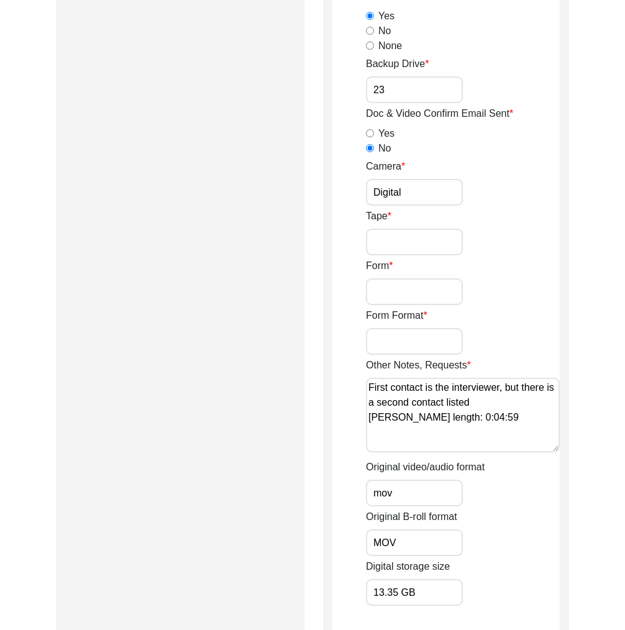
type input "N/A"
click at [410, 288] on input "Form" at bounding box center [414, 291] width 97 height 27
click at [421, 302] on input "Form" at bounding box center [414, 291] width 97 height 27
type input "N/A"
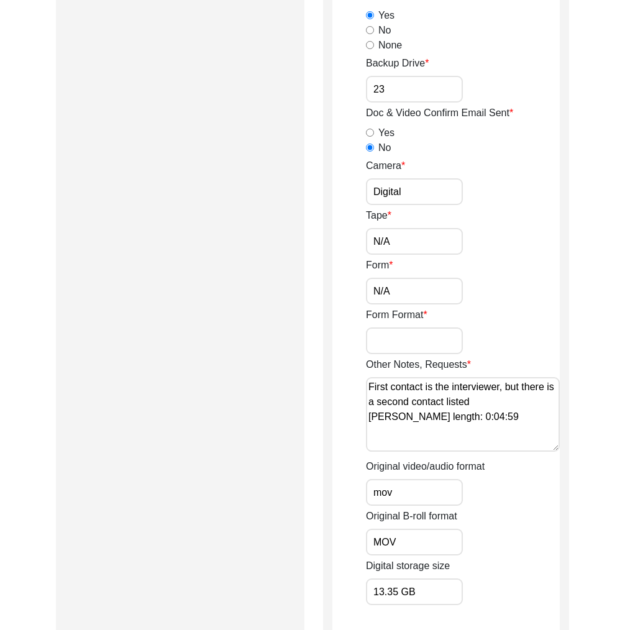
click at [413, 340] on input "Form Format" at bounding box center [414, 340] width 97 height 27
type input "M"
type input "mov"
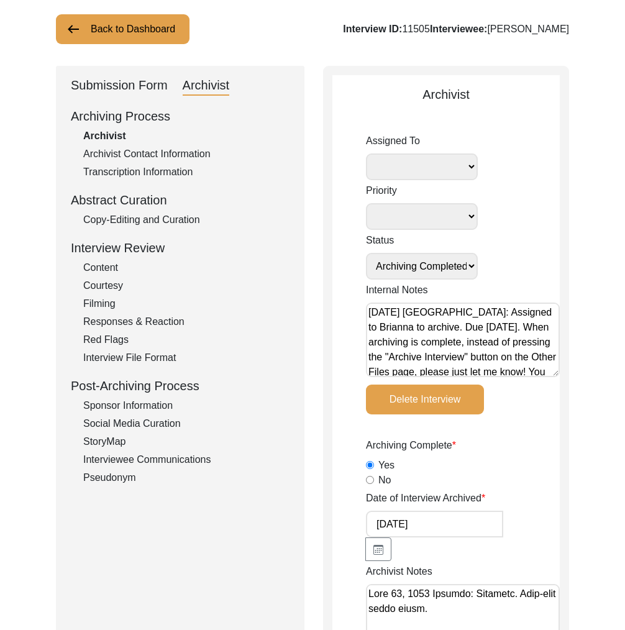
scroll to position [0, 0]
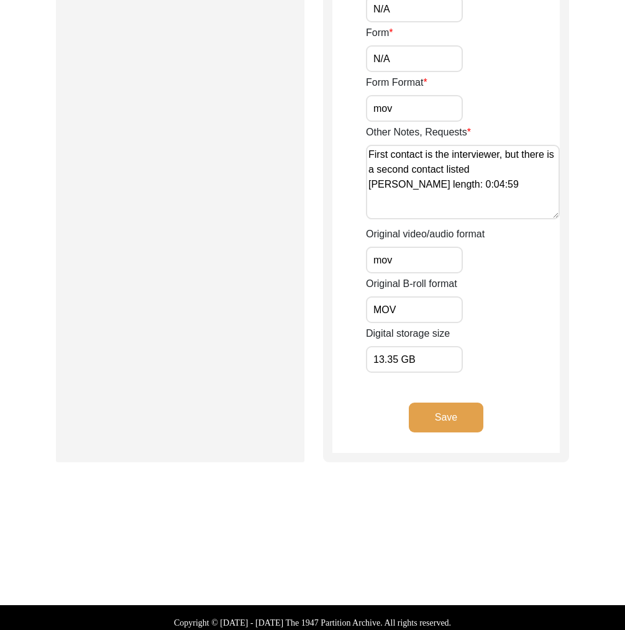
click at [442, 410] on button "Save" at bounding box center [446, 418] width 75 height 30
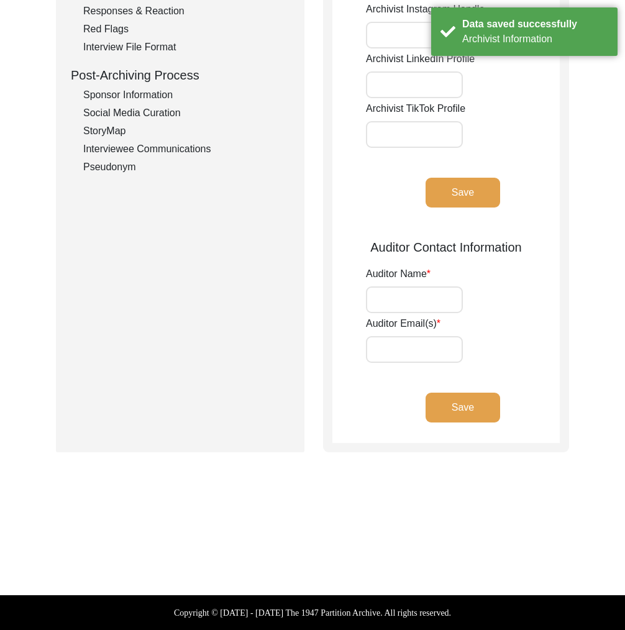
type input "[PERSON_NAME]"
type input "briannapollock59@gmail.com"
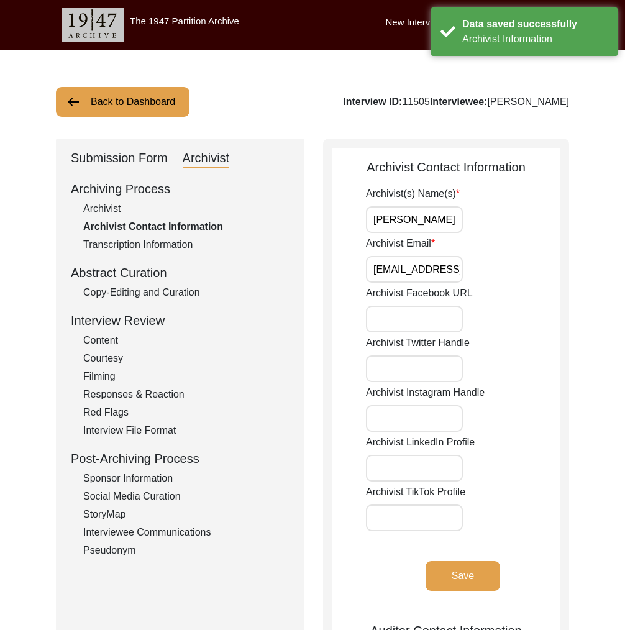
drag, startPoint x: 114, startPoint y: 149, endPoint x: 133, endPoint y: 168, distance: 27.2
click at [114, 149] on div "Submission Form" at bounding box center [119, 159] width 97 height 20
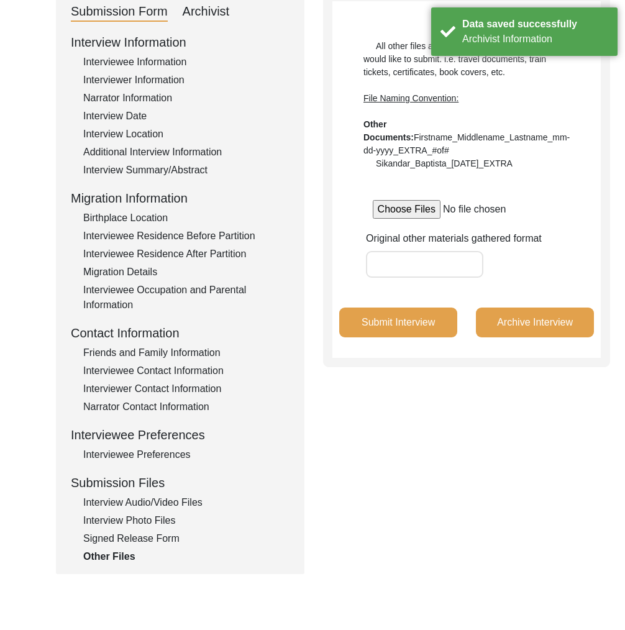
scroll to position [268, 0]
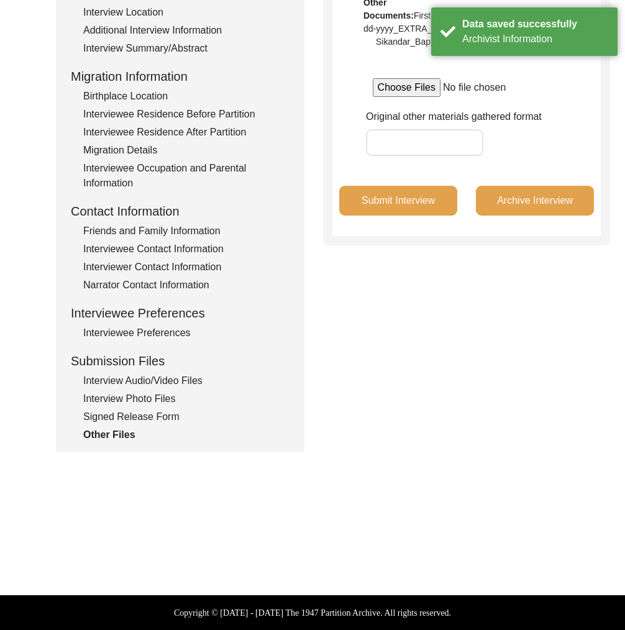
click at [149, 395] on div "Interview Photo Files" at bounding box center [186, 398] width 206 height 15
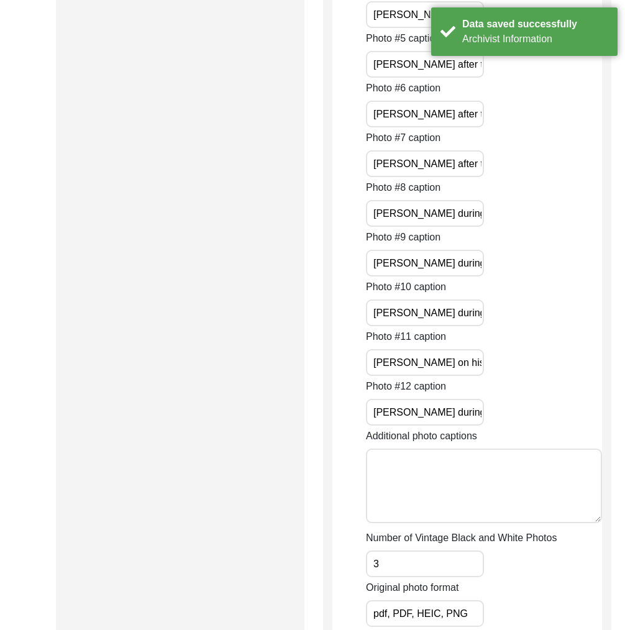
scroll to position [2439, 0]
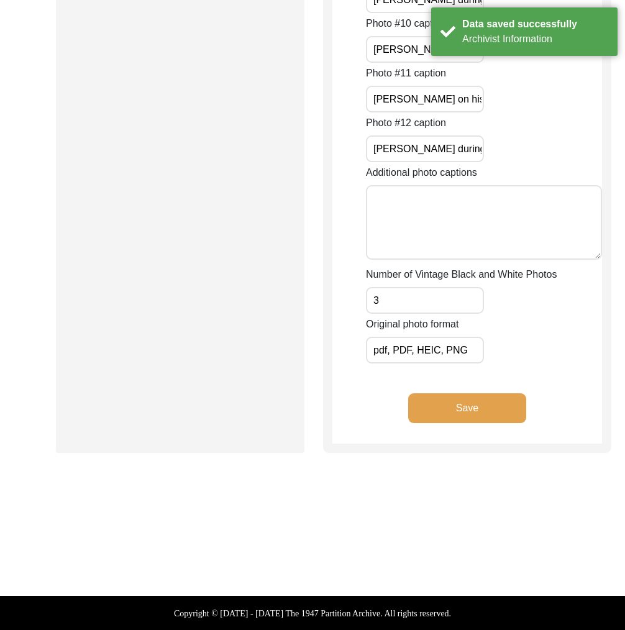
click at [408, 300] on input "3" at bounding box center [425, 300] width 118 height 27
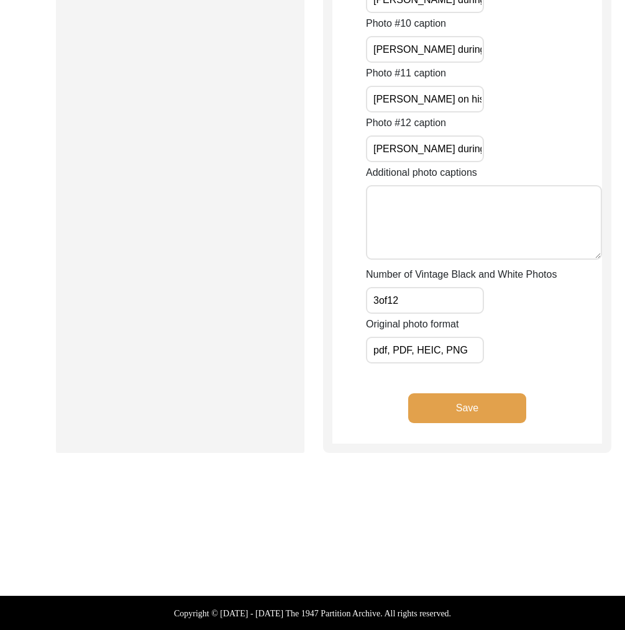
type input "3of12"
click at [489, 421] on button "Save" at bounding box center [467, 408] width 118 height 30
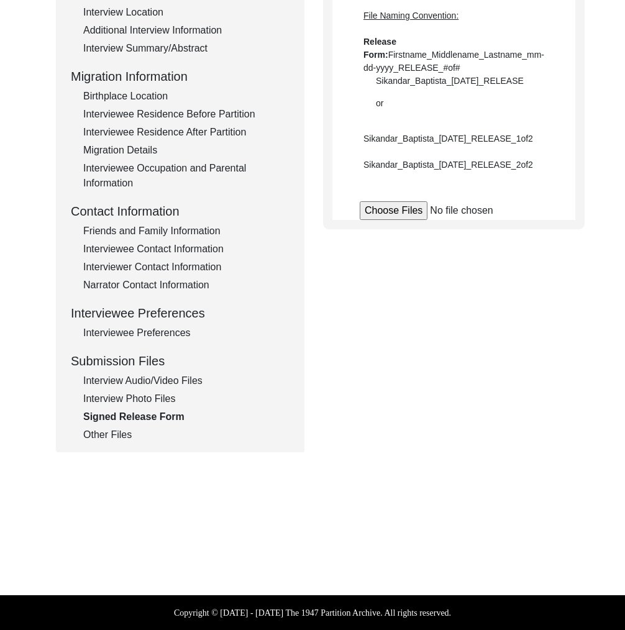
scroll to position [268, 0]
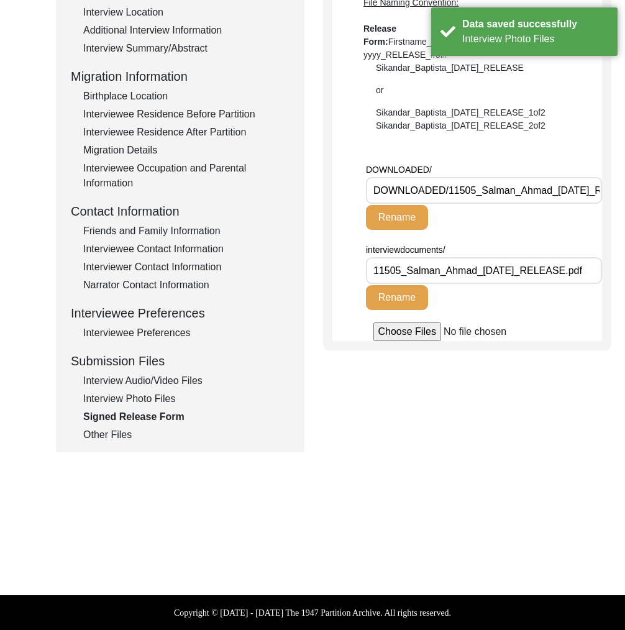
click at [168, 395] on div "Interview Photo Files" at bounding box center [186, 398] width 206 height 15
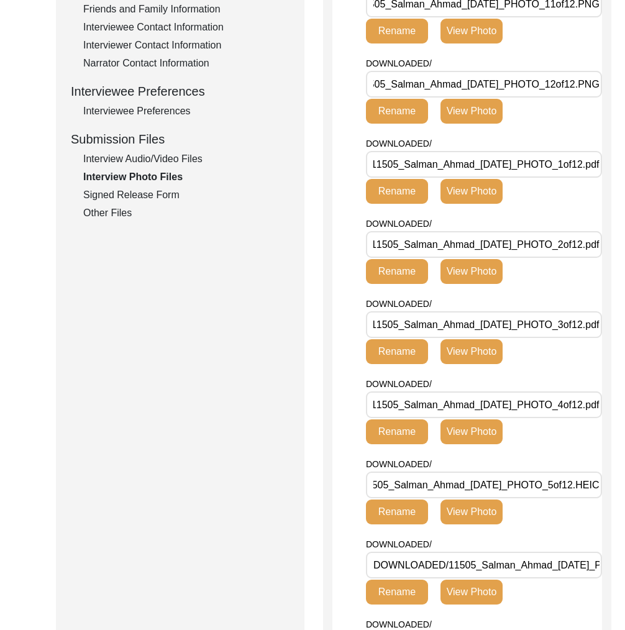
scroll to position [0, 106]
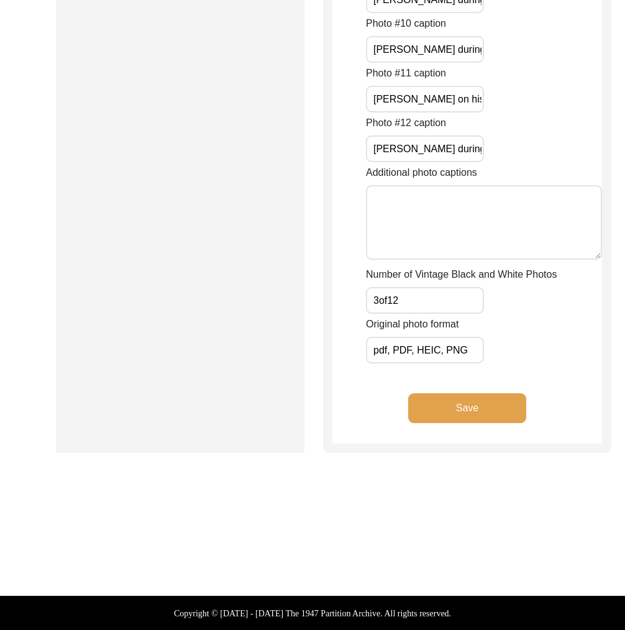
drag, startPoint x: 411, startPoint y: 348, endPoint x: 398, endPoint y: 346, distance: 13.2
click at [395, 349] on input "pdf, PDF, HEIC, PNG" at bounding box center [425, 350] width 118 height 27
type input "pdf, HEIC, PNG"
click at [459, 414] on button "Save" at bounding box center [467, 408] width 118 height 30
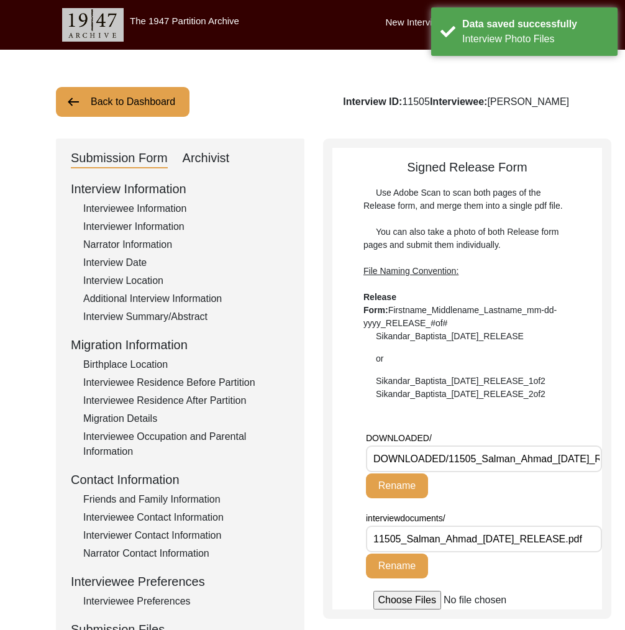
click at [121, 222] on div "Interviewer Information" at bounding box center [186, 226] width 206 height 15
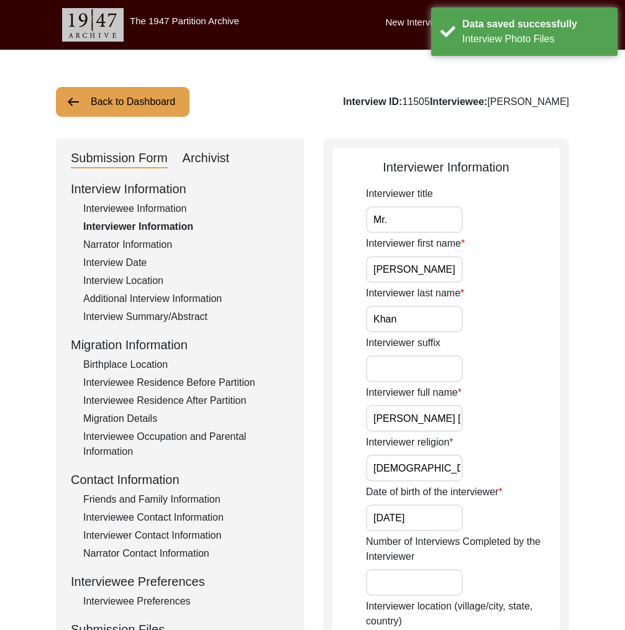
click at [441, 427] on input "Ahmed Raafey Khan" at bounding box center [414, 418] width 97 height 27
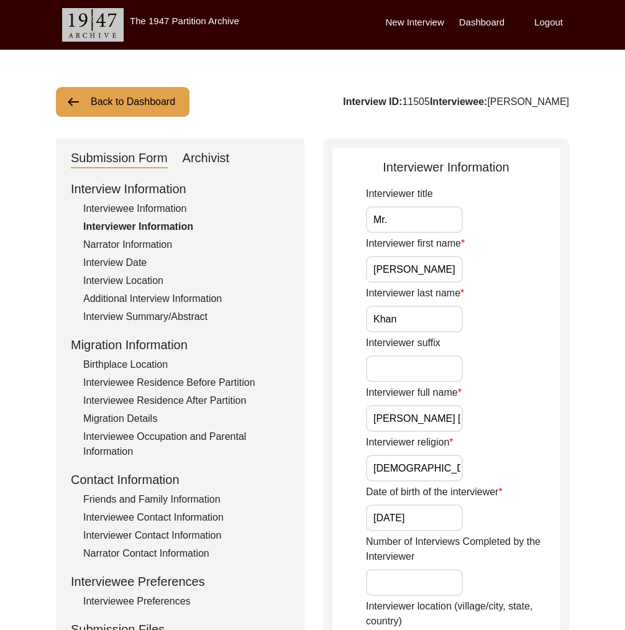
click at [114, 115] on button "Back to Dashboard" at bounding box center [123, 102] width 134 height 30
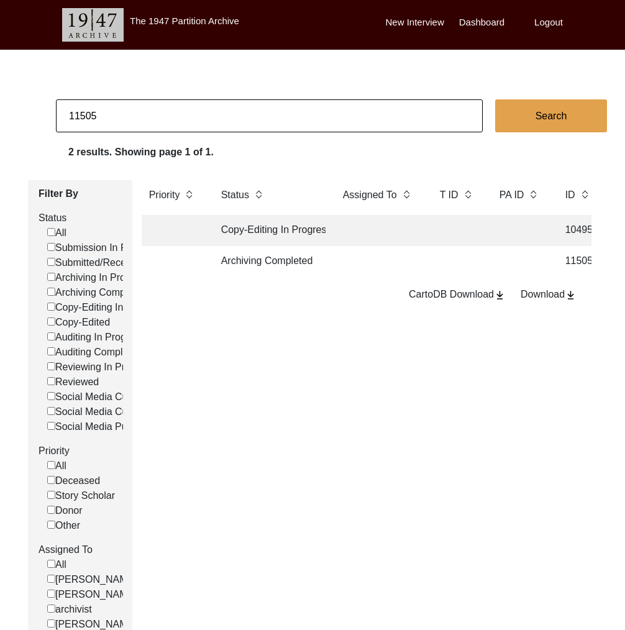
click at [116, 121] on input "11505" at bounding box center [269, 115] width 427 height 33
paste input "8"
type input "11508"
checkbox input "false"
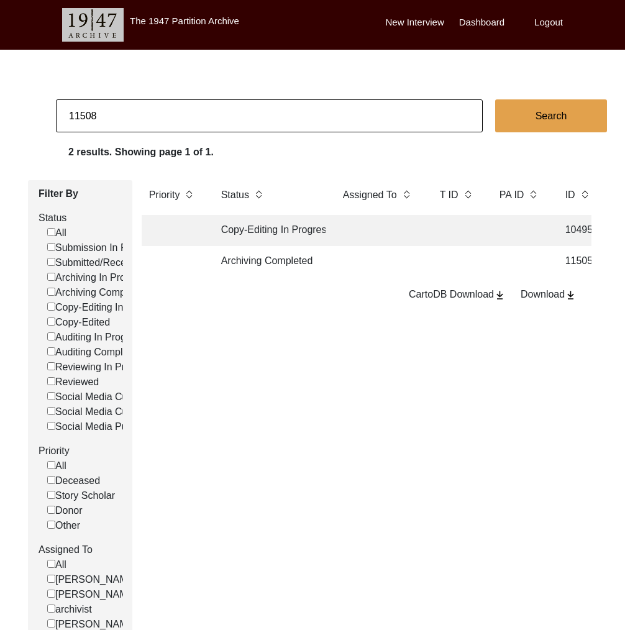
checkbox input "false"
drag, startPoint x: 91, startPoint y: 118, endPoint x: 109, endPoint y: 121, distance: 17.6
click at [108, 121] on input "11508" at bounding box center [269, 115] width 427 height 33
type input "11505"
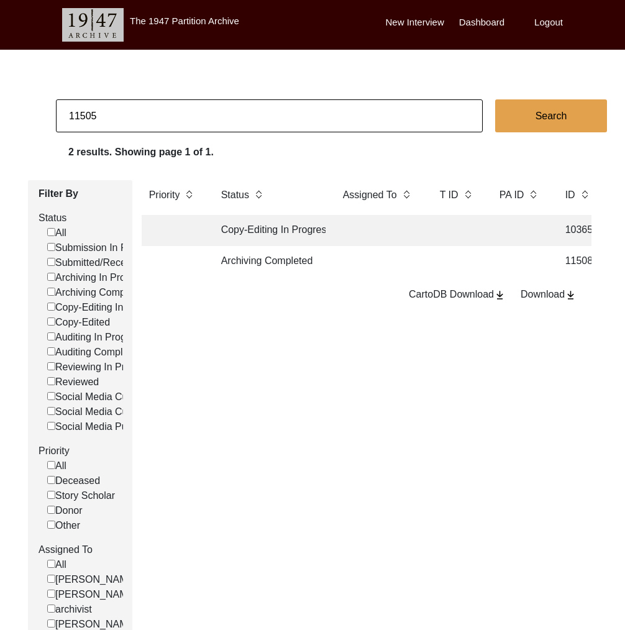
checkbox input "false"
click at [258, 260] on td "Archiving Completed" at bounding box center [270, 261] width 112 height 31
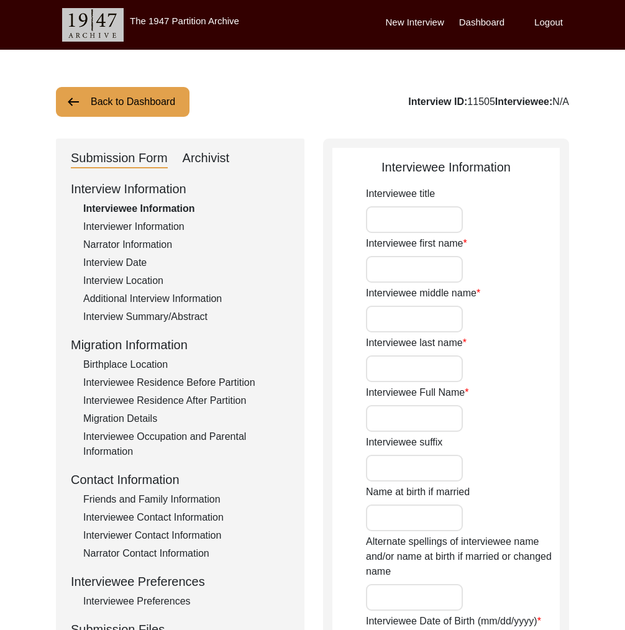
type input "Mr."
type input "Salman"
type input "N/A"
type input "Ahmad"
type input "Salman Ahmad"
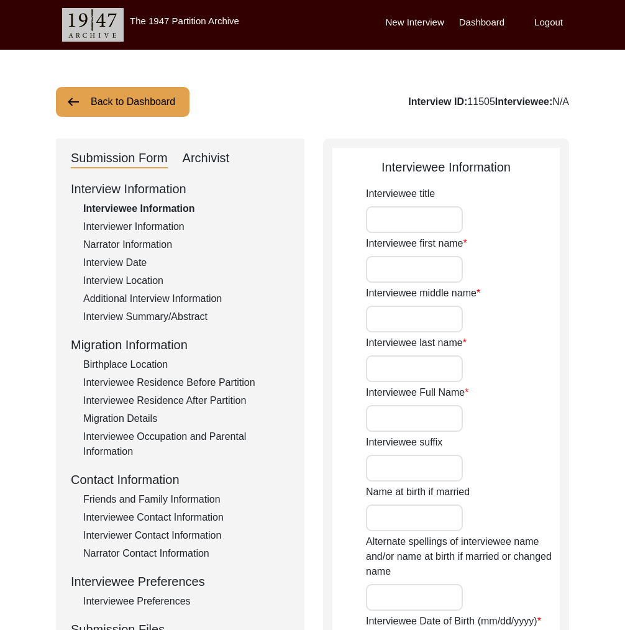
type input "Salman Ahmed"
type input "05/04/1943"
type input "81"
type input "Islam"
type input "Urdu"
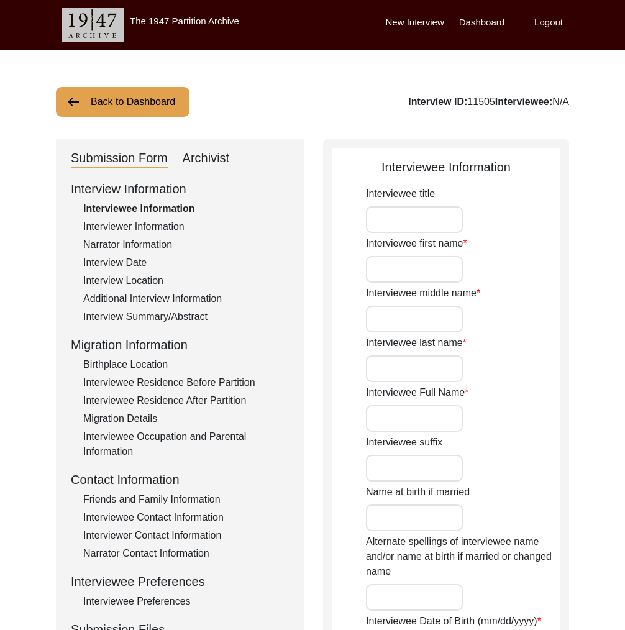
type input "[DEMOGRAPHIC_DATA]"
type input "Pakistani"
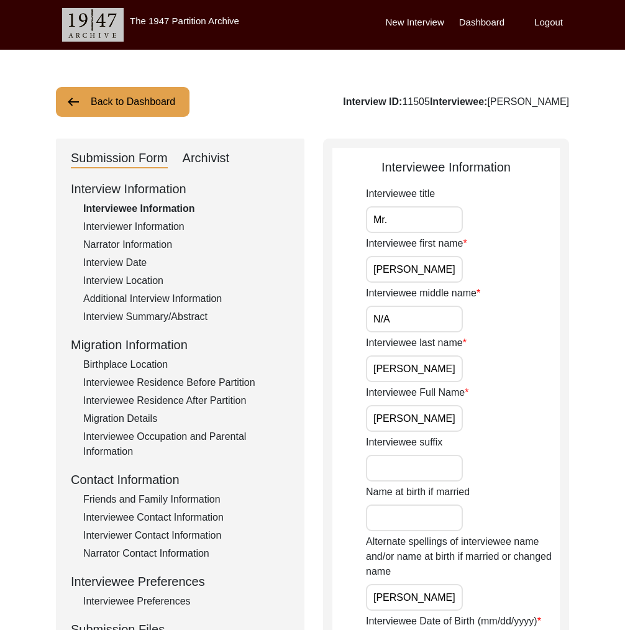
click at [211, 156] on div "Archivist" at bounding box center [206, 159] width 47 height 20
select select "Archiving Completed"
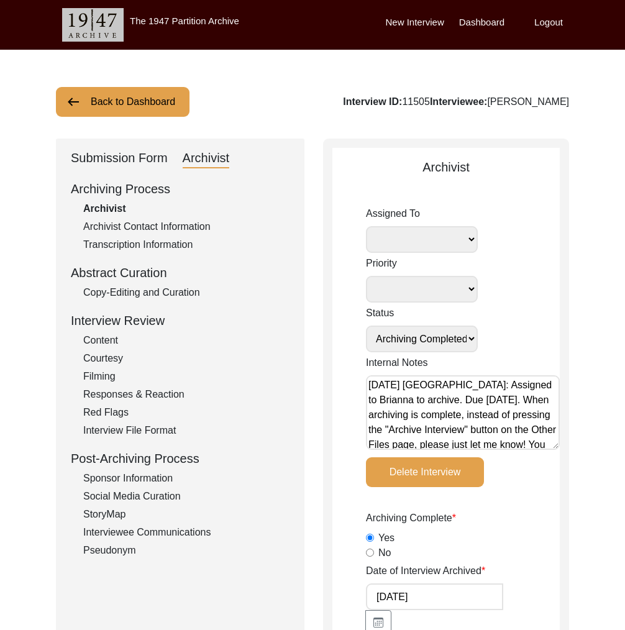
drag, startPoint x: 534, startPoint y: 401, endPoint x: 452, endPoint y: 404, distance: 82.7
click at [452, 404] on textarea "July 11, 2025 Victoria: Assigned to Brianna to archive. Due 07/18/2025. When ar…" at bounding box center [463, 412] width 194 height 75
click at [163, 109] on button "Back to Dashboard" at bounding box center [123, 102] width 134 height 30
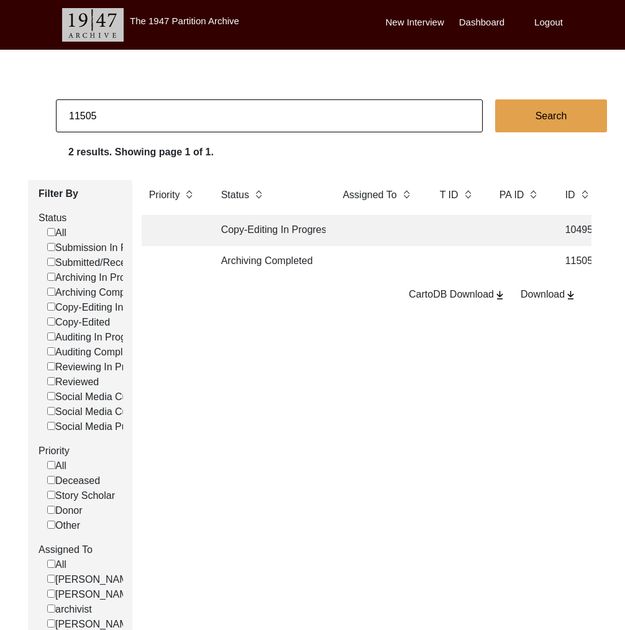
drag, startPoint x: 90, startPoint y: 116, endPoint x: 115, endPoint y: 122, distance: 25.5
click at [112, 121] on input "11505" at bounding box center [269, 115] width 427 height 33
type input "11508"
checkbox input "false"
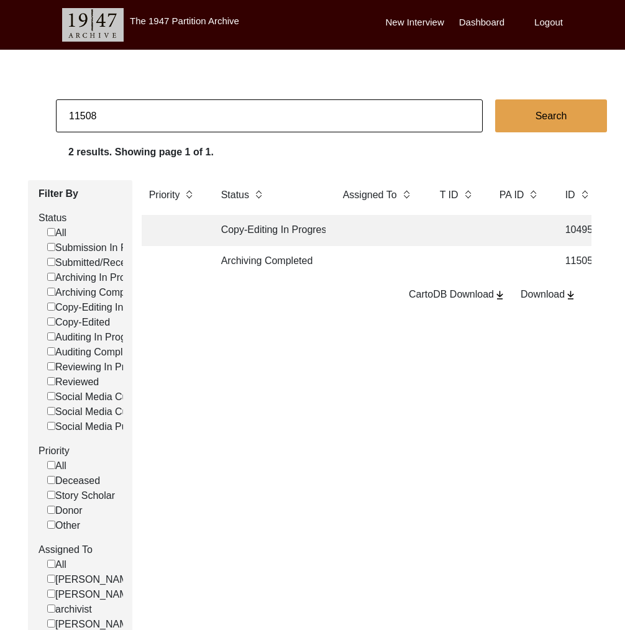
checkbox input "false"
click at [321, 264] on td "Archiving Completed" at bounding box center [270, 261] width 112 height 31
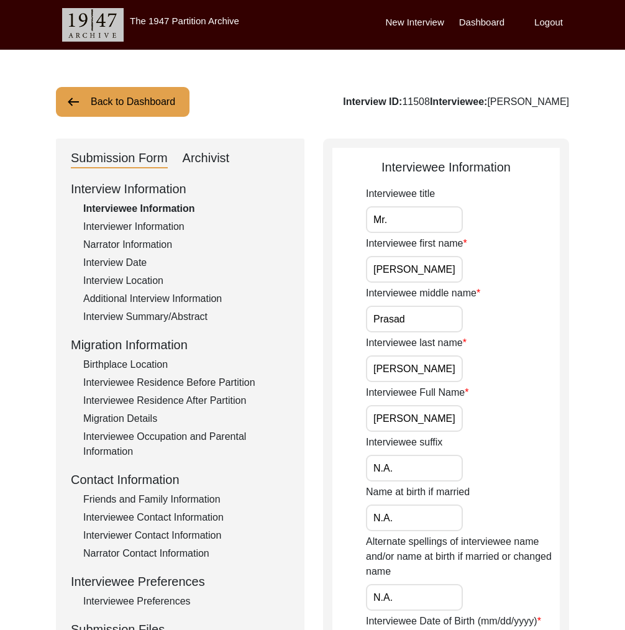
scroll to position [336, 0]
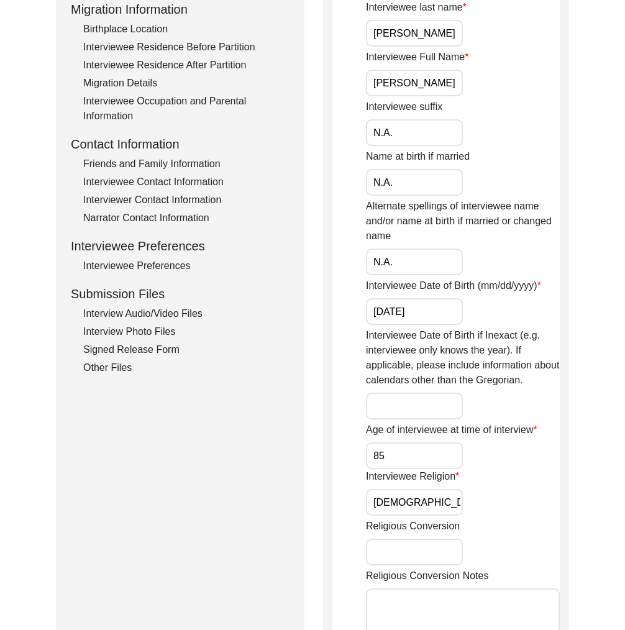
click at [135, 309] on div "Interview Audio/Video Files" at bounding box center [186, 313] width 206 height 15
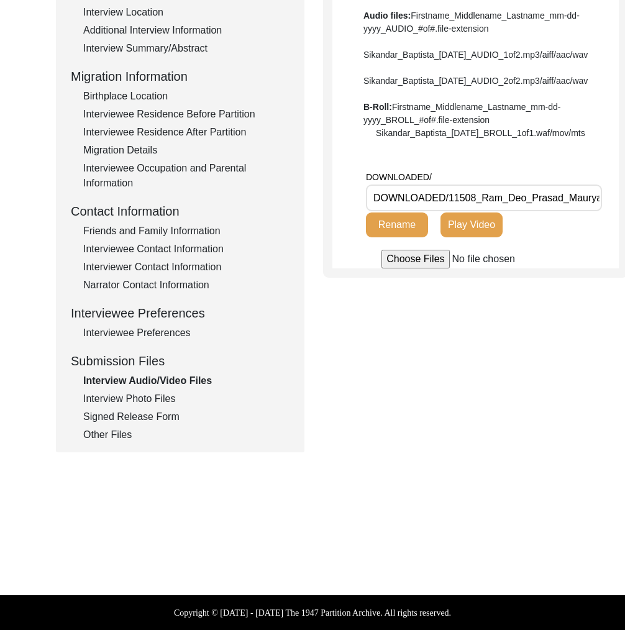
scroll to position [0, 142]
click at [152, 398] on div "Interview Photo Files" at bounding box center [186, 398] width 206 height 15
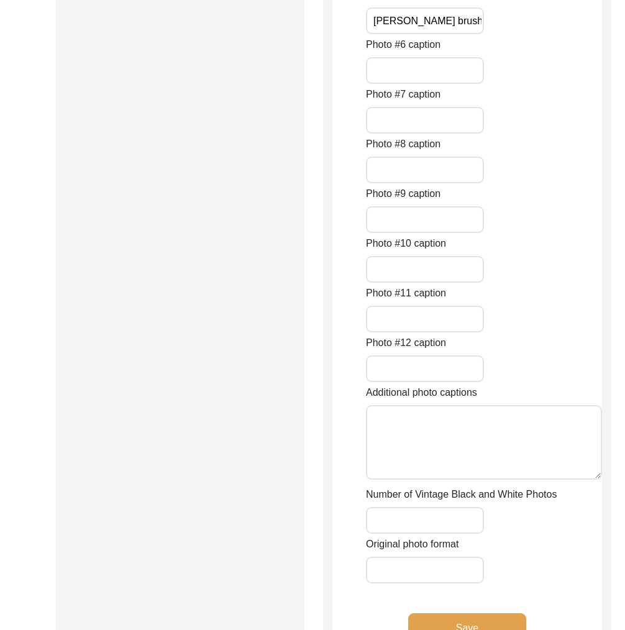
scroll to position [1491, 0]
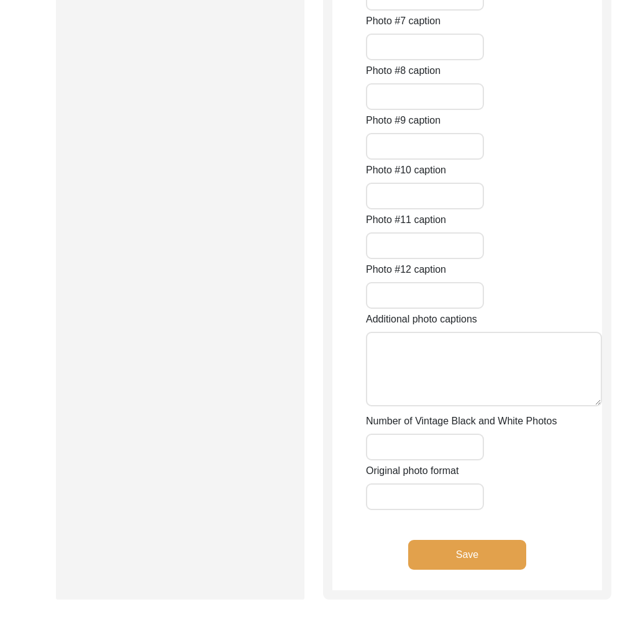
click at [423, 447] on input "Number of Vintage Black and White Photos" at bounding box center [425, 447] width 118 height 27
type input "o"
type input "0of5"
click at [435, 497] on input "Original photo format" at bounding box center [425, 496] width 118 height 27
type input "jpg, png"
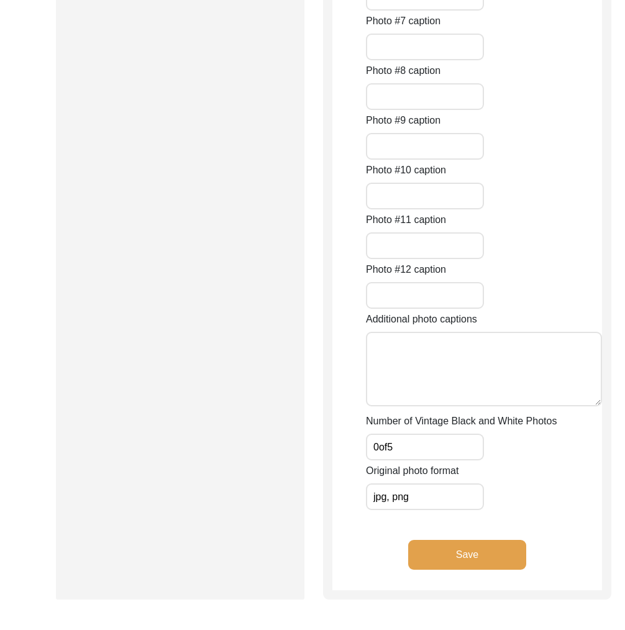
drag, startPoint x: 482, startPoint y: 557, endPoint x: 467, endPoint y: 547, distance: 17.9
click at [482, 557] on button "Save" at bounding box center [467, 555] width 118 height 30
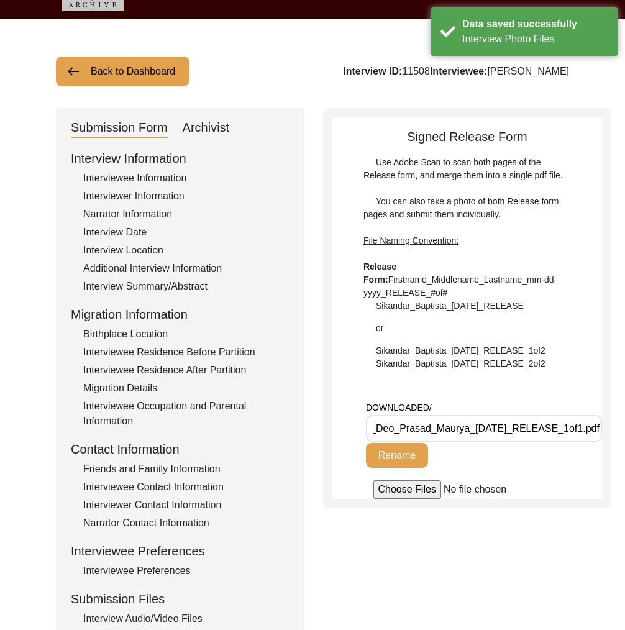
scroll to position [0, 0]
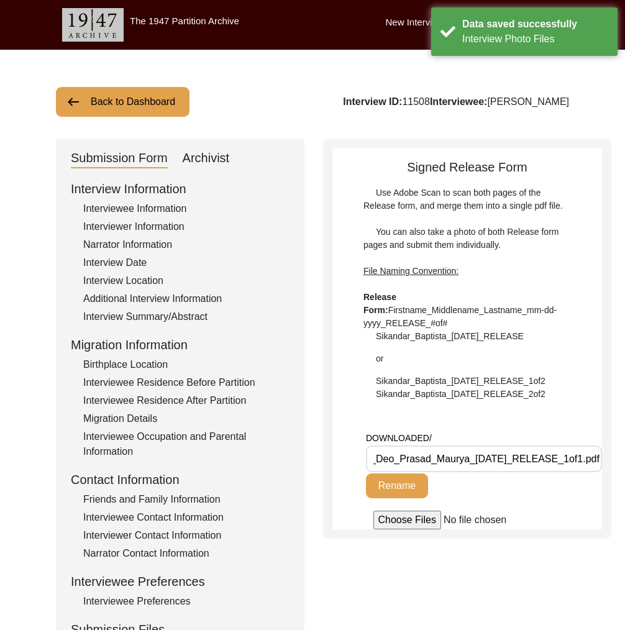
click at [214, 167] on div "Archivist" at bounding box center [206, 159] width 47 height 20
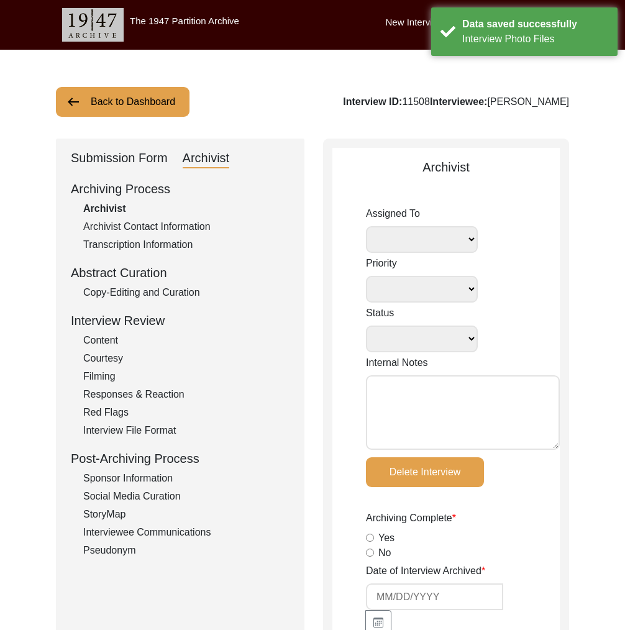
select select
select select "Archiving Completed"
type textarea "July 11, 2025 Victoria: Assigned to Brianna to archive. Due 07/18/2025. When ar…"
radio input "true"
type input "7/15/2025"
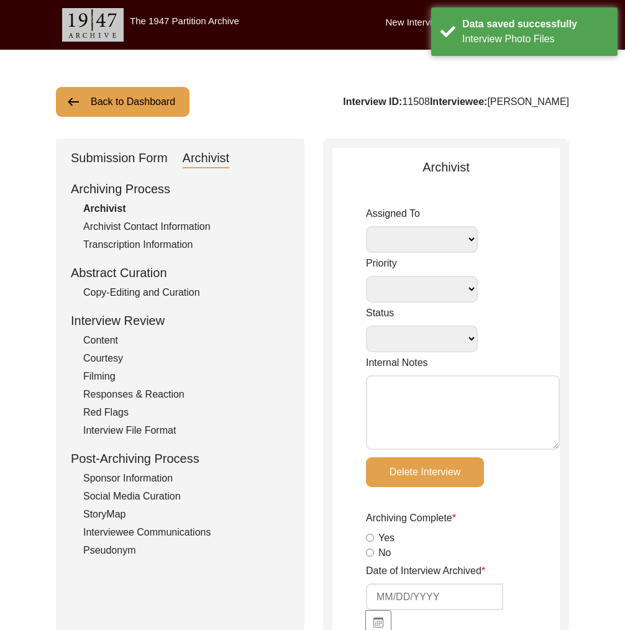
type textarea "July 15, 2025 Brianna: Archived. Please note there are T files and no B-Roll. M…"
radio input "true"
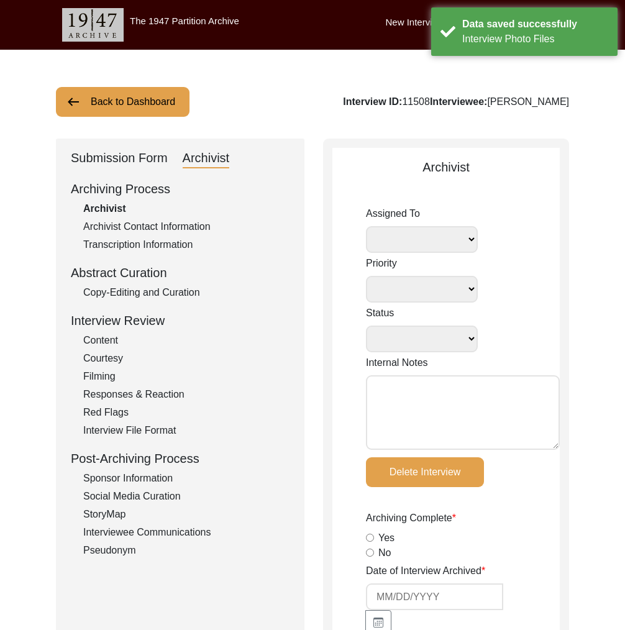
radio input "true"
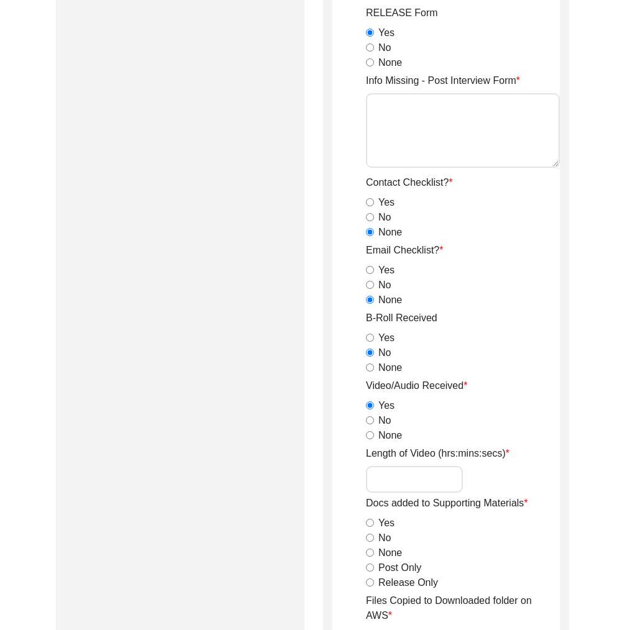
scroll to position [1161, 0]
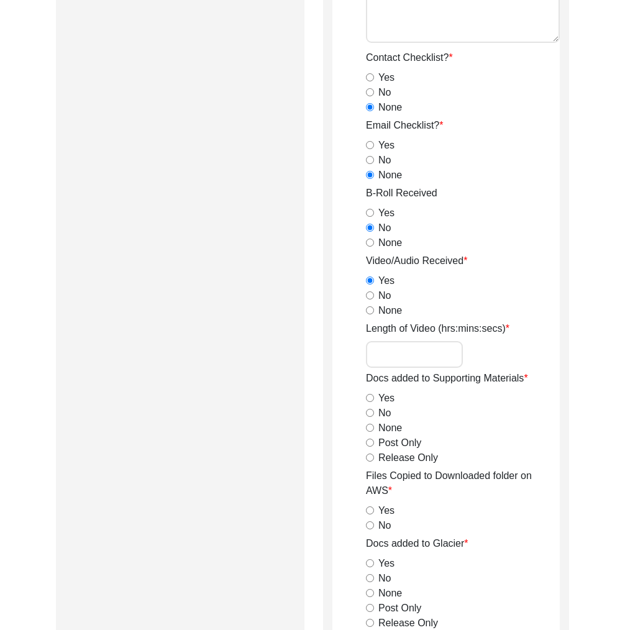
click at [403, 346] on input "Length of Video (hrs:mins:secs)" at bounding box center [414, 354] width 97 height 27
click at [415, 462] on label "Release Only" at bounding box center [408, 458] width 60 height 15
click at [374, 462] on input "Release Only" at bounding box center [370, 458] width 8 height 8
click at [385, 507] on label "Yes" at bounding box center [386, 510] width 16 height 15
click at [374, 507] on input "Yes" at bounding box center [370, 510] width 8 height 8
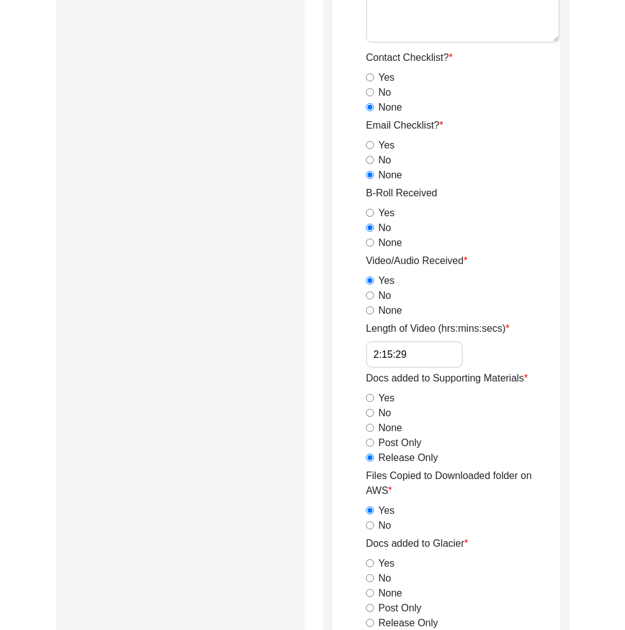
click at [383, 520] on label "No" at bounding box center [384, 525] width 12 height 15
click at [374, 521] on input "No" at bounding box center [370, 525] width 8 height 8
click at [385, 509] on label "Yes" at bounding box center [386, 510] width 16 height 15
click at [374, 509] on input "Yes" at bounding box center [370, 510] width 8 height 8
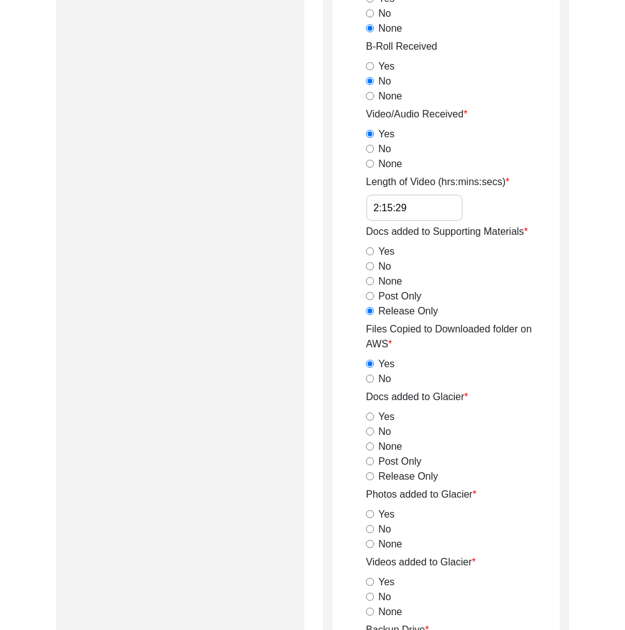
click at [410, 477] on label "Release Only" at bounding box center [408, 476] width 60 height 15
click at [374, 477] on input "Release Only" at bounding box center [370, 476] width 8 height 8
click at [405, 464] on label "Post Only" at bounding box center [399, 461] width 43 height 15
click at [374, 464] on input "Post Only" at bounding box center [370, 461] width 8 height 8
click at [390, 429] on label "No" at bounding box center [384, 431] width 12 height 15
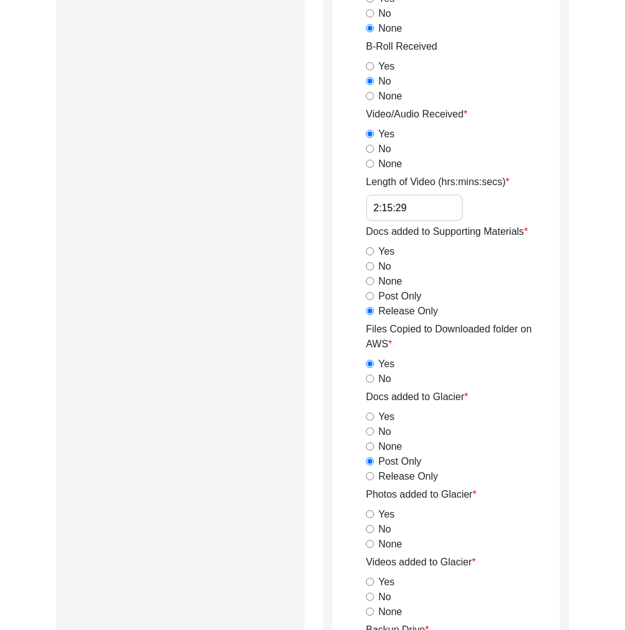
click at [374, 429] on input "No" at bounding box center [370, 432] width 8 height 8
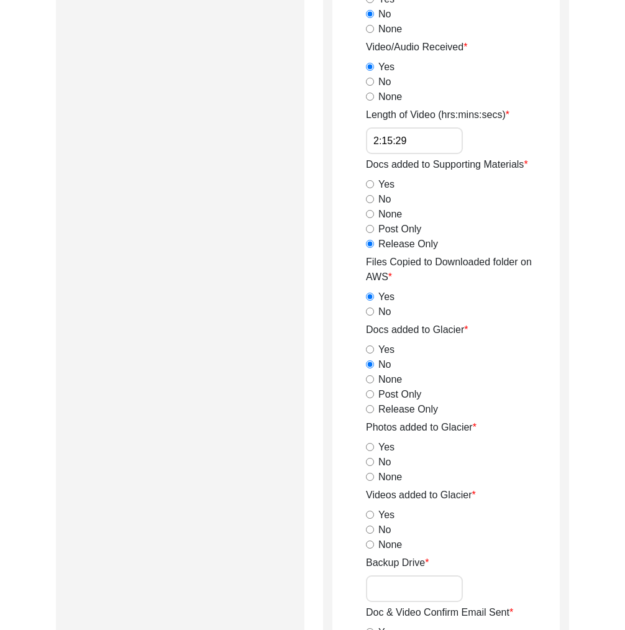
click at [385, 447] on label "Yes" at bounding box center [386, 447] width 16 height 15
click at [374, 447] on input "Yes" at bounding box center [370, 447] width 8 height 8
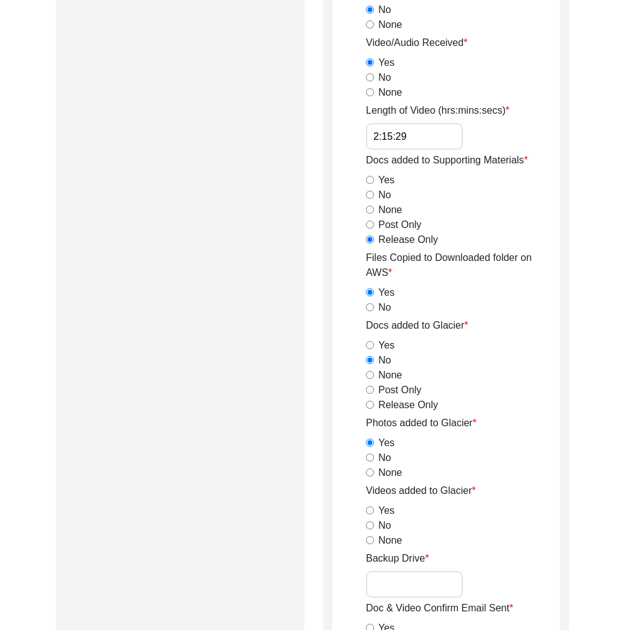
scroll to position [1380, 0]
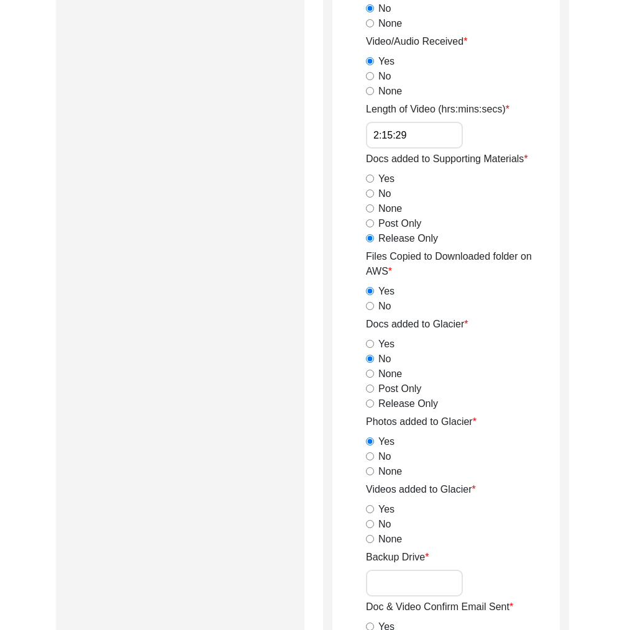
click at [387, 512] on label "Yes" at bounding box center [386, 509] width 16 height 15
click at [374, 512] on input "Yes" at bounding box center [370, 509] width 8 height 8
click at [392, 532] on label "None" at bounding box center [390, 539] width 24 height 15
click at [374, 535] on input "None" at bounding box center [370, 539] width 8 height 8
click at [385, 523] on label "No" at bounding box center [384, 524] width 12 height 15
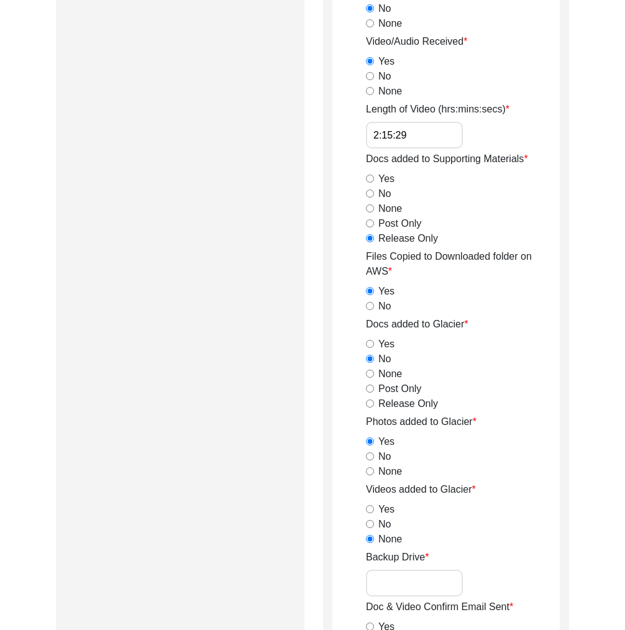
click at [374, 523] on input "No" at bounding box center [370, 524] width 8 height 8
click at [418, 587] on input "Backup Drive" at bounding box center [414, 583] width 97 height 27
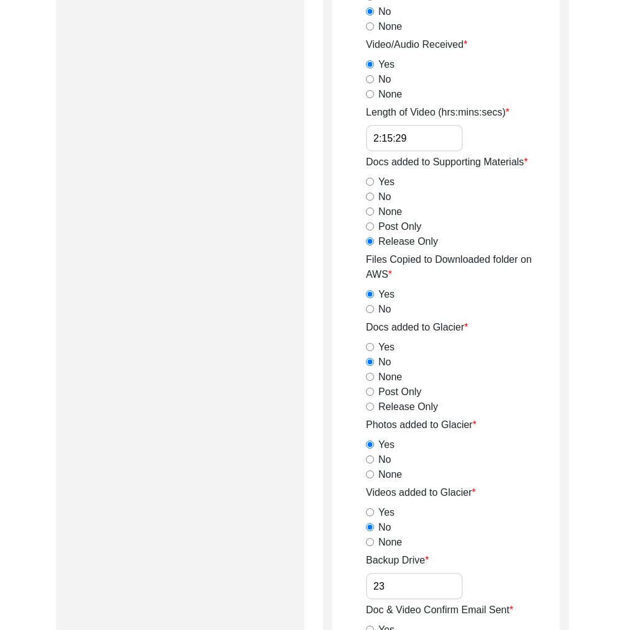
click at [501, 548] on div "None" at bounding box center [463, 542] width 194 height 15
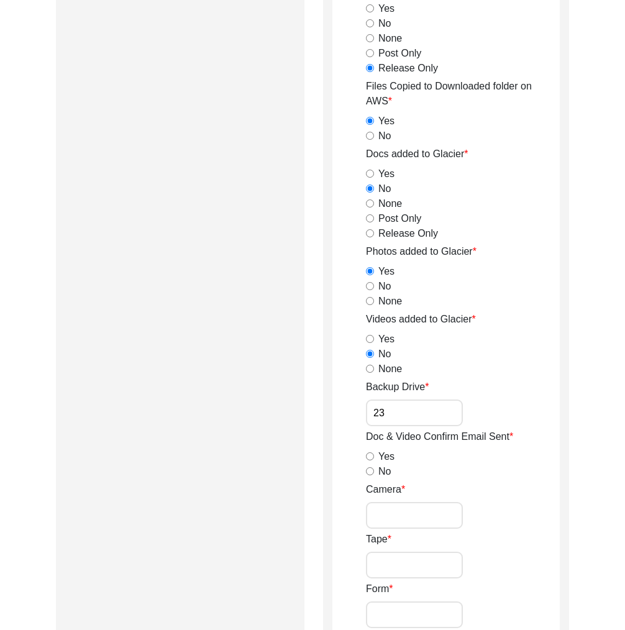
click at [381, 468] on label "No" at bounding box center [384, 471] width 12 height 15
click at [374, 468] on input "No" at bounding box center [370, 471] width 8 height 8
click at [405, 512] on input "Camera" at bounding box center [414, 515] width 97 height 27
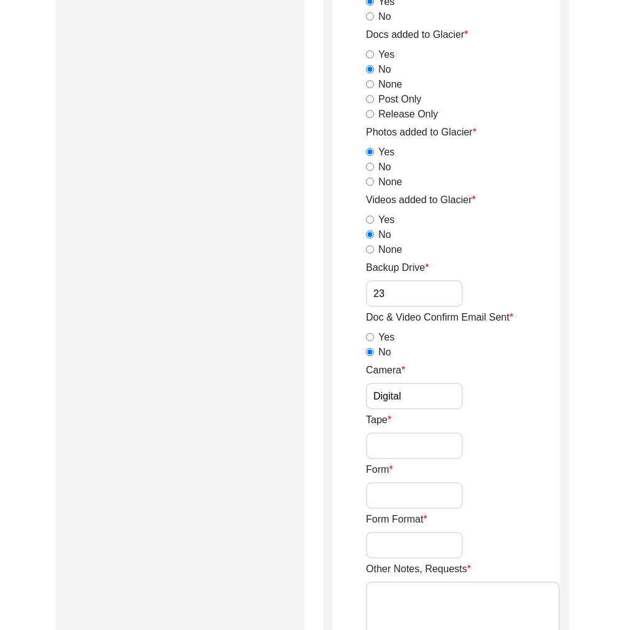
click at [407, 441] on input "Tape" at bounding box center [414, 446] width 97 height 27
click at [406, 500] on input "Form" at bounding box center [414, 495] width 97 height 27
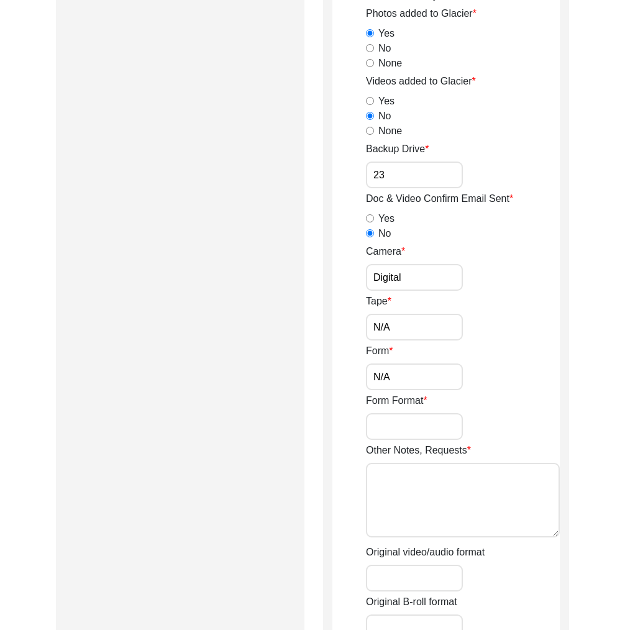
click at [413, 427] on input "Form Format" at bounding box center [414, 426] width 97 height 27
click at [392, 484] on textarea "Other Notes, Requests" at bounding box center [463, 500] width 194 height 75
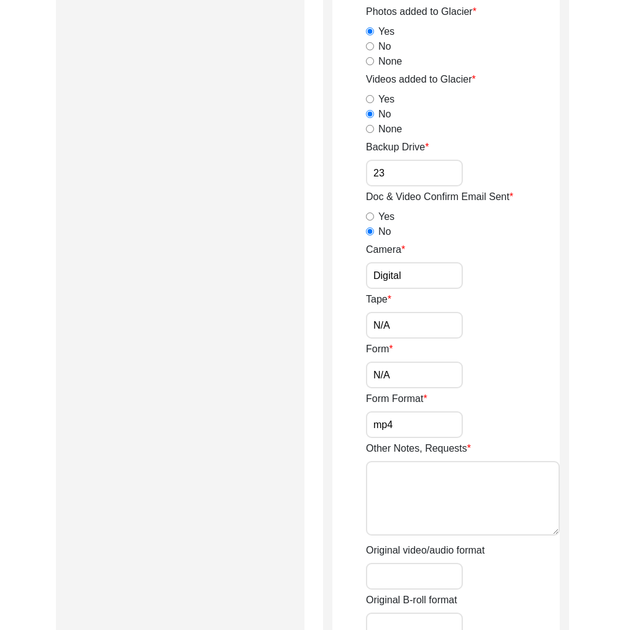
scroll to position [1909, 0]
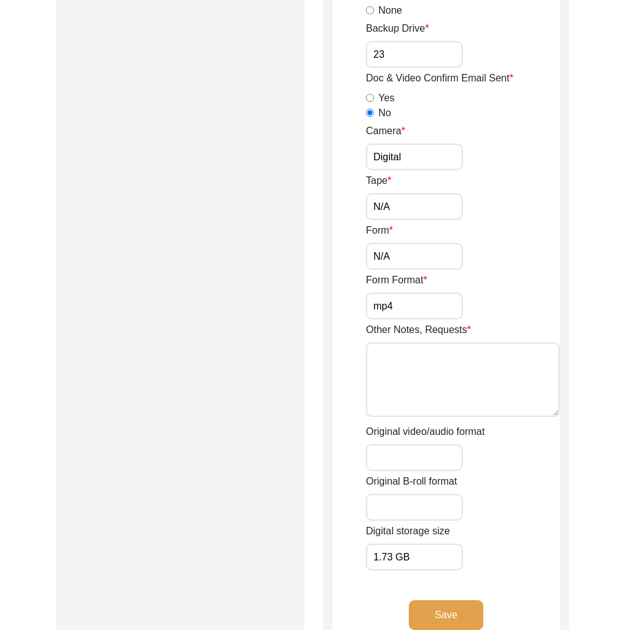
click at [400, 459] on input "Original video/audio format" at bounding box center [414, 457] width 97 height 27
click at [392, 506] on input "Original B-roll format" at bounding box center [414, 507] width 97 height 27
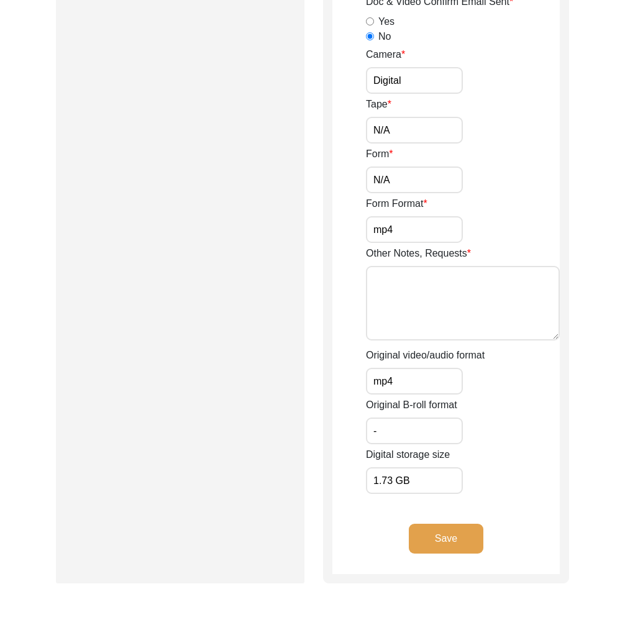
click at [441, 541] on button "Save" at bounding box center [446, 539] width 75 height 30
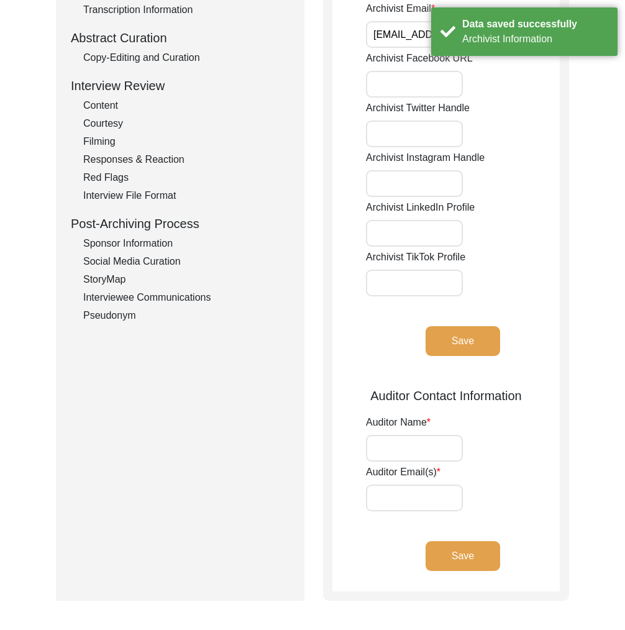
scroll to position [0, 0]
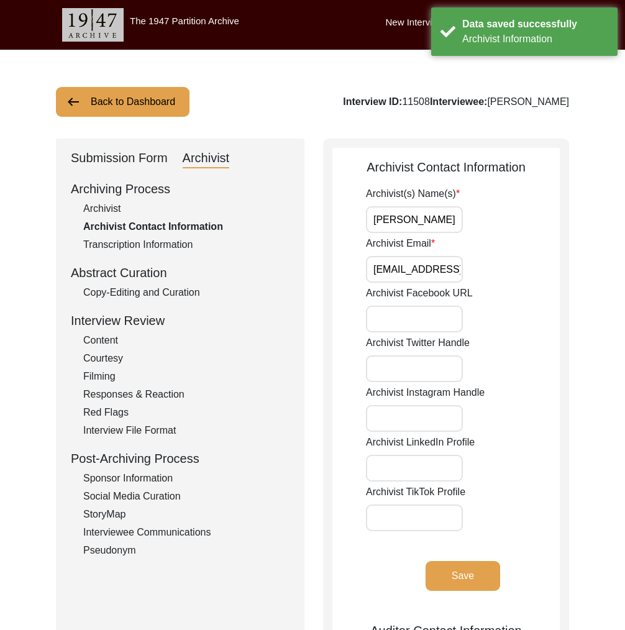
click at [135, 161] on div "Submission Form" at bounding box center [119, 159] width 97 height 20
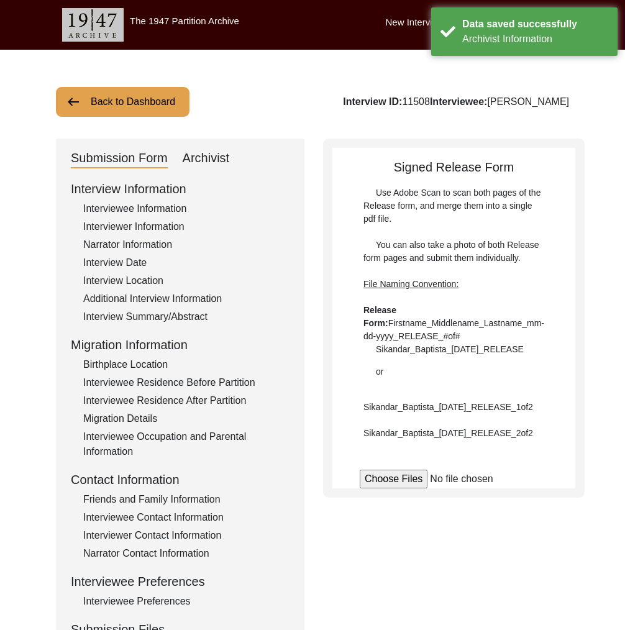
click at [140, 222] on div "Interviewer Information" at bounding box center [186, 226] width 206 height 15
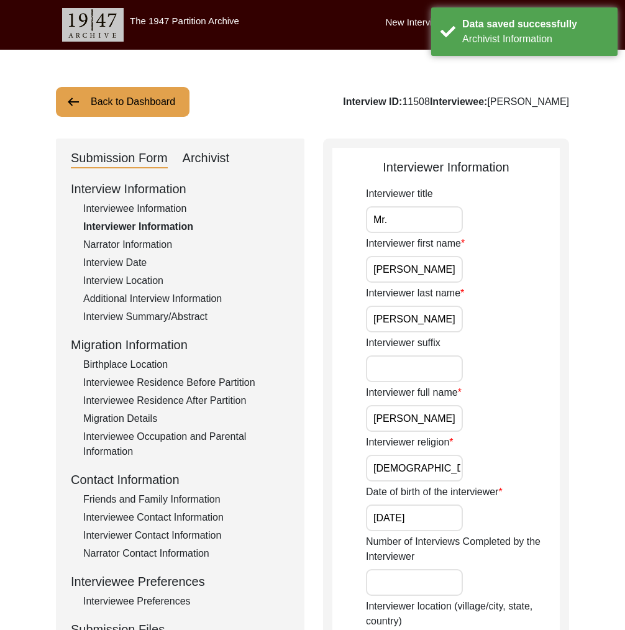
click at [414, 428] on input "Ayush Gowala" at bounding box center [414, 418] width 97 height 27
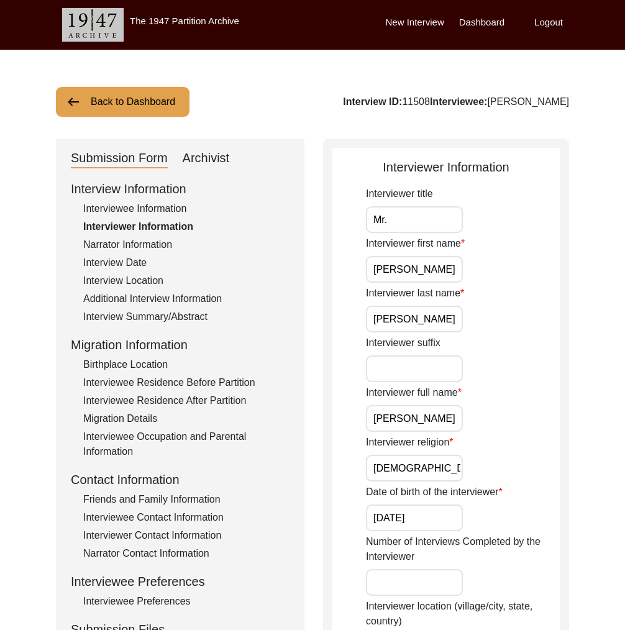
click at [161, 104] on button "Back to Dashboard" at bounding box center [123, 102] width 134 height 30
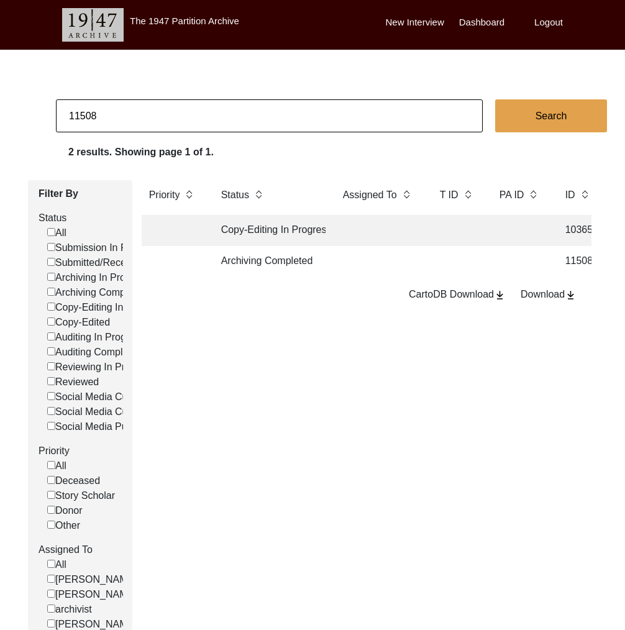
drag, startPoint x: 88, startPoint y: 117, endPoint x: 104, endPoint y: 118, distance: 16.8
click at [104, 118] on input "11508" at bounding box center [269, 115] width 427 height 33
click at [81, 118] on input "11508" at bounding box center [269, 115] width 427 height 33
drag, startPoint x: 83, startPoint y: 117, endPoint x: 131, endPoint y: 123, distance: 48.9
click at [131, 123] on input "11508" at bounding box center [269, 115] width 427 height 33
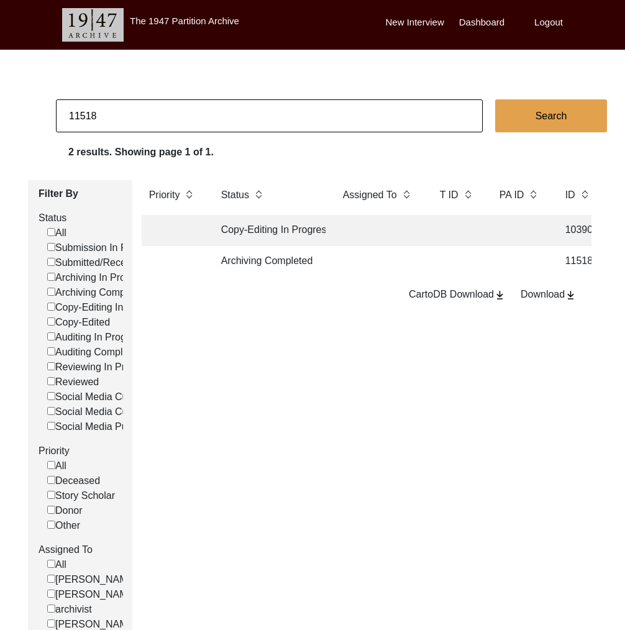
click at [337, 256] on td at bounding box center [379, 261] width 87 height 31
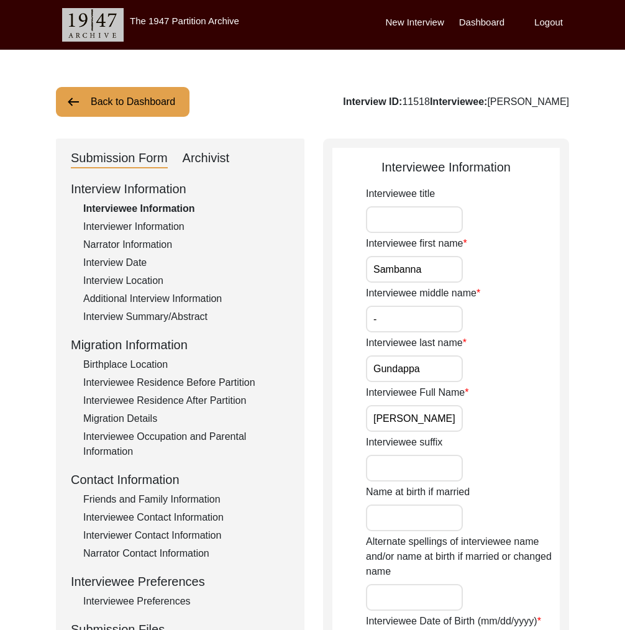
click at [157, 224] on div "Interviewer Information" at bounding box center [186, 226] width 206 height 15
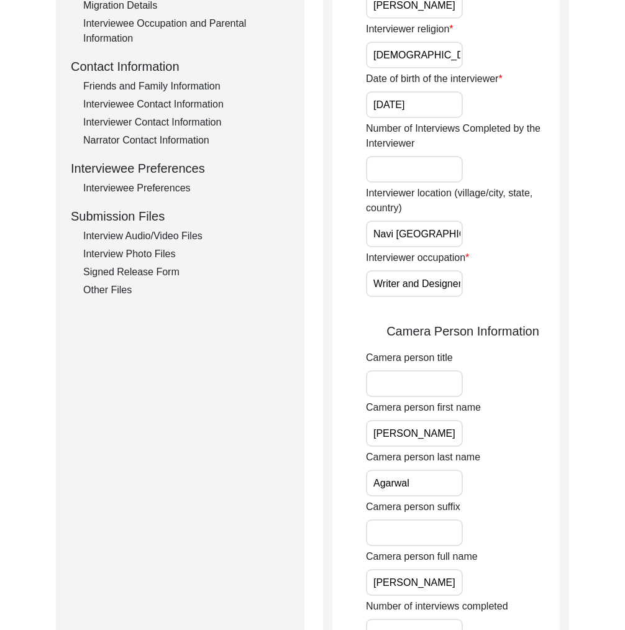
click at [155, 234] on div "Interview Audio/Video Files" at bounding box center [186, 236] width 206 height 15
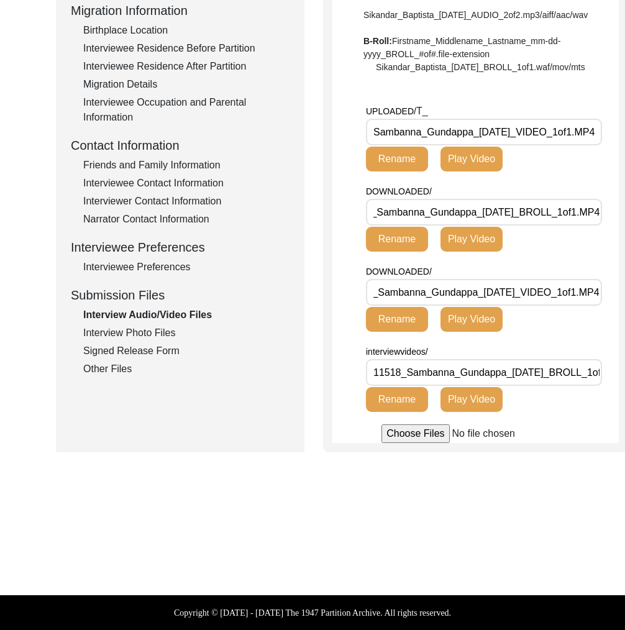
scroll to position [0, 122]
click at [539, 132] on input "Sambanna_Gundappa_03-12-2025_VIDEO_1of1.MP4" at bounding box center [484, 132] width 236 height 27
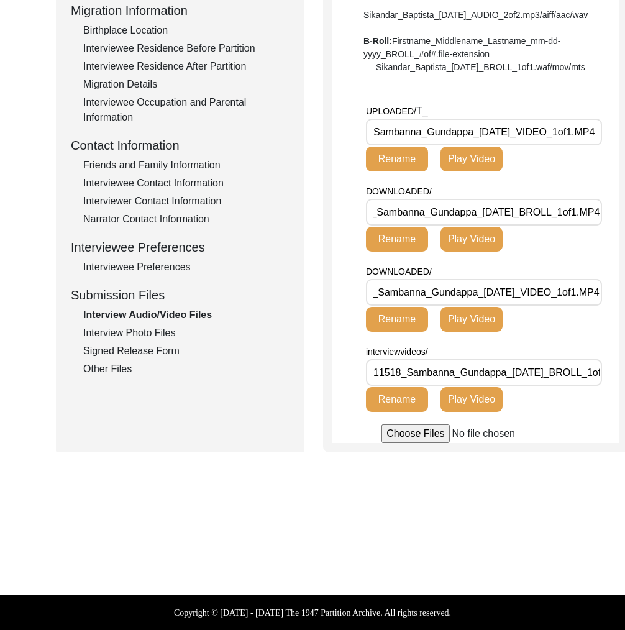
click at [150, 326] on div "Interview Photo Files" at bounding box center [186, 333] width 206 height 15
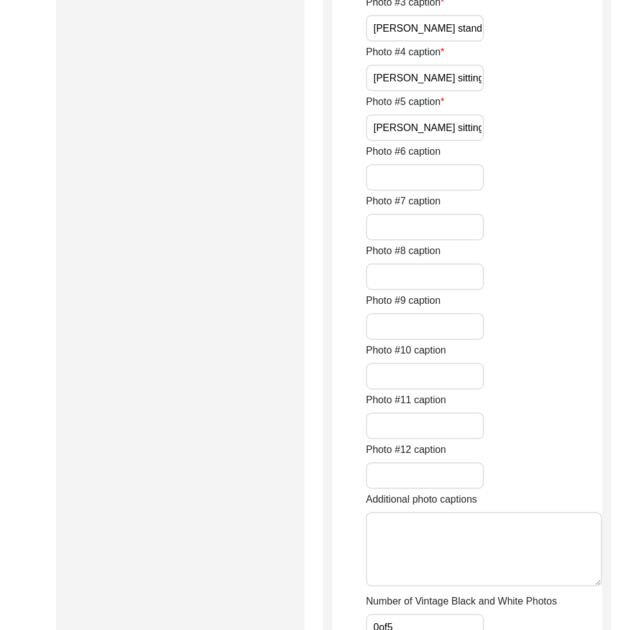
scroll to position [1637, 0]
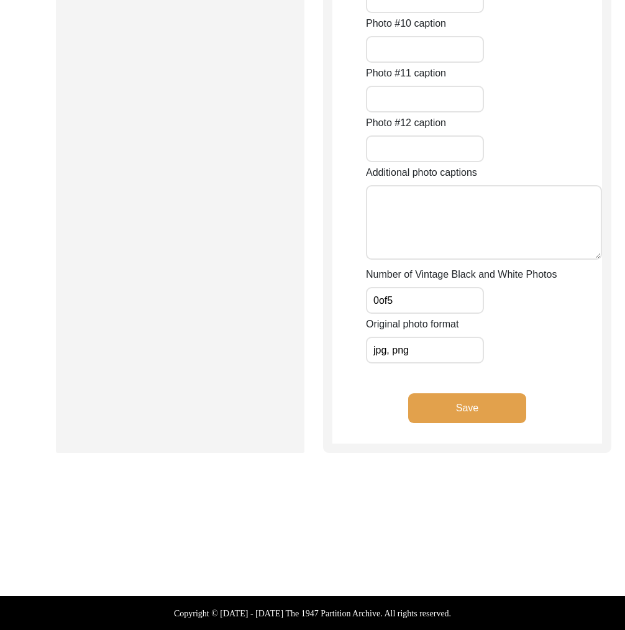
click at [444, 411] on button "Save" at bounding box center [467, 408] width 118 height 30
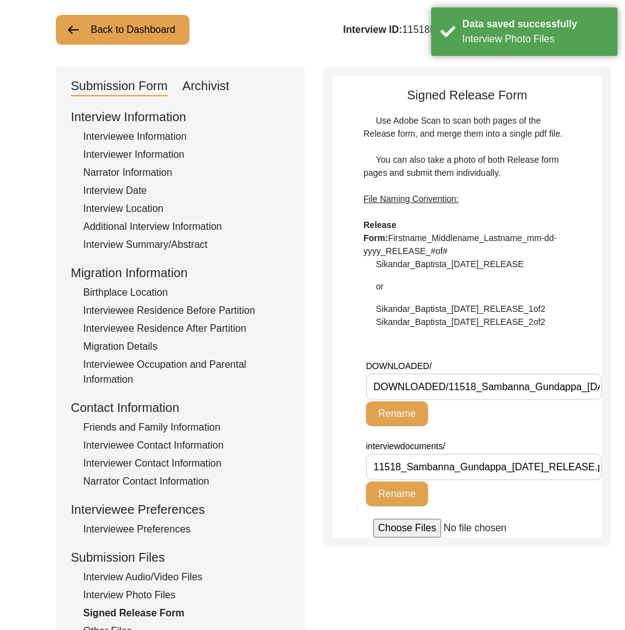
scroll to position [0, 0]
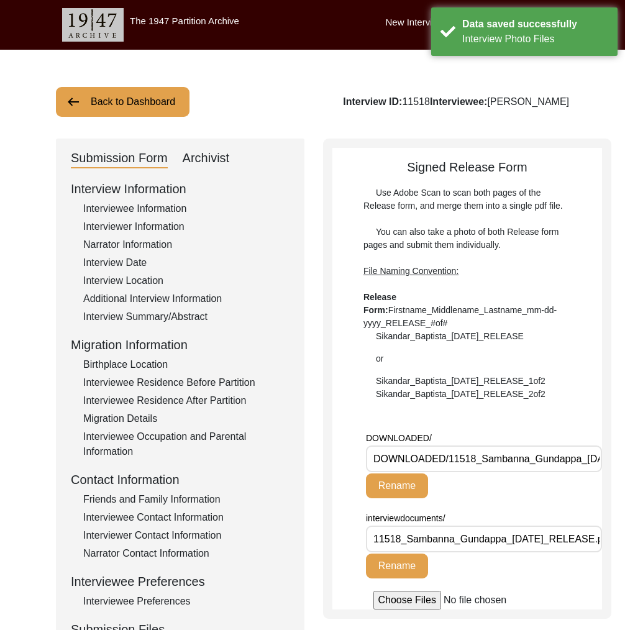
click at [206, 152] on div "Archivist" at bounding box center [206, 159] width 47 height 20
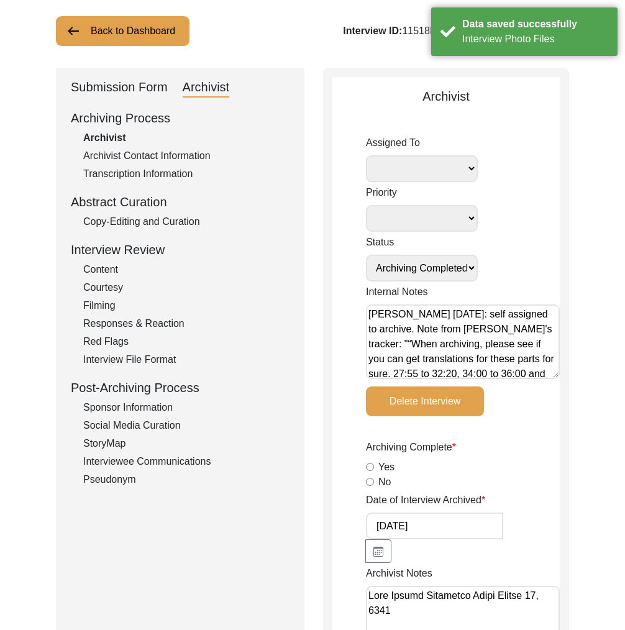
click at [386, 464] on label "Yes" at bounding box center [386, 467] width 16 height 15
click at [374, 464] on input "Yes" at bounding box center [370, 467] width 8 height 8
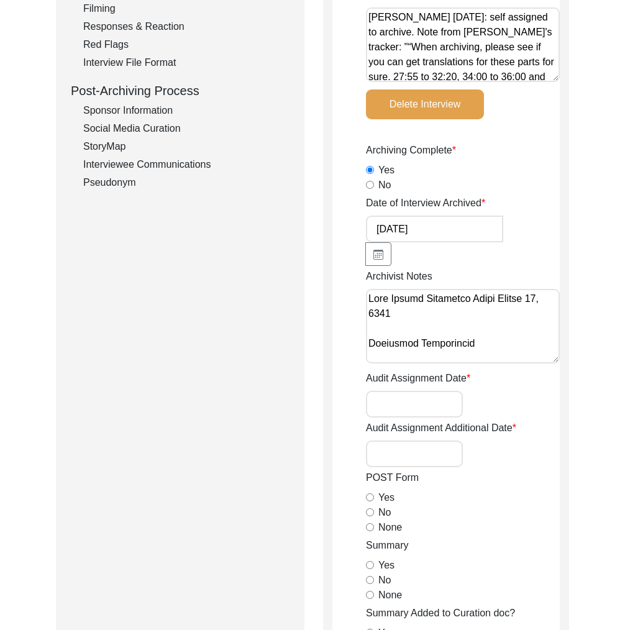
scroll to position [519, 0]
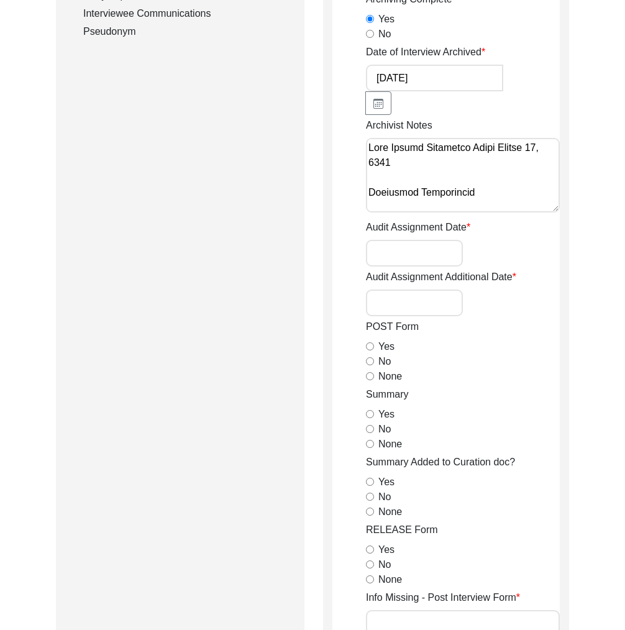
click at [388, 373] on label "None" at bounding box center [390, 376] width 24 height 15
click at [374, 373] on input "None" at bounding box center [370, 376] width 8 height 8
click at [387, 413] on label "Yes" at bounding box center [386, 414] width 16 height 15
click at [374, 413] on input "Yes" at bounding box center [370, 414] width 8 height 8
drag, startPoint x: 389, startPoint y: 500, endPoint x: 398, endPoint y: 515, distance: 18.1
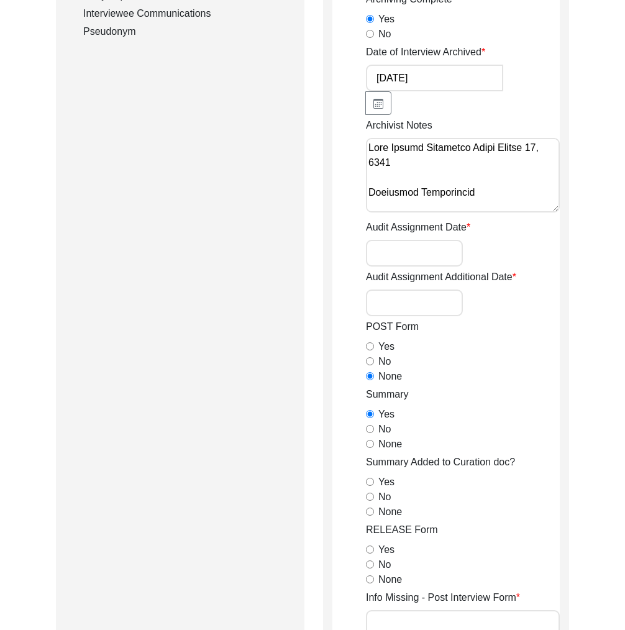
click at [389, 500] on label "No" at bounding box center [384, 497] width 12 height 15
click at [374, 500] on input "No" at bounding box center [370, 497] width 8 height 8
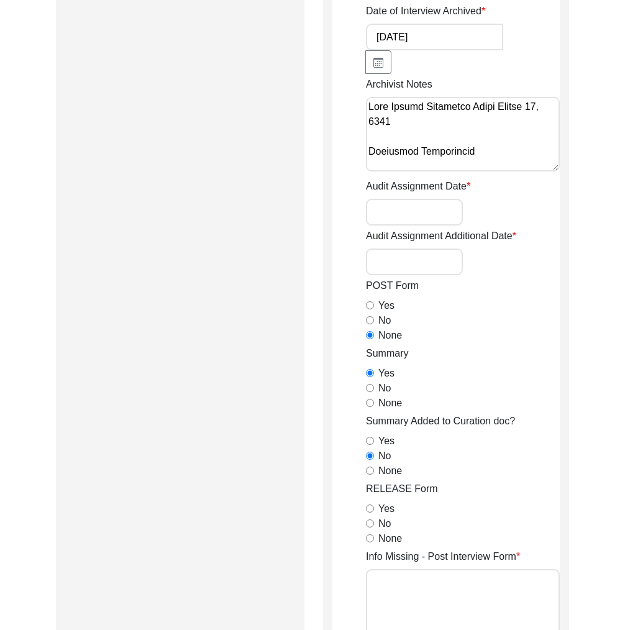
click at [383, 501] on label "Yes" at bounding box center [386, 508] width 16 height 15
click at [374, 505] on input "Yes" at bounding box center [370, 509] width 8 height 8
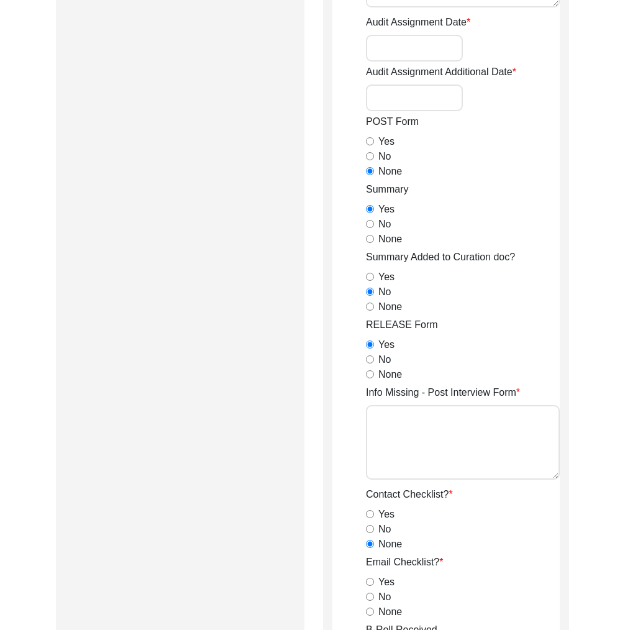
scroll to position [903, 0]
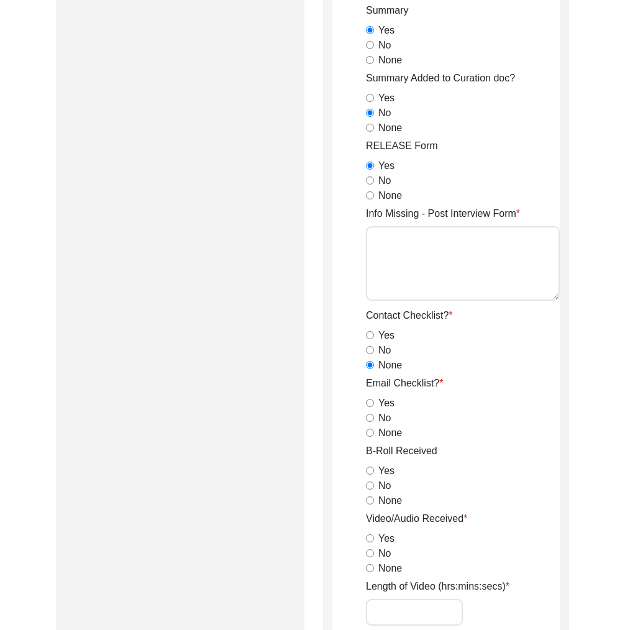
click at [383, 436] on label "None" at bounding box center [390, 433] width 24 height 15
click at [374, 436] on input "None" at bounding box center [370, 433] width 8 height 8
drag, startPoint x: 390, startPoint y: 473, endPoint x: 394, endPoint y: 489, distance: 16.6
click at [390, 473] on label "Yes" at bounding box center [386, 471] width 16 height 15
click at [374, 473] on input "Yes" at bounding box center [370, 471] width 8 height 8
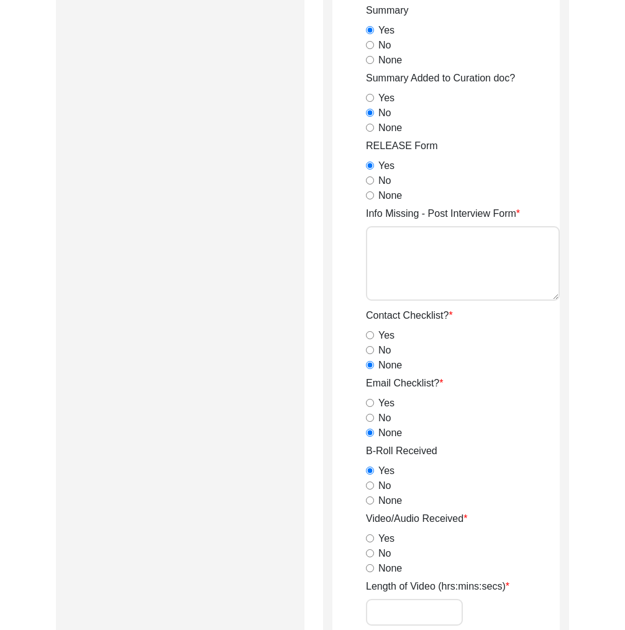
click at [385, 538] on label "Yes" at bounding box center [386, 538] width 16 height 15
click at [374, 538] on input "Yes" at bounding box center [370, 538] width 8 height 8
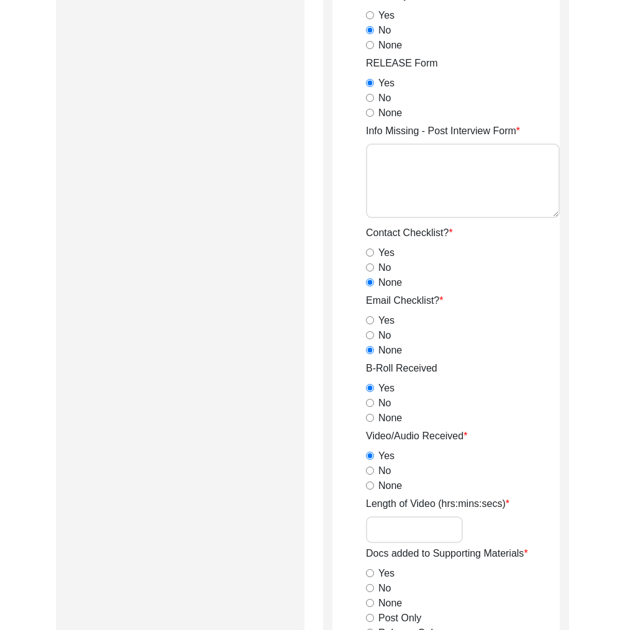
click at [397, 530] on input "Length of Video (hrs:mins:secs)" at bounding box center [414, 529] width 97 height 27
click at [319, 539] on div "Submission Form Archivist Archiving Process Archivist Archivist Contact Informa…" at bounding box center [312, 368] width 513 height 2430
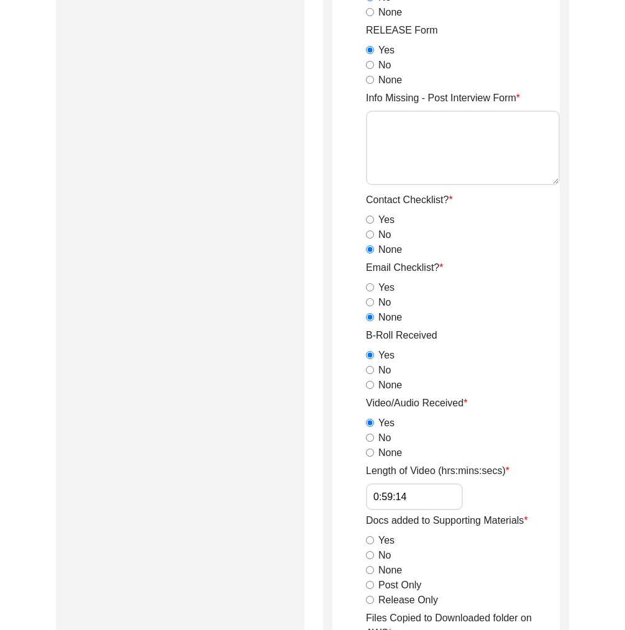
scroll to position [1143, 0]
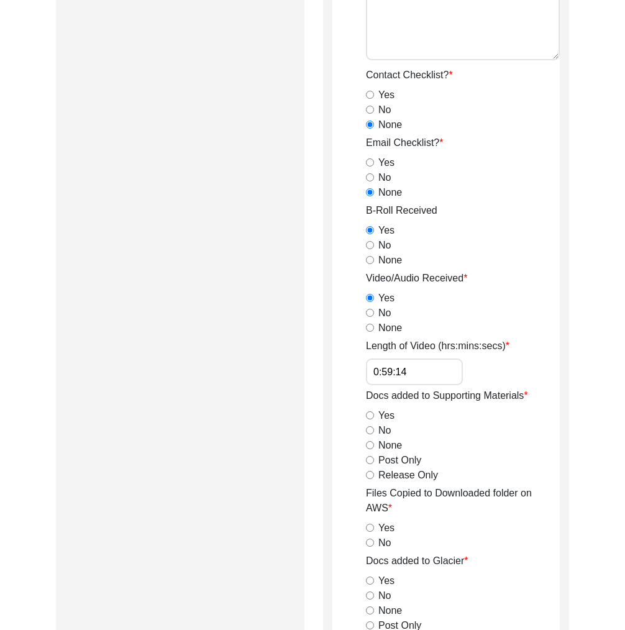
click at [393, 477] on label "Release Only" at bounding box center [408, 475] width 60 height 15
click at [374, 477] on input "Release Only" at bounding box center [370, 475] width 8 height 8
click at [388, 525] on label "Yes" at bounding box center [386, 528] width 16 height 15
click at [374, 525] on input "Yes" at bounding box center [370, 528] width 8 height 8
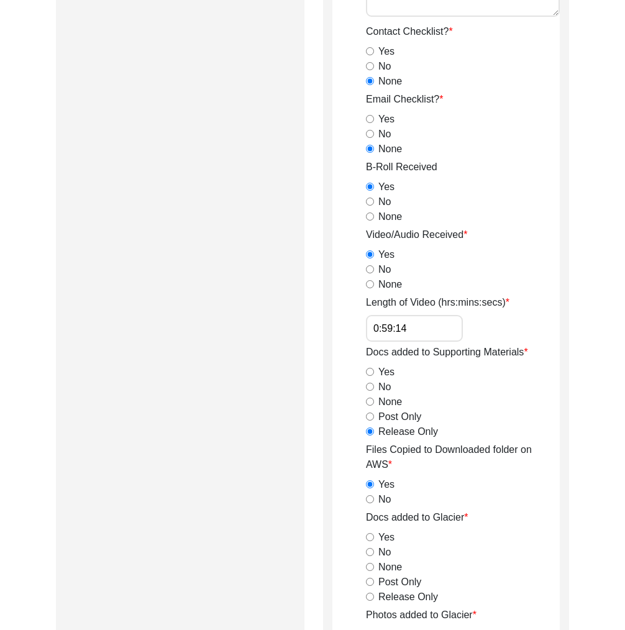
scroll to position [1220, 0]
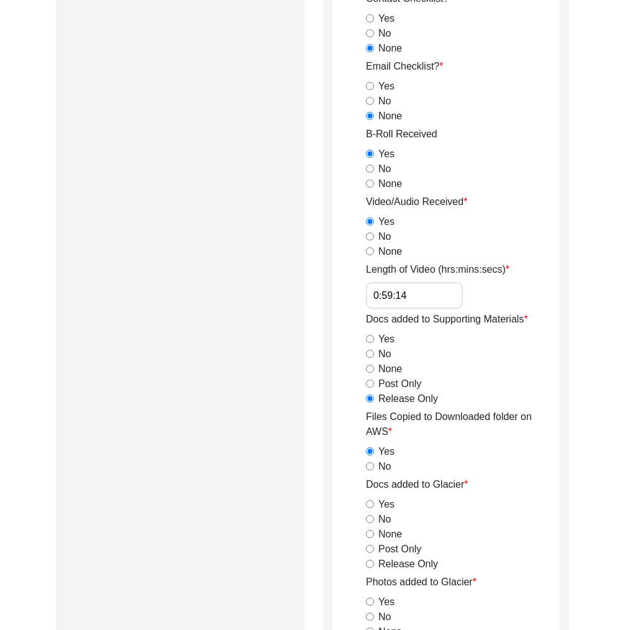
click at [399, 561] on label "Release Only" at bounding box center [408, 564] width 60 height 15
click at [374, 561] on input "Release Only" at bounding box center [370, 564] width 8 height 8
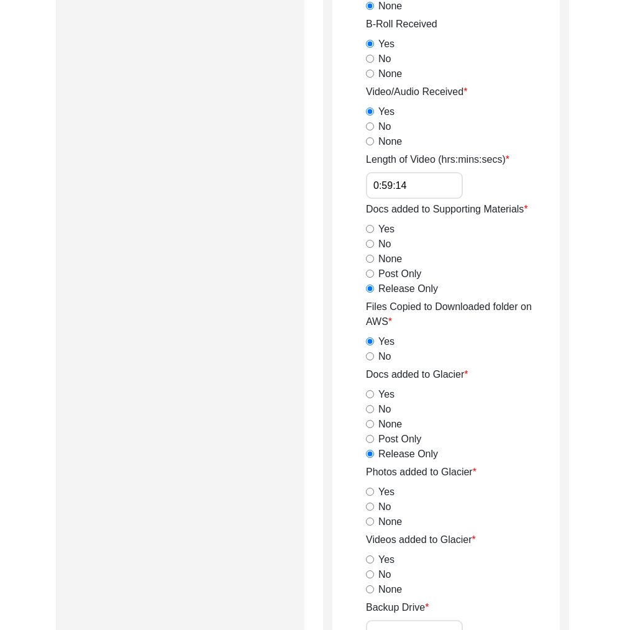
scroll to position [1352, 0]
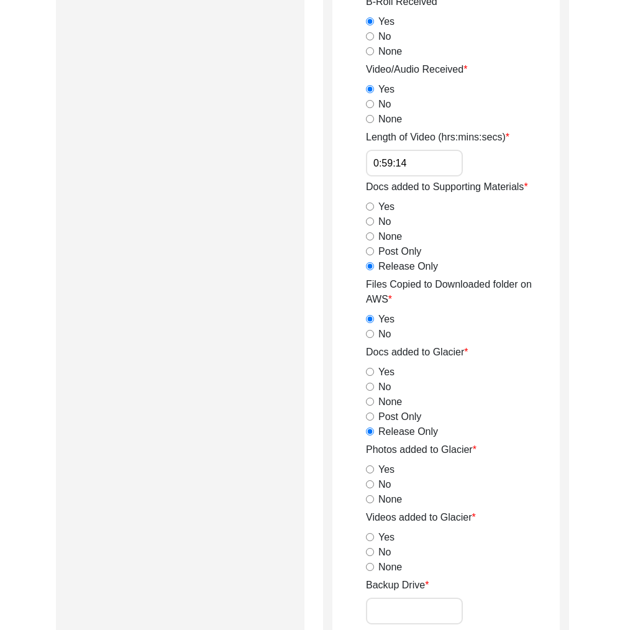
click at [387, 470] on label "Yes" at bounding box center [386, 469] width 16 height 15
click at [374, 470] on input "Yes" at bounding box center [370, 469] width 8 height 8
click at [382, 555] on label "No" at bounding box center [384, 552] width 12 height 15
click at [374, 555] on input "No" at bounding box center [370, 552] width 8 height 8
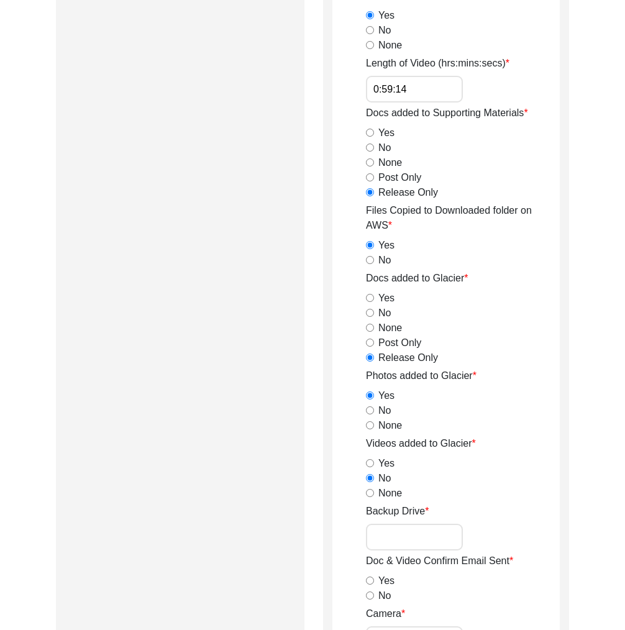
scroll to position [1427, 0]
click at [387, 534] on input "Backup Drive" at bounding box center [414, 536] width 97 height 27
drag, startPoint x: 435, startPoint y: 583, endPoint x: 429, endPoint y: 586, distance: 6.4
click at [435, 583] on div "Yes" at bounding box center [463, 580] width 194 height 15
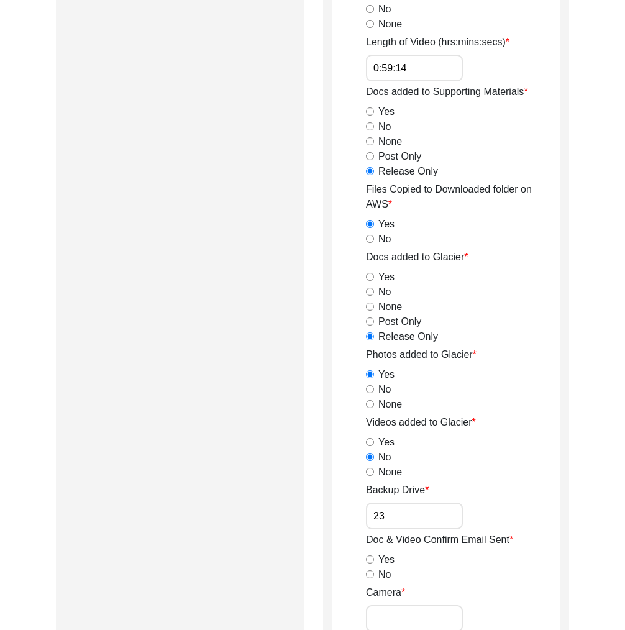
scroll to position [1588, 0]
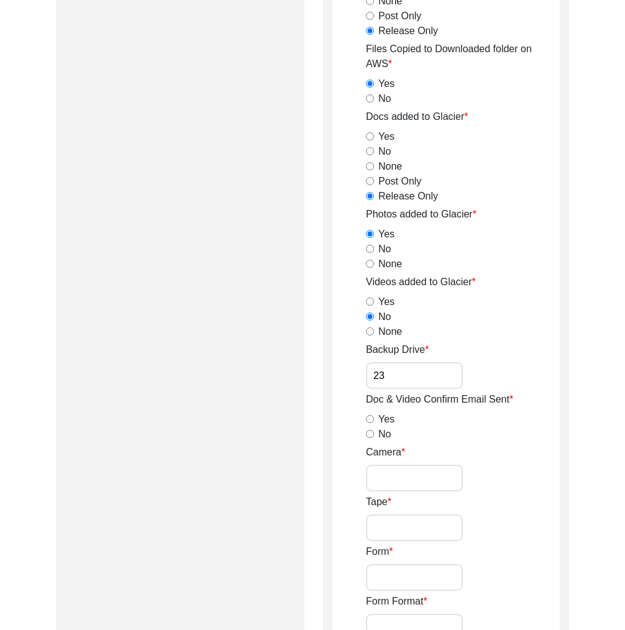
click at [378, 434] on label "No" at bounding box center [384, 434] width 12 height 15
click at [374, 434] on input "No" at bounding box center [370, 434] width 8 height 8
click at [397, 482] on input "Camera" at bounding box center [414, 478] width 97 height 27
click at [421, 530] on input "Tape" at bounding box center [414, 528] width 97 height 27
click at [427, 575] on input "Form" at bounding box center [414, 577] width 97 height 27
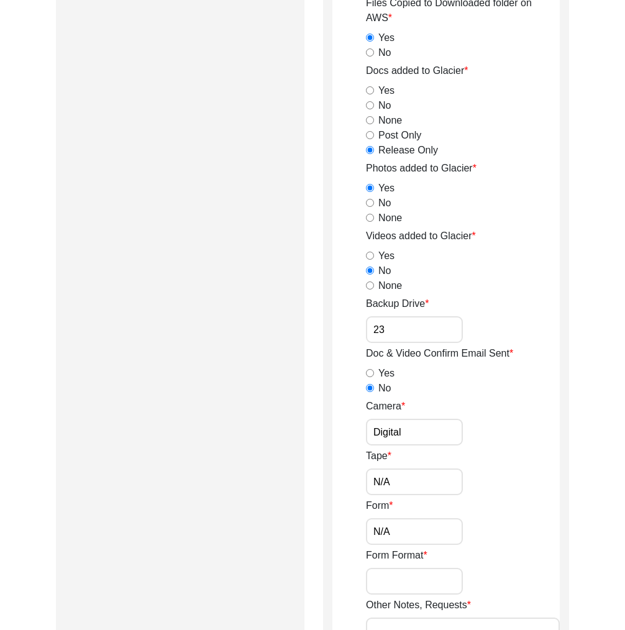
scroll to position [1751, 0]
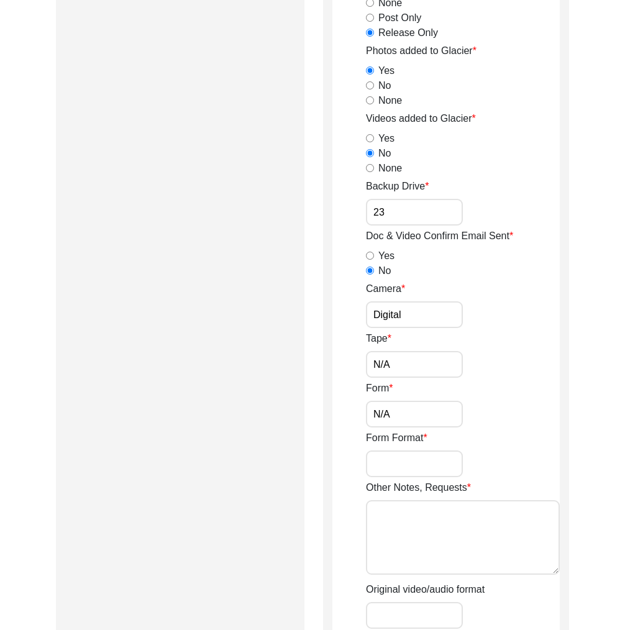
click at [403, 461] on input "Form Format" at bounding box center [414, 464] width 97 height 27
click at [387, 525] on textarea "Other Notes, Requests" at bounding box center [463, 537] width 194 height 75
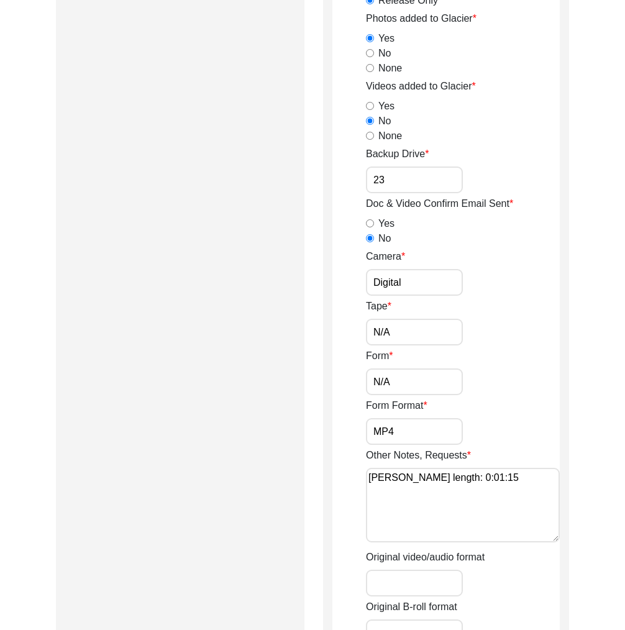
scroll to position [1908, 0]
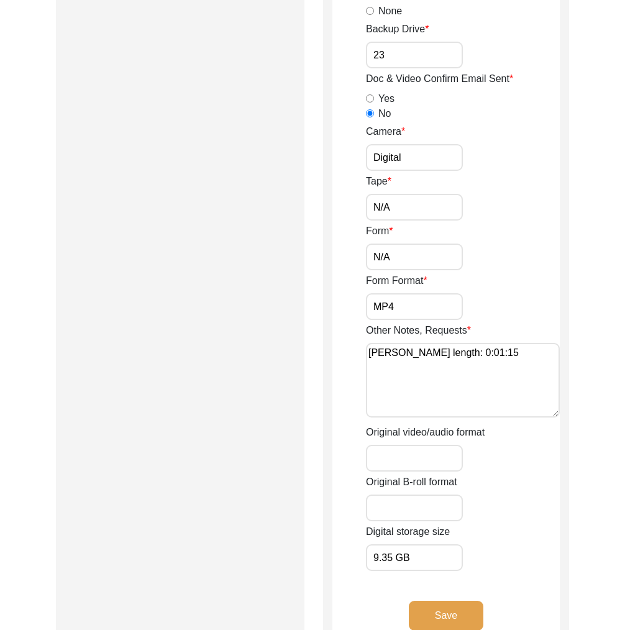
click at [404, 457] on input "Original video/audio format" at bounding box center [414, 458] width 97 height 27
click at [386, 500] on input "Original B-roll format" at bounding box center [414, 508] width 97 height 27
click at [463, 614] on button "Save" at bounding box center [446, 616] width 75 height 30
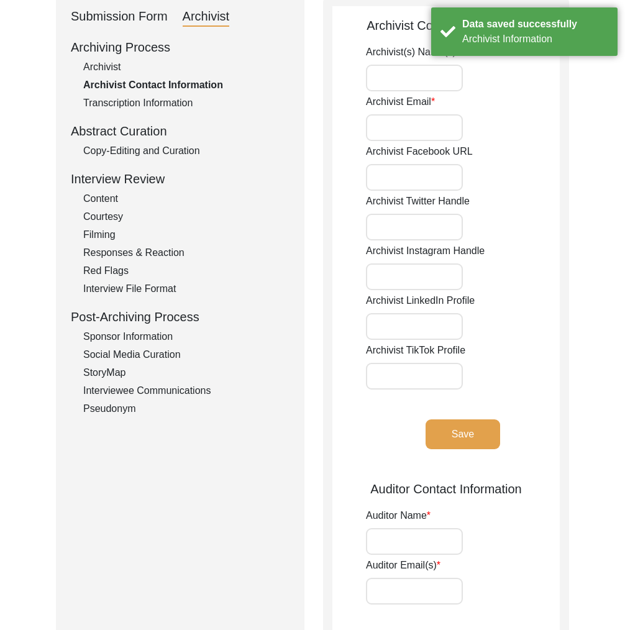
scroll to position [0, 0]
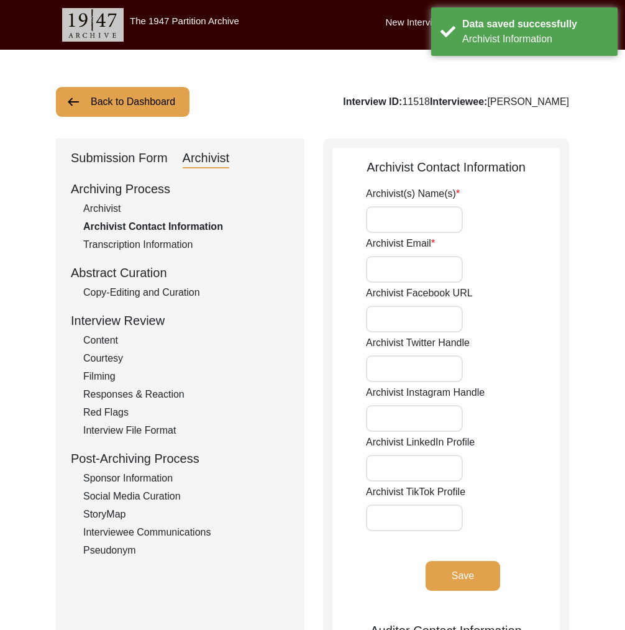
click at [422, 220] on input "Archivist(s) Name(s)" at bounding box center [414, 219] width 97 height 27
click at [426, 277] on input "Archivist Email" at bounding box center [414, 269] width 97 height 27
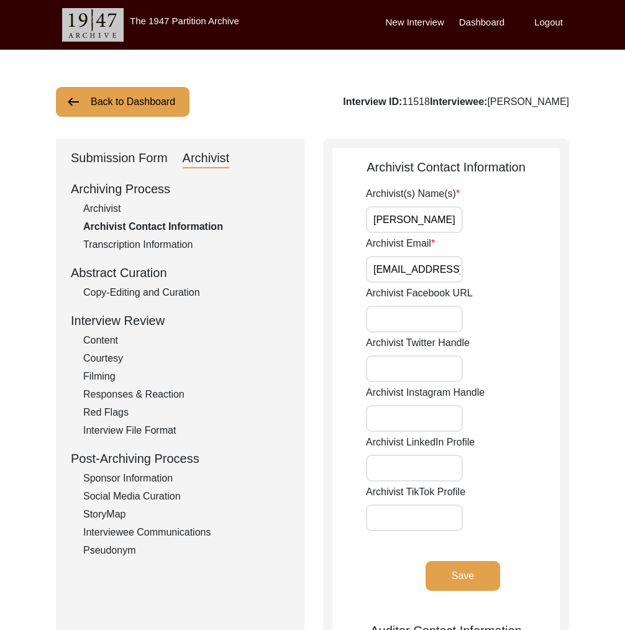
click at [446, 576] on button "Save" at bounding box center [463, 576] width 75 height 30
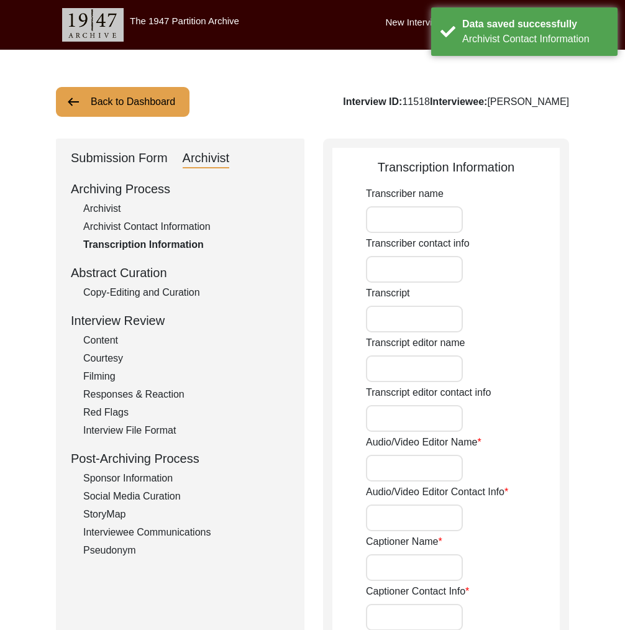
click at [108, 211] on div "Archivist" at bounding box center [186, 208] width 206 height 15
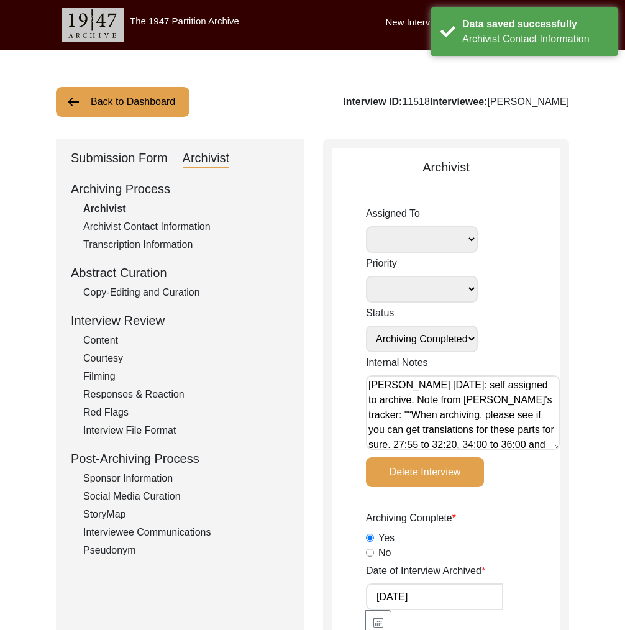
click at [392, 104] on div "Interview ID: 11518 Interviewee: Sambanna Gundappa" at bounding box center [456, 101] width 226 height 15
copy div "11518"
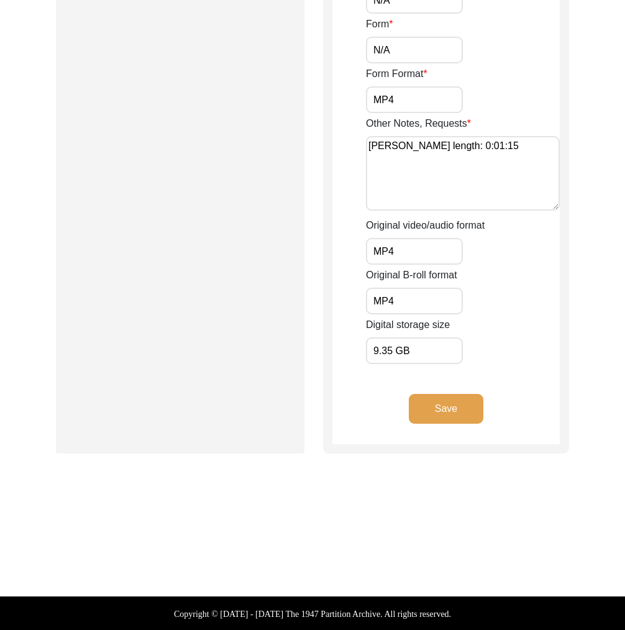
click at [435, 404] on button "Save" at bounding box center [446, 409] width 75 height 30
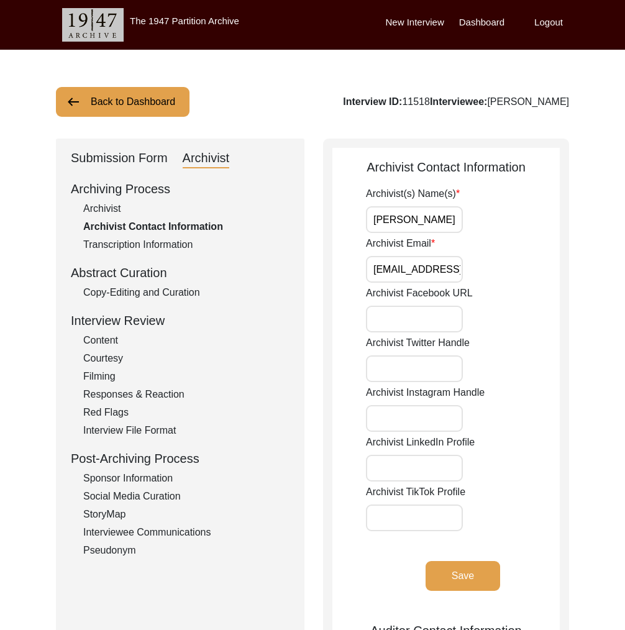
click at [134, 157] on div "Submission Form" at bounding box center [119, 159] width 97 height 20
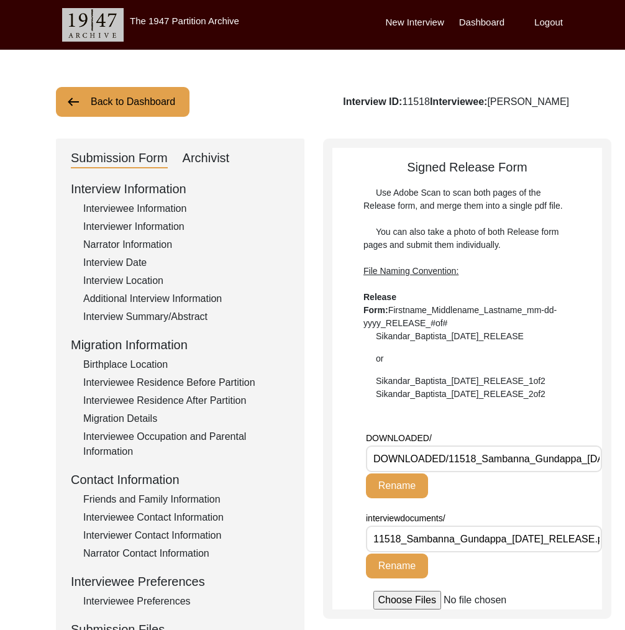
click at [132, 212] on div "Interviewee Information" at bounding box center [186, 208] width 206 height 15
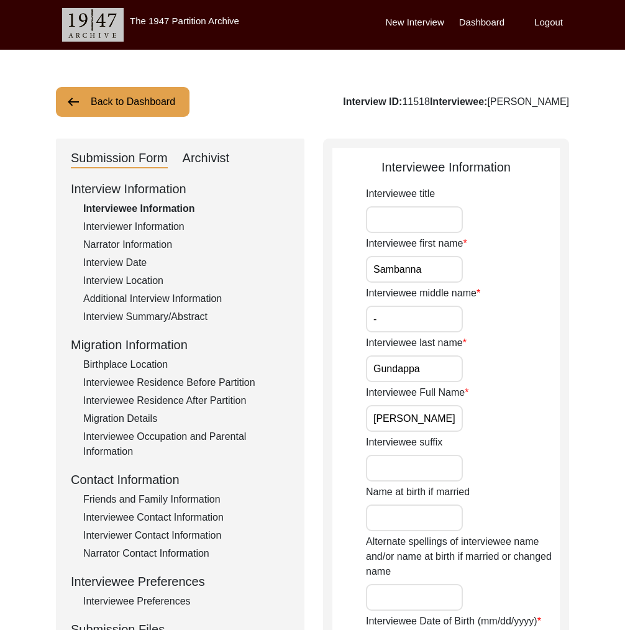
drag, startPoint x: 579, startPoint y: 104, endPoint x: 474, endPoint y: 108, distance: 105.1
click at [474, 108] on div "Interview ID: 11518 Interviewee: Sambanna Gundappa" at bounding box center [456, 101] width 226 height 15
drag, startPoint x: 471, startPoint y: 102, endPoint x: 646, endPoint y: 102, distance: 175.2
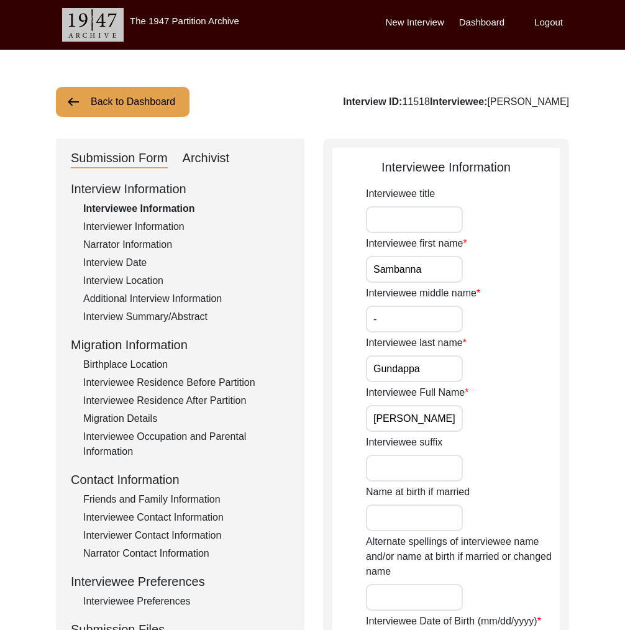
copy div "Sambanna Gundappa"
